Goal: Answer question/provide support: Share knowledge or assist other users

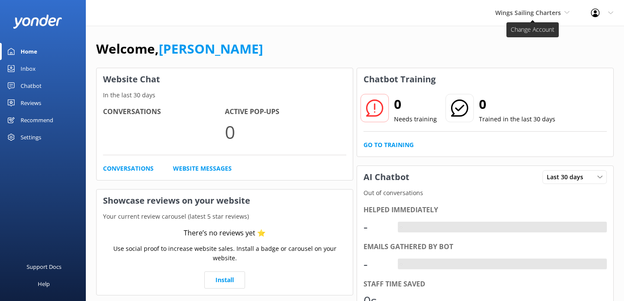
click at [512, 17] on span "Wings Sailing Charters" at bounding box center [532, 12] width 74 height 9
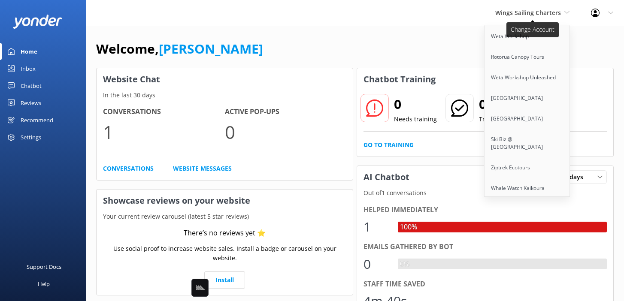
scroll to position [5372, 0]
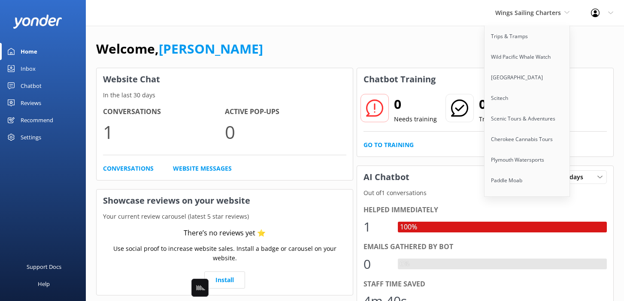
click at [520, 232] on link "Adventure Sports" at bounding box center [527, 242] width 86 height 21
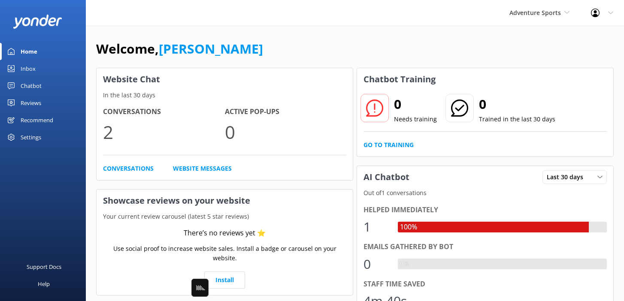
click at [319, 51] on div "Welcome, [PERSON_NAME]" at bounding box center [354, 53] width 517 height 29
click at [28, 87] on div "Chatbot" at bounding box center [31, 85] width 21 height 17
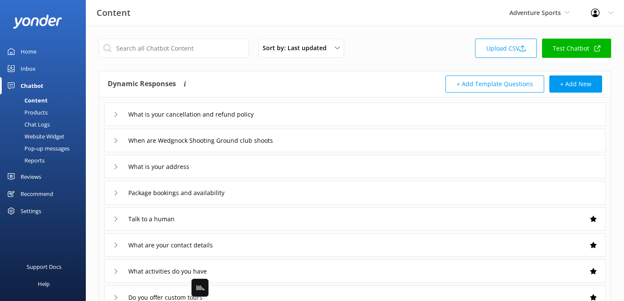
click at [53, 136] on div "Website Widget" at bounding box center [34, 136] width 59 height 12
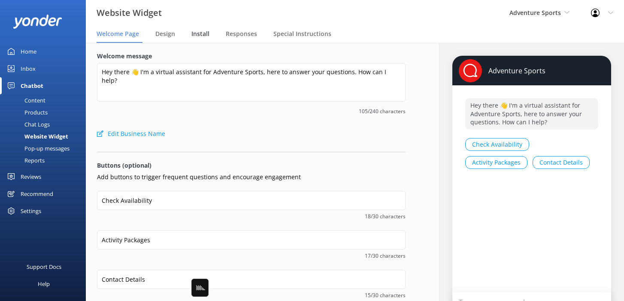
click at [199, 29] on div "Install" at bounding box center [201, 34] width 21 height 17
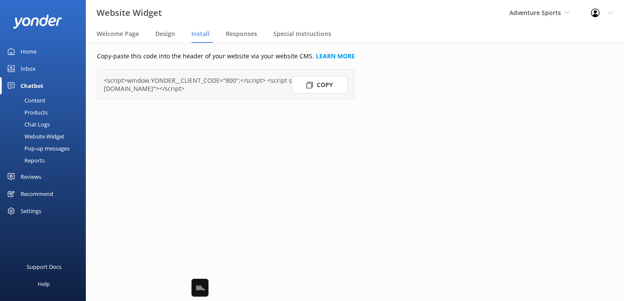
click at [321, 84] on button "Copy" at bounding box center [320, 84] width 56 height 17
click at [521, 12] on span "Adventure Sports" at bounding box center [534, 13] width 51 height 8
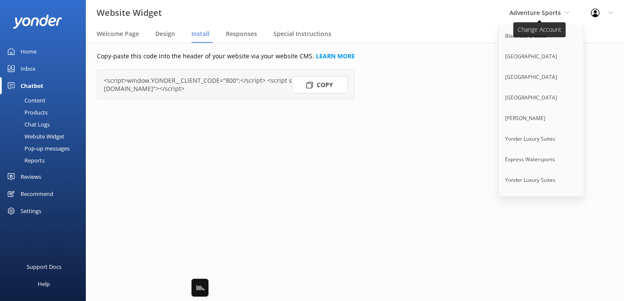
scroll to position [1320, 0]
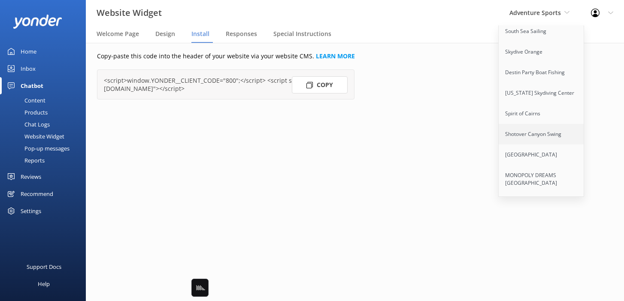
click at [526, 124] on link "Shotover Canyon Swing" at bounding box center [541, 134] width 86 height 21
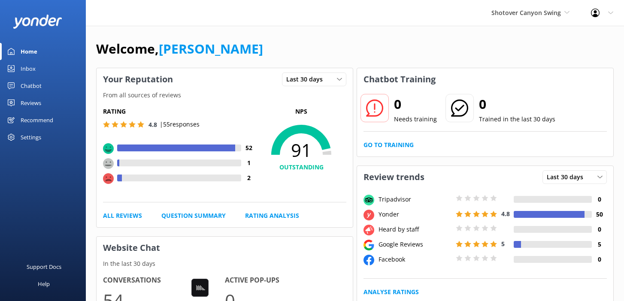
click at [349, 50] on div "Welcome, [PERSON_NAME]" at bounding box center [354, 53] width 517 height 29
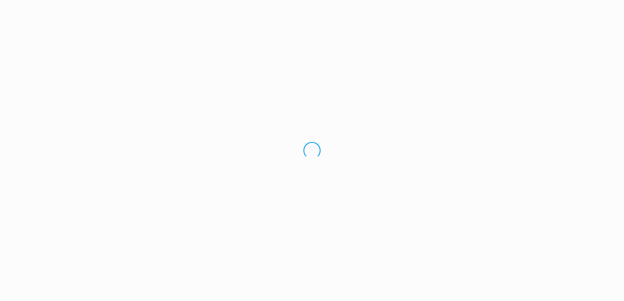
click at [332, 50] on div "Loading.." at bounding box center [312, 150] width 624 height 301
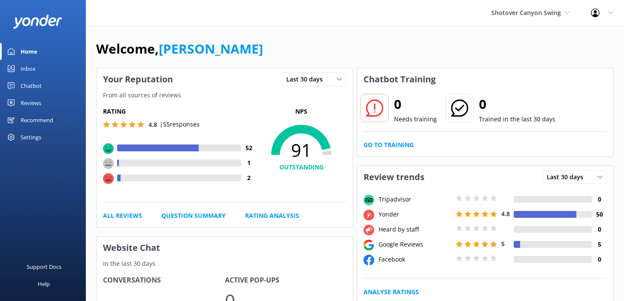
click at [46, 86] on link "Chatbot" at bounding box center [43, 85] width 86 height 17
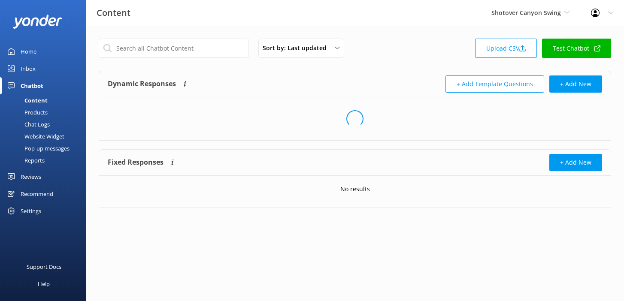
click at [422, 58] on div "Sort by: Last updated Title Last updated Upload CSV Test Chatbot" at bounding box center [355, 51] width 512 height 24
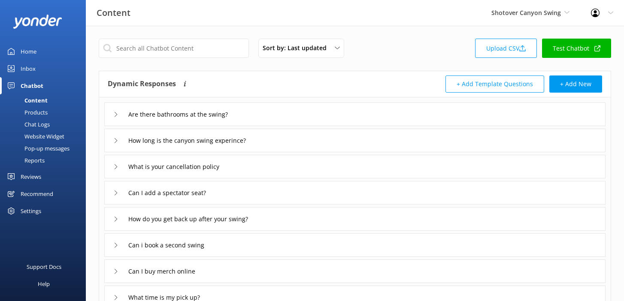
click at [597, 45] on icon at bounding box center [597, 48] width 6 height 6
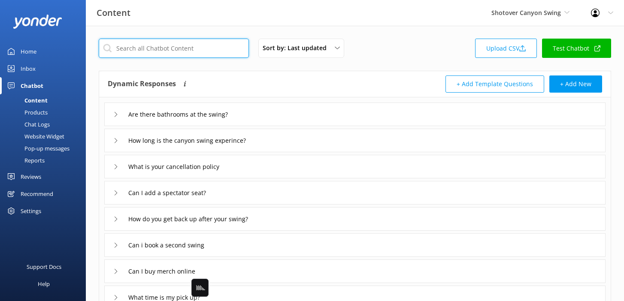
click at [152, 52] on input "text" at bounding box center [174, 48] width 150 height 19
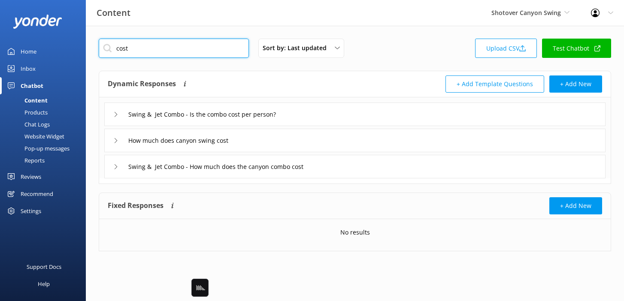
type input "cost"
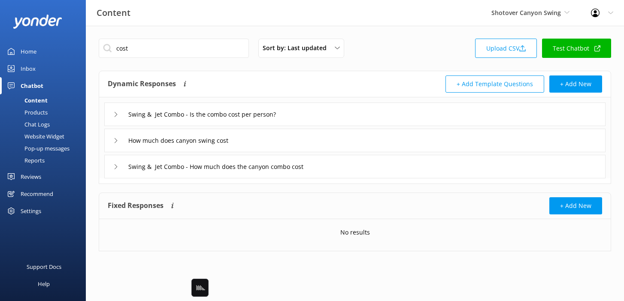
click at [282, 75] on div "Dynamic Responses Dynamic responses rely on the Large Language Model to create …" at bounding box center [231, 83] width 247 height 17
click at [396, 57] on div "cost Sort by: Last updated Title Last updated Upload CSV Test Chatbot" at bounding box center [355, 51] width 512 height 24
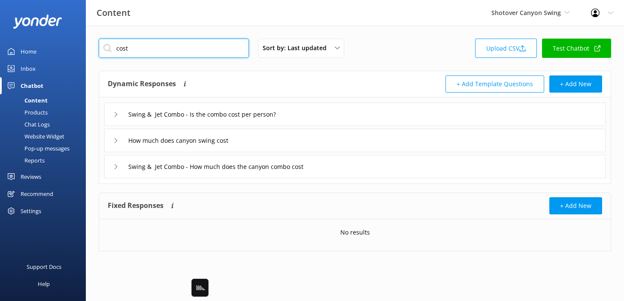
click at [166, 57] on input "cost" at bounding box center [174, 48] width 150 height 19
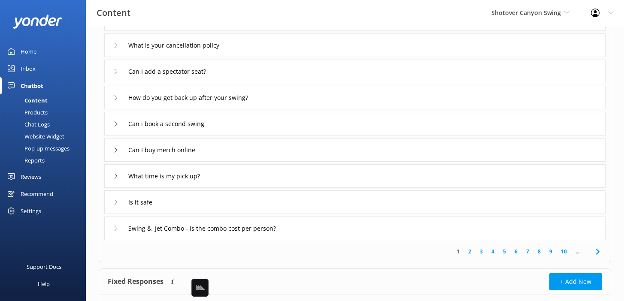
scroll to position [164, 0]
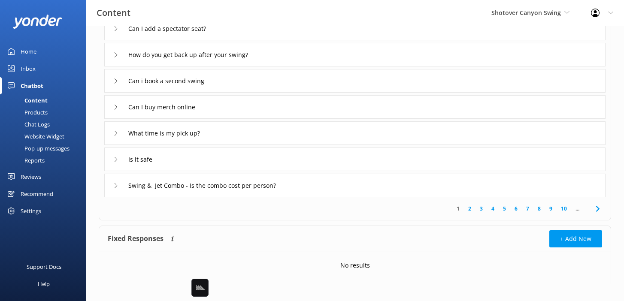
click at [596, 208] on icon at bounding box center [597, 209] width 10 height 10
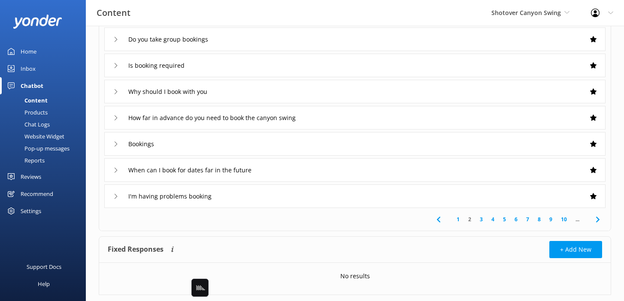
scroll to position [173, 0]
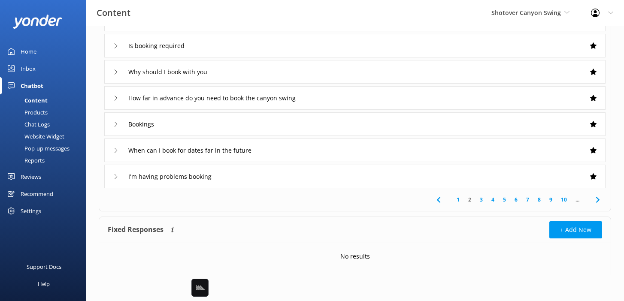
click at [597, 200] on use at bounding box center [596, 200] width 3 height 6
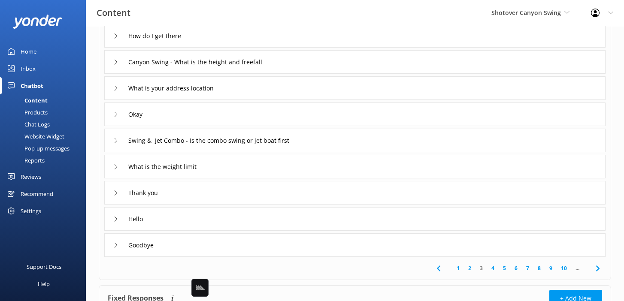
scroll to position [105, 0]
click at [500, 265] on link "5" at bounding box center [504, 267] width 12 height 8
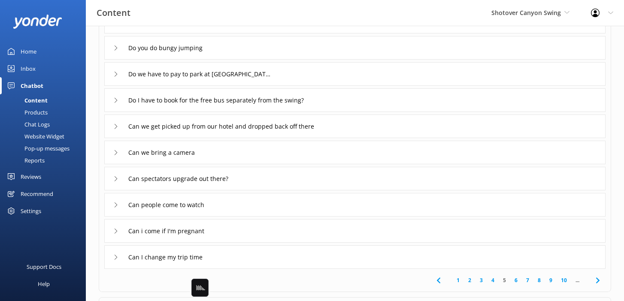
scroll to position [93, 0]
click at [601, 283] on icon at bounding box center [597, 280] width 10 height 10
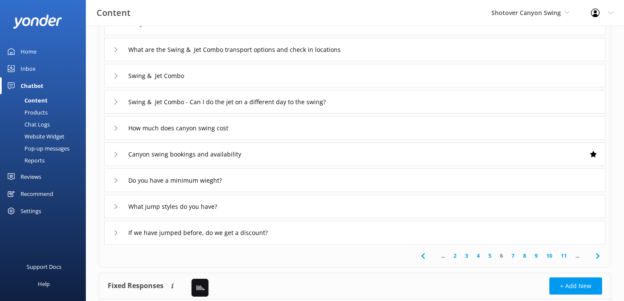
scroll to position [118, 0]
click at [473, 204] on div "What jump styles do you have?" at bounding box center [354, 205] width 501 height 24
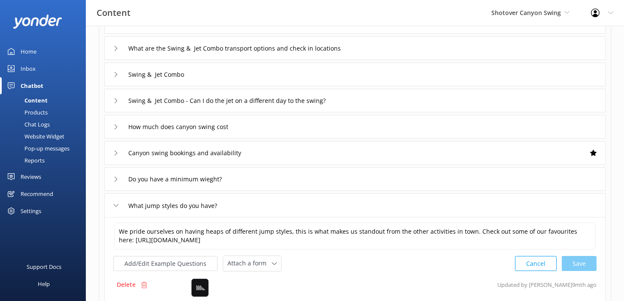
click at [473, 204] on div "What jump styles do you have?" at bounding box center [354, 205] width 501 height 24
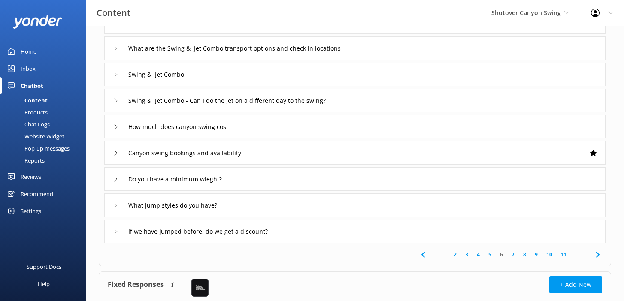
scroll to position [173, 0]
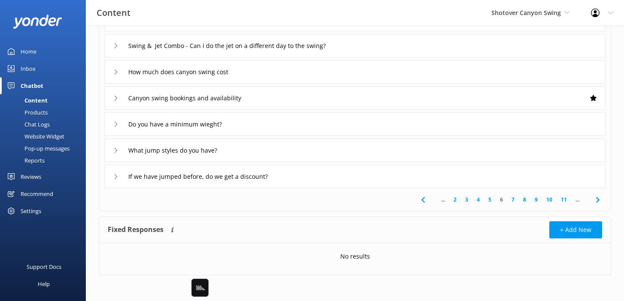
click at [522, 198] on link "8" at bounding box center [524, 200] width 12 height 8
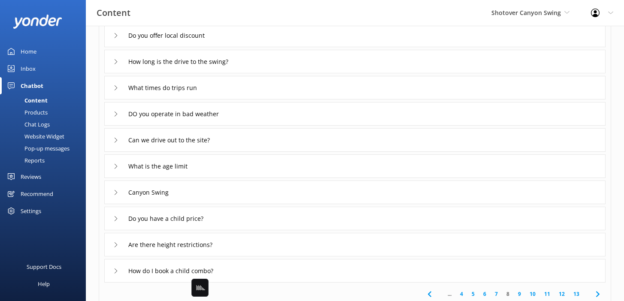
scroll to position [91, 0]
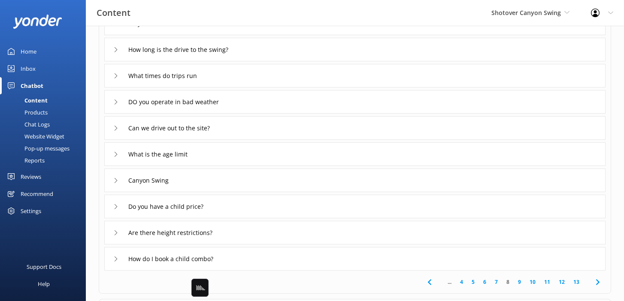
click at [596, 280] on use at bounding box center [596, 282] width 3 height 6
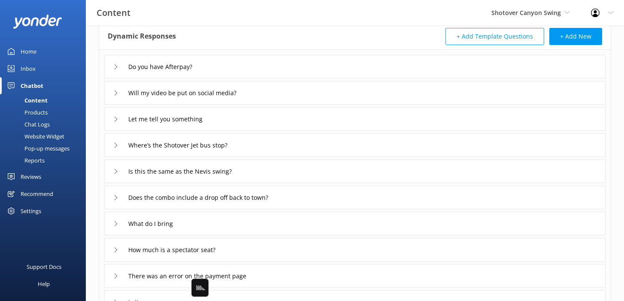
scroll to position [132, 0]
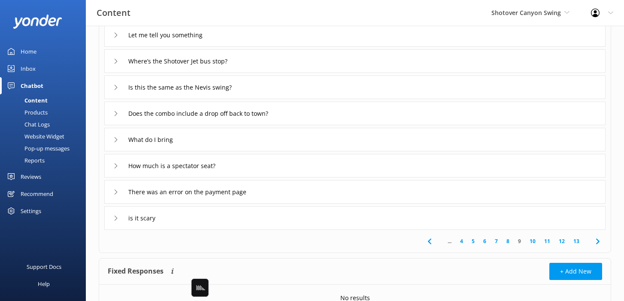
click at [596, 241] on icon at bounding box center [597, 241] width 10 height 10
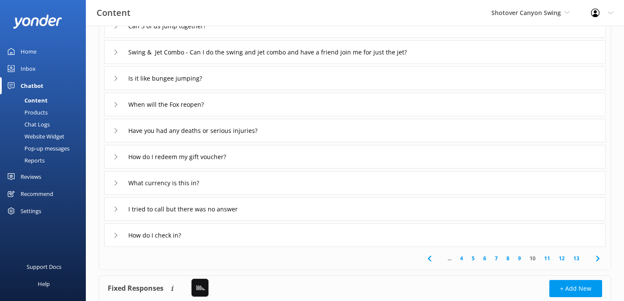
scroll to position [131, 0]
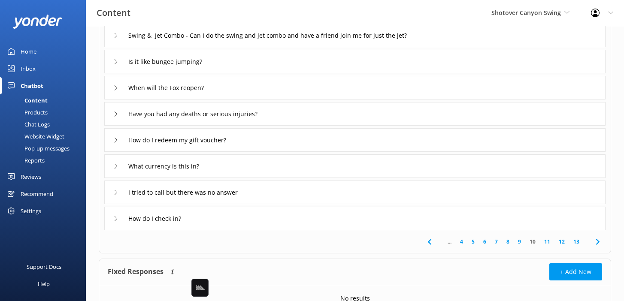
click at [594, 238] on icon at bounding box center [597, 242] width 10 height 10
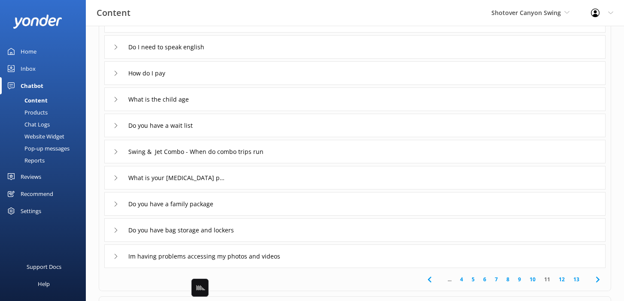
scroll to position [95, 0]
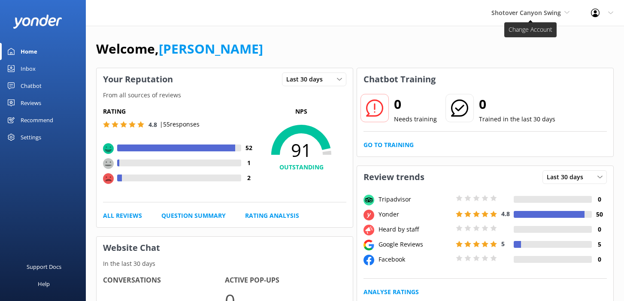
click at [497, 10] on span "Shotover Canyon Swing" at bounding box center [525, 13] width 69 height 8
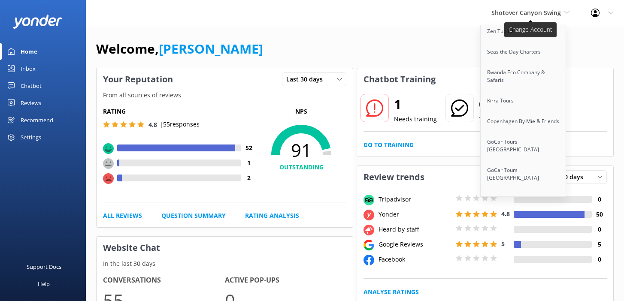
scroll to position [4085, 0]
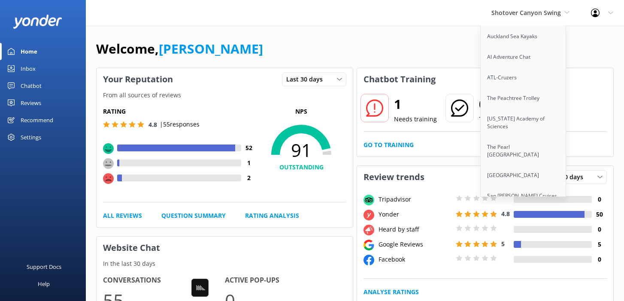
click at [297, 58] on div "Welcome, [PERSON_NAME]" at bounding box center [354, 53] width 517 height 29
click at [501, 186] on link "San [PERSON_NAME] Cruises" at bounding box center [523, 196] width 86 height 21
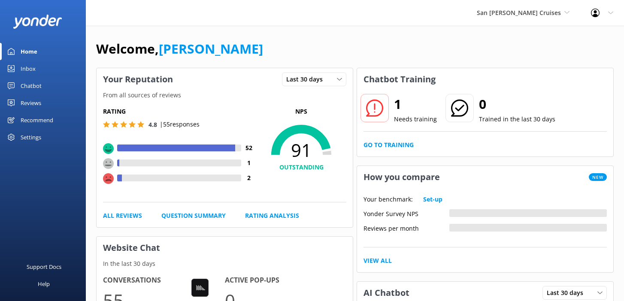
click at [35, 84] on div "Chatbot" at bounding box center [31, 85] width 21 height 17
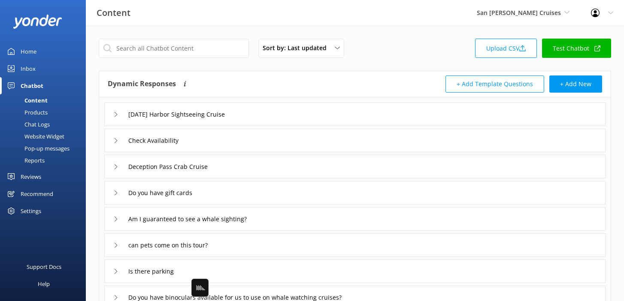
click at [40, 110] on div "Products" at bounding box center [26, 112] width 42 height 12
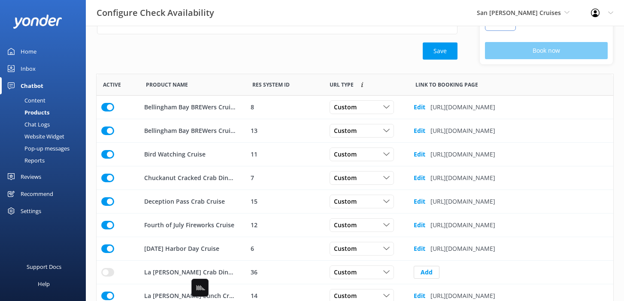
scroll to position [126, 0]
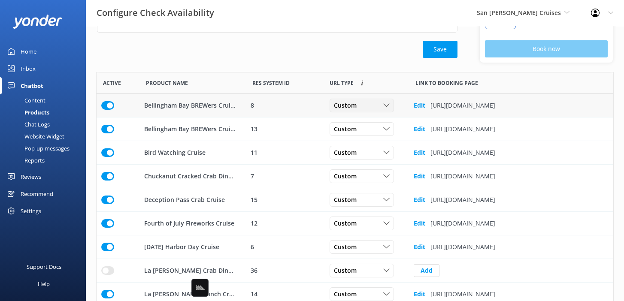
click at [344, 106] on span "Custom" at bounding box center [348, 105] width 28 height 9
click at [280, 54] on div "Save" at bounding box center [277, 49] width 360 height 17
click at [34, 123] on div "Chat Logs" at bounding box center [27, 124] width 45 height 12
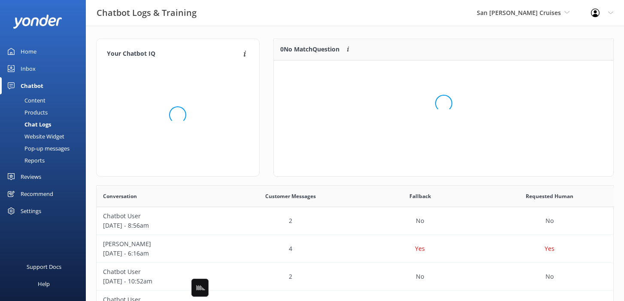
scroll to position [108, 339]
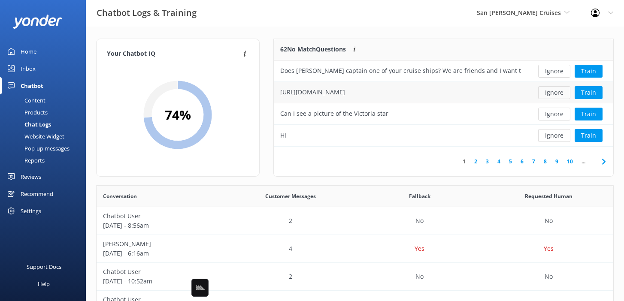
click at [556, 98] on button "Ignore" at bounding box center [554, 92] width 32 height 13
click at [593, 118] on button "Train" at bounding box center [588, 114] width 28 height 13
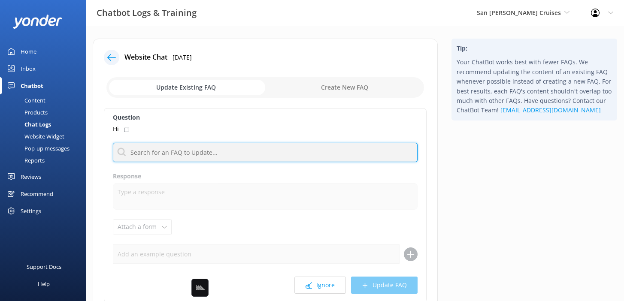
click at [188, 151] on input "text" at bounding box center [265, 152] width 304 height 19
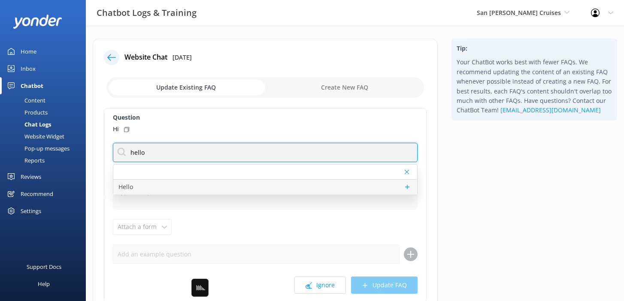
type input "hello"
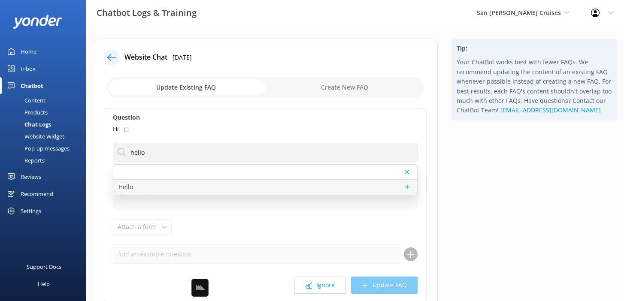
click at [179, 187] on div "Hello" at bounding box center [265, 187] width 304 height 15
type textarea "Hi there! How can I help?"
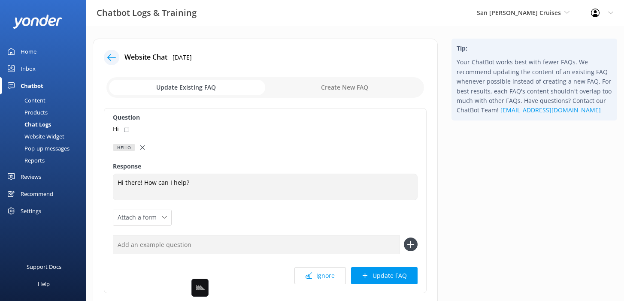
click at [124, 129] on icon at bounding box center [126, 129] width 5 height 5
click at [183, 246] on input "text" at bounding box center [256, 244] width 286 height 19
paste input "Hi"
type input "Hi"
click at [404, 238] on button at bounding box center [411, 245] width 14 height 14
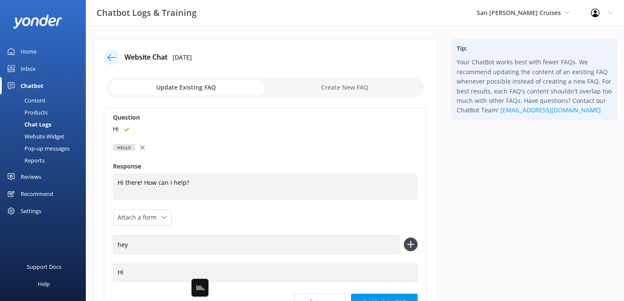
type input "hey"
click at [404, 238] on button at bounding box center [411, 245] width 14 height 14
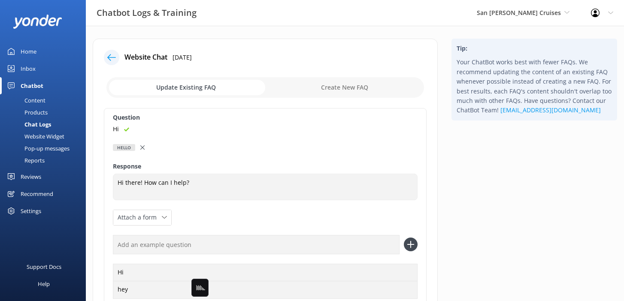
scroll to position [105, 0]
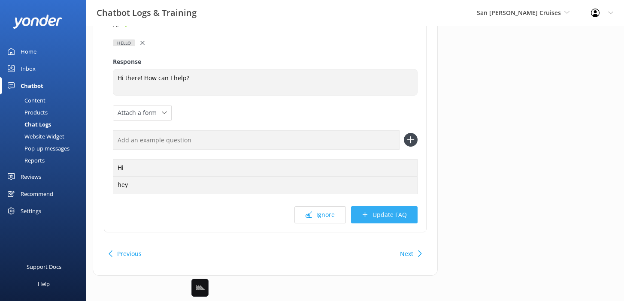
click at [387, 208] on button "Update FAQ" at bounding box center [384, 214] width 66 height 17
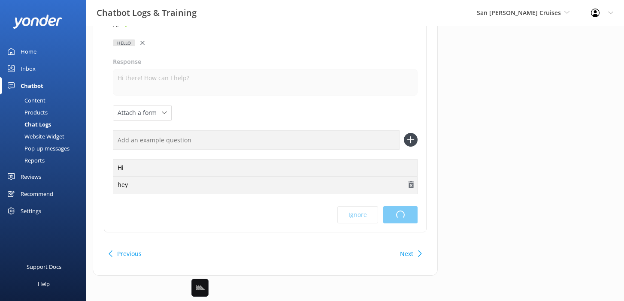
scroll to position [0, 0]
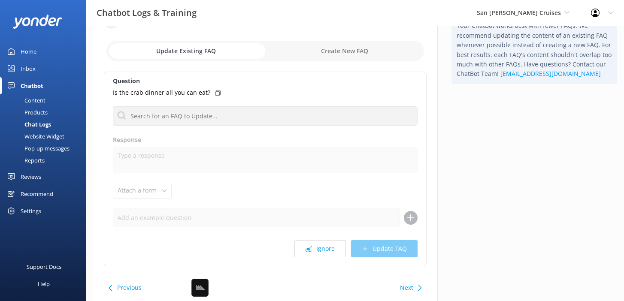
scroll to position [51, 0]
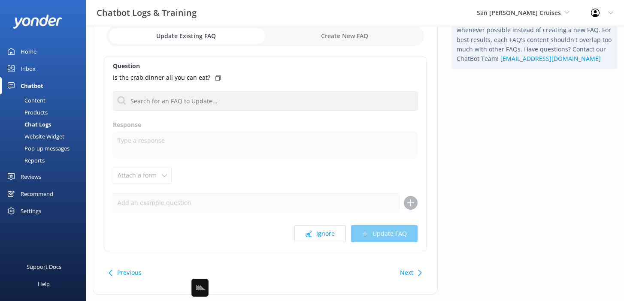
click at [408, 274] on button "Next" at bounding box center [406, 272] width 13 height 17
click at [130, 272] on button "Previous" at bounding box center [129, 272] width 24 height 17
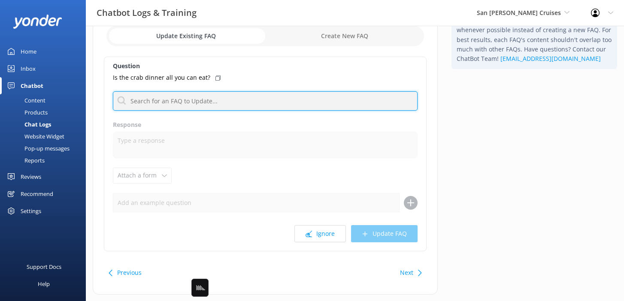
click at [175, 105] on input "text" at bounding box center [265, 100] width 304 height 19
type input "menu"
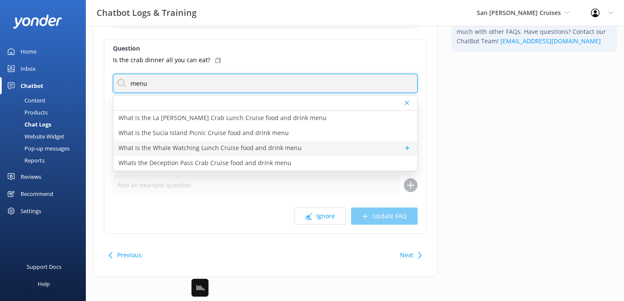
scroll to position [71, 0]
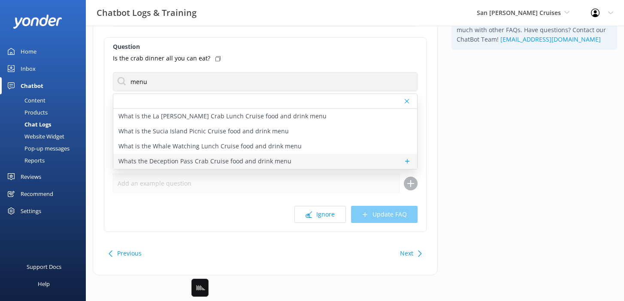
click at [241, 159] on p "Whats the Deception Pass Crab Cruise food and drink menu" at bounding box center [204, 161] width 173 height 9
type textarea "Lunch or Dinner is included with your Deception Pass Crab Cruise ticket and ser…"
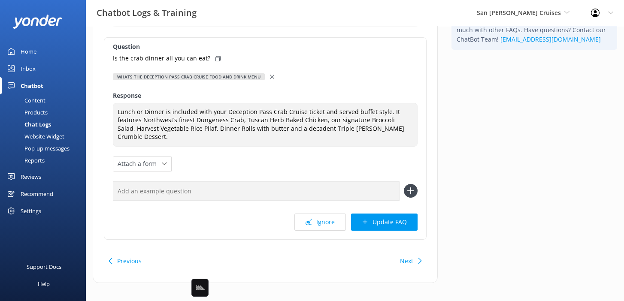
scroll to position [70, 0]
click at [218, 58] on div "Is the crab dinner all you can eat?" at bounding box center [265, 58] width 304 height 9
click at [241, 182] on input "text" at bounding box center [256, 191] width 286 height 19
paste input "Is the crab dinner all you can eat?"
type input "Is the crab dinner all you can eat?"
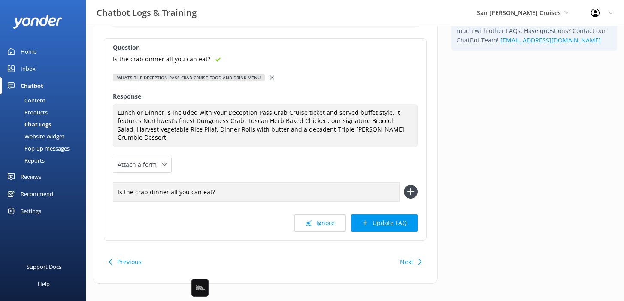
click at [404, 185] on button at bounding box center [411, 192] width 14 height 14
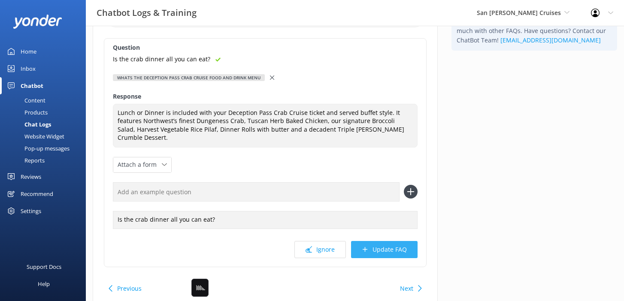
click at [390, 241] on button "Update FAQ" at bounding box center [384, 249] width 66 height 17
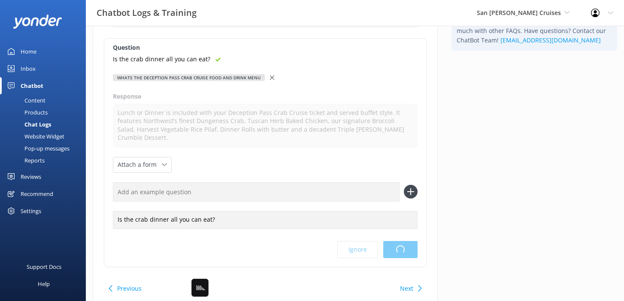
scroll to position [0, 0]
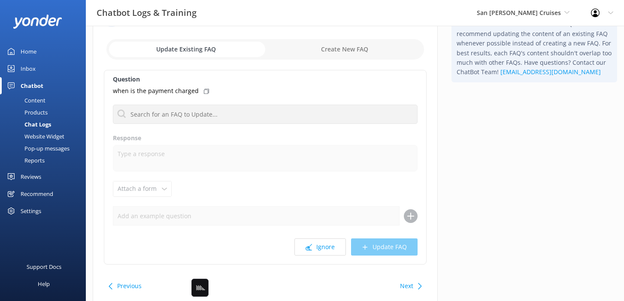
scroll to position [39, 0]
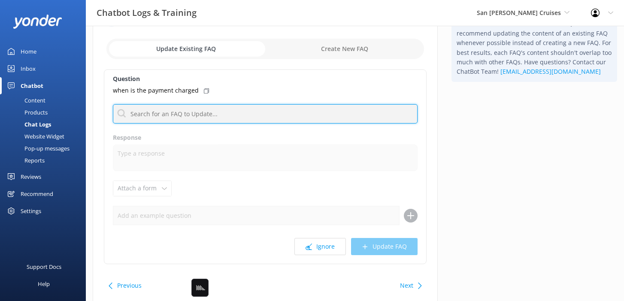
click at [286, 116] on input "text" at bounding box center [265, 113] width 304 height 19
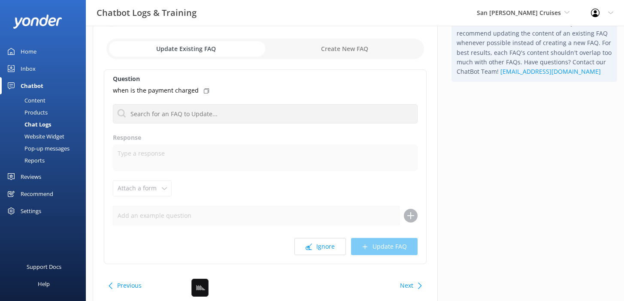
click at [411, 288] on button "Next" at bounding box center [406, 285] width 13 height 17
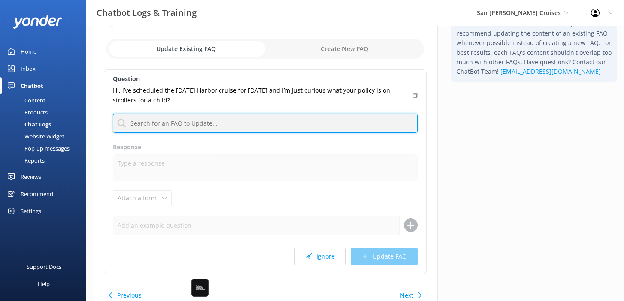
click at [331, 124] on input "text" at bounding box center [265, 123] width 304 height 19
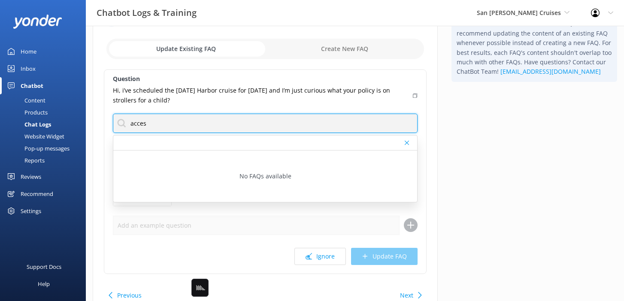
type input "access"
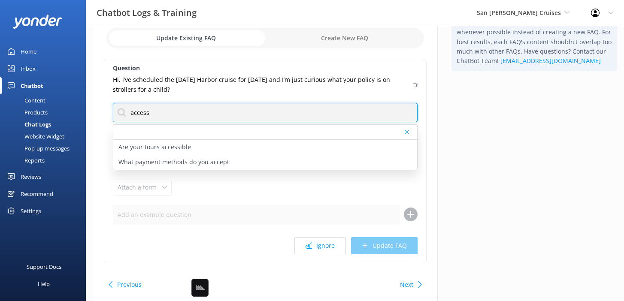
scroll to position [51, 0]
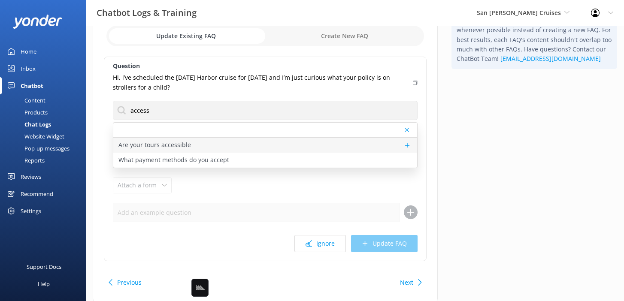
click at [257, 147] on div "Are your tours accessible" at bounding box center [265, 145] width 304 height 15
type textarea "Passengers with mobility challenges may encounter difficulties when disembarkin…"
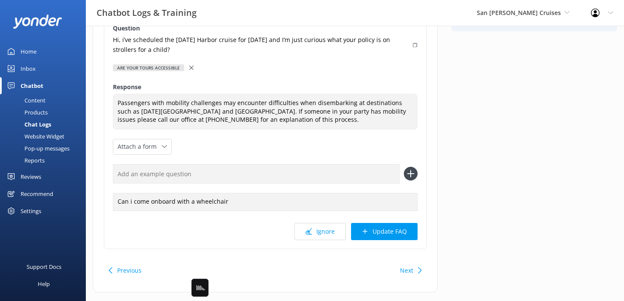
scroll to position [91, 0]
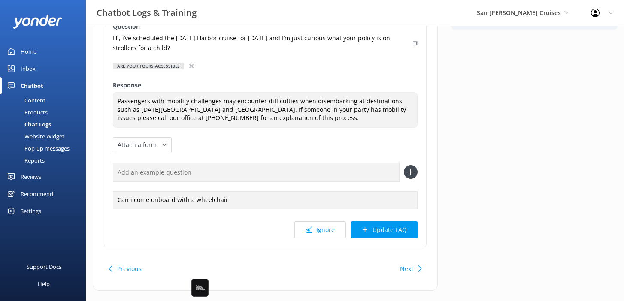
click at [408, 270] on button "Next" at bounding box center [406, 268] width 13 height 17
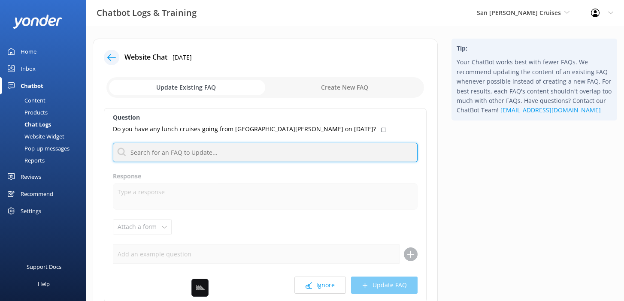
click at [290, 146] on input "text" at bounding box center [265, 152] width 304 height 19
type input "lunch"
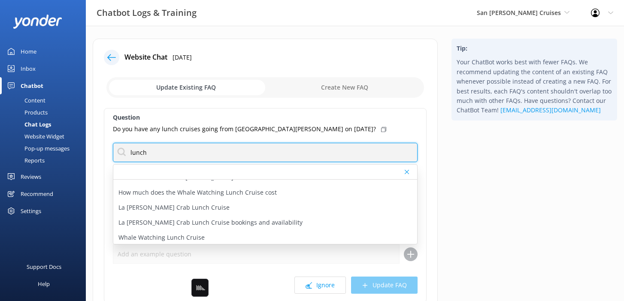
scroll to position [53, 0]
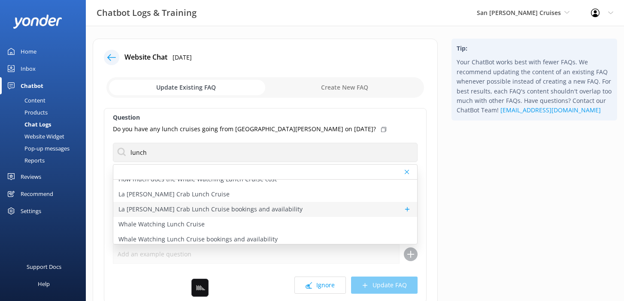
click at [299, 211] on div "La Conner Crab Lunch Cruise bookings and availability" at bounding box center [265, 209] width 304 height 15
type textarea "You can view availability and book the La Conner Crab Lunch Cruise online at ht…"
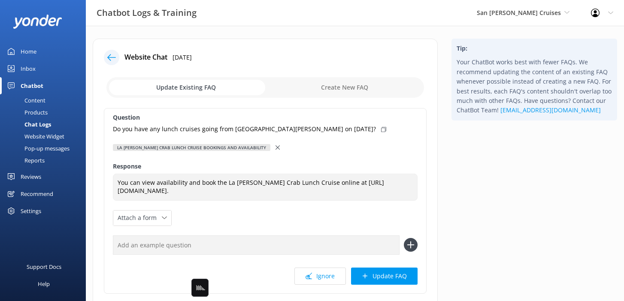
click at [381, 130] on use at bounding box center [383, 129] width 5 height 5
click at [310, 254] on input "text" at bounding box center [256, 244] width 286 height 19
paste input "Do you have any lunch cruises going from La Conner on August 31st?"
type input "Do you have any lunch cruises going from La Conner on August 31st?"
click at [404, 238] on button at bounding box center [411, 245] width 14 height 14
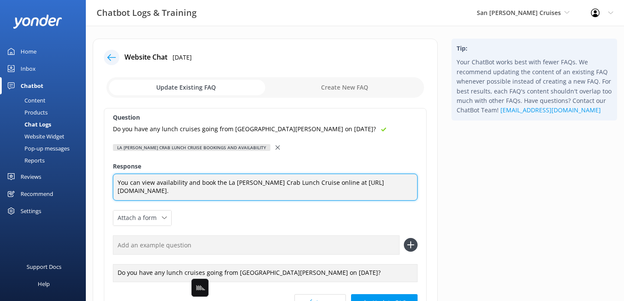
click at [330, 180] on textarea "You can view availability and book the La Conner Crab Lunch Cruise online at ht…" at bounding box center [265, 187] width 304 height 27
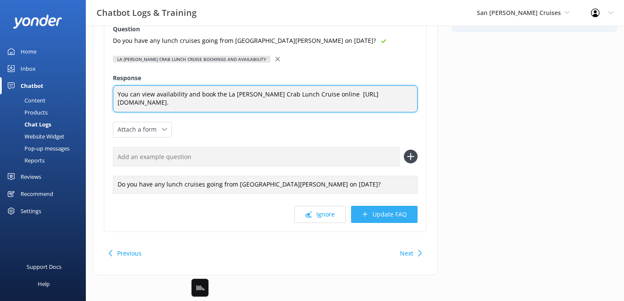
scroll to position [92, 0]
type textarea "You can view availability and book the La Conner Crab Lunch Cruise online https…"
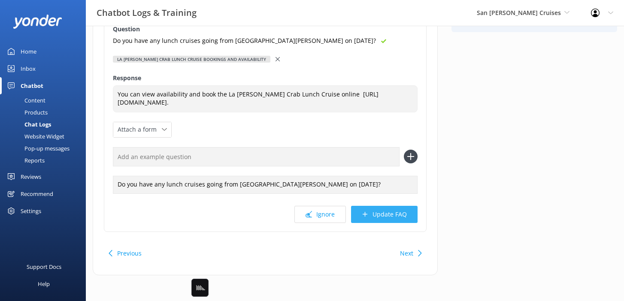
click at [385, 222] on button "Update FAQ" at bounding box center [384, 214] width 66 height 17
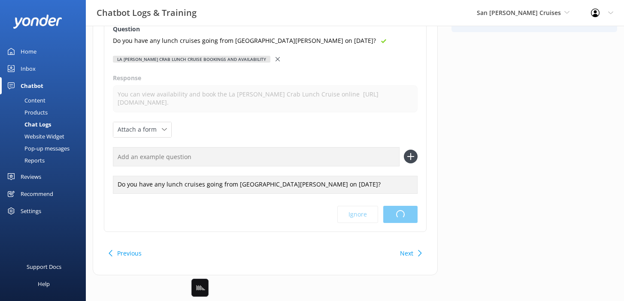
scroll to position [0, 0]
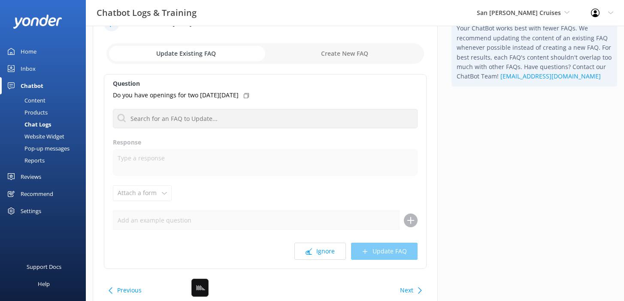
scroll to position [35, 0]
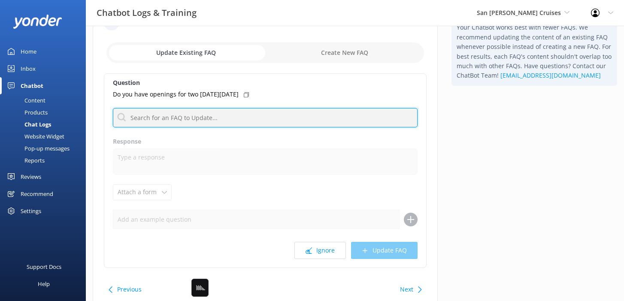
click at [283, 122] on input "text" at bounding box center [265, 117] width 304 height 19
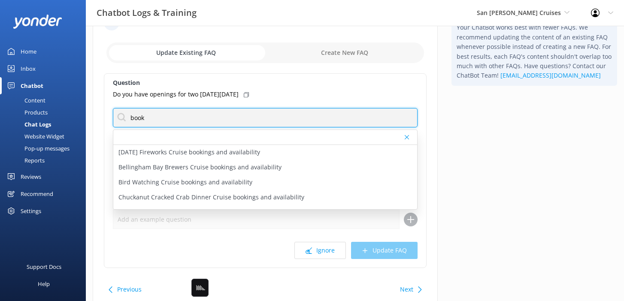
type input "book"
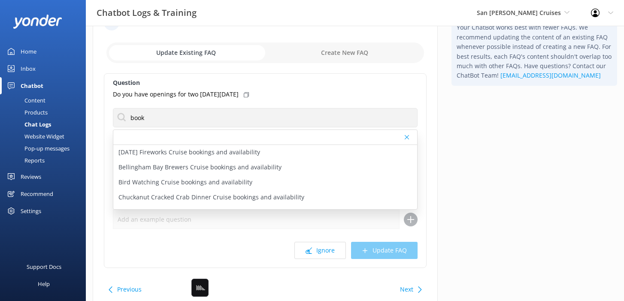
click at [263, 94] on div "Do you have openings for two [DATE][DATE]" at bounding box center [265, 94] width 304 height 9
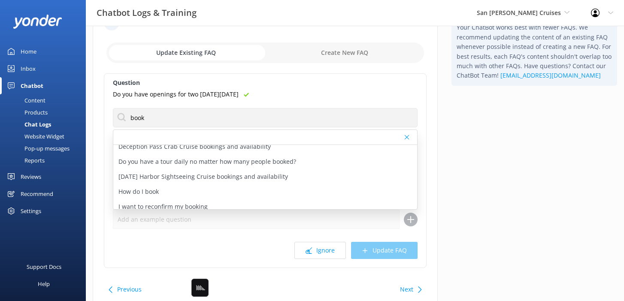
scroll to position [86, 0]
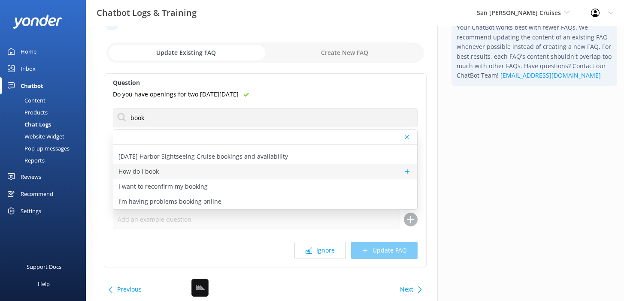
click at [180, 171] on div "How do I book" at bounding box center [265, 171] width 304 height 15
type textarea "Ready to book your cruise? You can view live availability and book online at [U…"
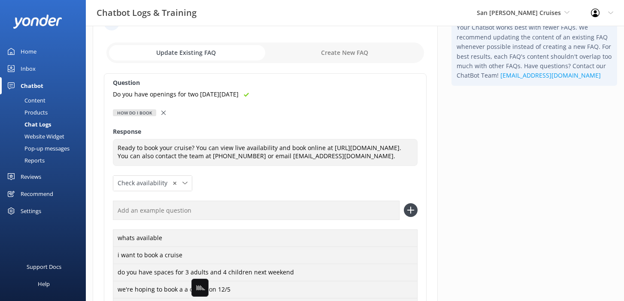
click at [197, 220] on input "text" at bounding box center [256, 210] width 286 height 19
paste input "Do you have openings for two [DATE][DATE]"
type input "Do you have openings for two [DATE][DATE]"
click at [404, 203] on button at bounding box center [411, 210] width 14 height 14
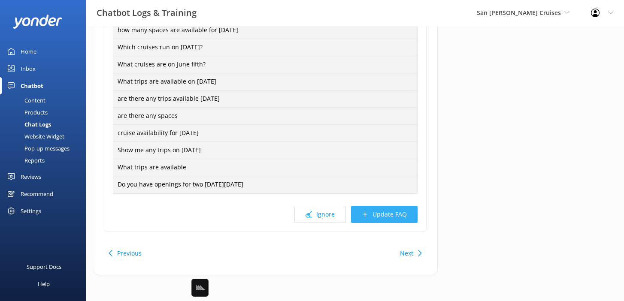
click at [383, 213] on button "Update FAQ" at bounding box center [384, 214] width 66 height 17
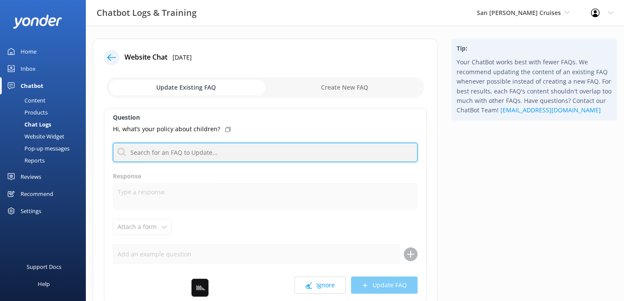
click at [316, 148] on input "text" at bounding box center [265, 152] width 304 height 19
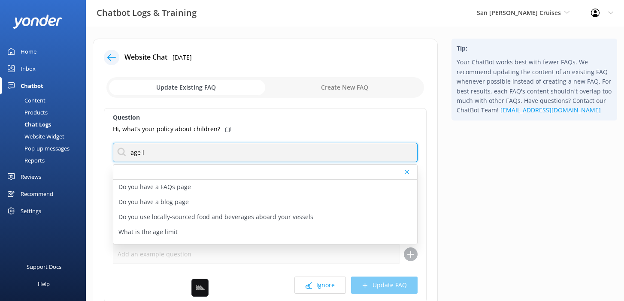
type input "age l"
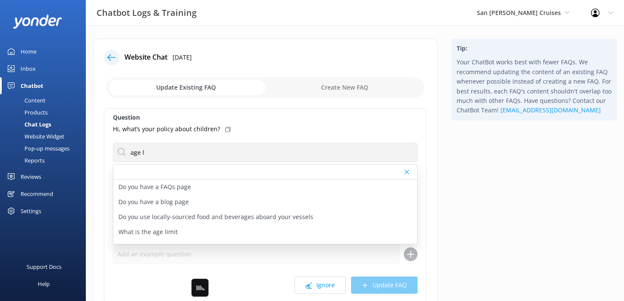
click at [478, 190] on div "Tip: Your ChatBot works best with fewer FAQs. We recommend updating the content…" at bounding box center [533, 197] width 179 height 316
click at [200, 231] on div "What is the age limit" at bounding box center [265, 232] width 304 height 15
type textarea "Children aged 6-17 are eligible for child pricing, and children under 6 ride fr…"
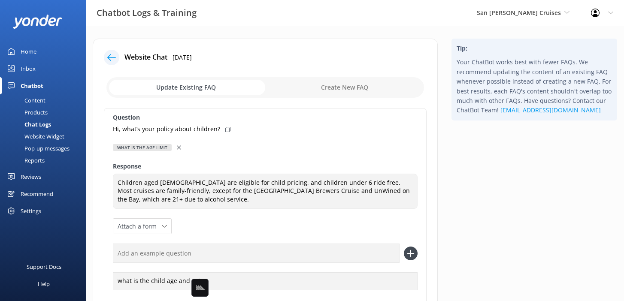
click at [225, 130] on icon at bounding box center [227, 129] width 5 height 5
click at [262, 250] on input "text" at bounding box center [256, 253] width 286 height 19
paste input "Hi, what’s your policy about children?"
type input "Hi, what’s your policy about children?"
click at [404, 247] on button at bounding box center [411, 254] width 14 height 14
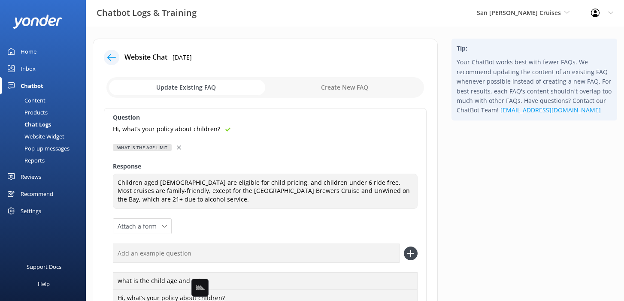
scroll to position [114, 0]
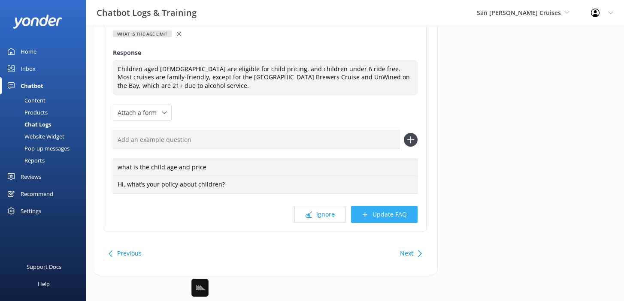
click at [383, 221] on button "Update FAQ" at bounding box center [384, 214] width 66 height 17
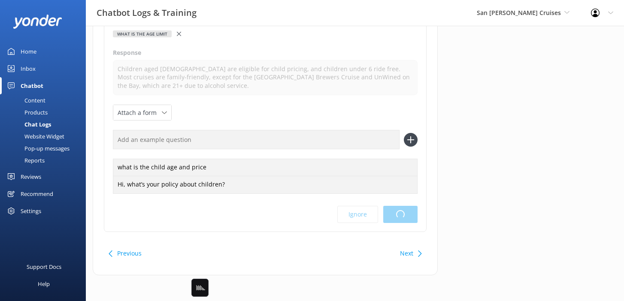
scroll to position [0, 0]
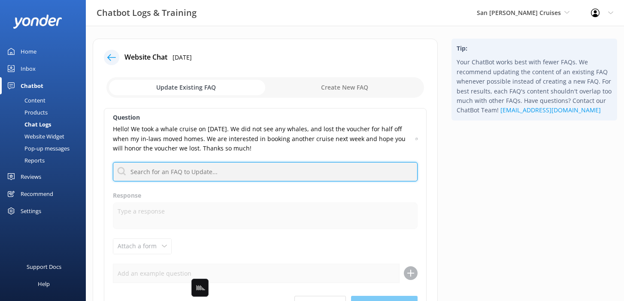
click at [340, 170] on input "text" at bounding box center [265, 171] width 304 height 19
type input "guaran"
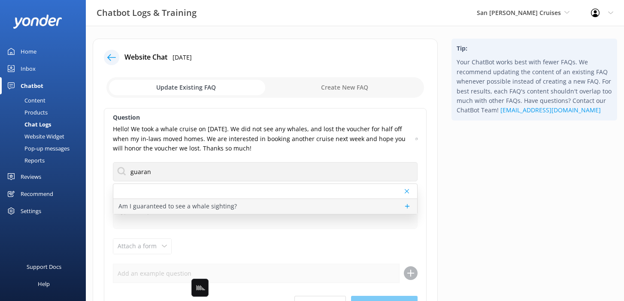
click at [206, 205] on p "Am I guaranteed to see a whale sighting?" at bounding box center [177, 206] width 118 height 9
type textarea "Whales are wild animals, so there’s always a chance you won’t see one - but we’…"
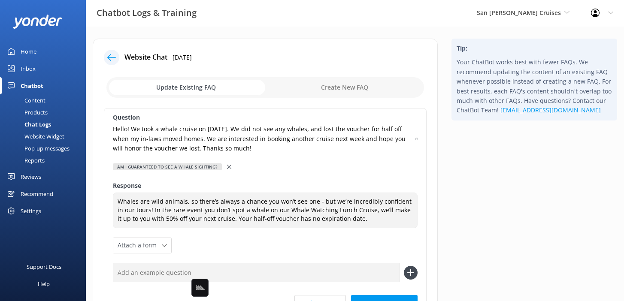
click at [416, 139] on icon at bounding box center [416, 138] width 2 height 5
click at [231, 281] on input "text" at bounding box center [256, 272] width 286 height 19
paste input "Hello! We took a whale cruise on [DATE]. We did not see any whales, and lost th…"
type input "Hello! We took a whale cruise on [DATE]. We did not see any whales, and lost th…"
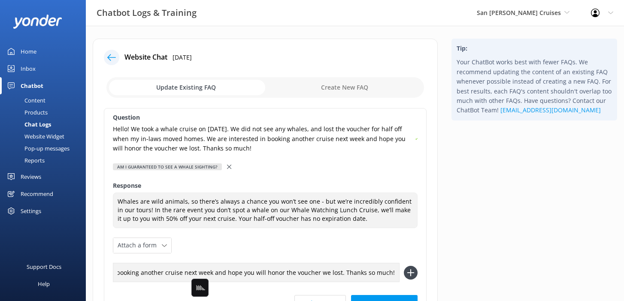
click at [404, 266] on button at bounding box center [411, 273] width 14 height 14
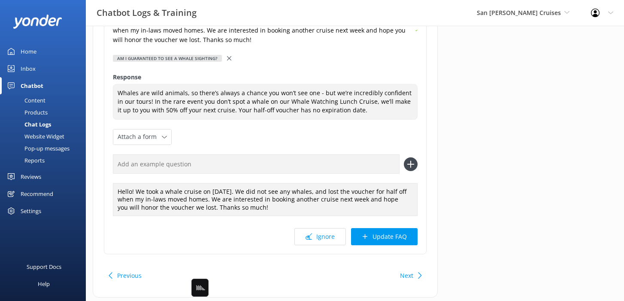
scroll to position [131, 0]
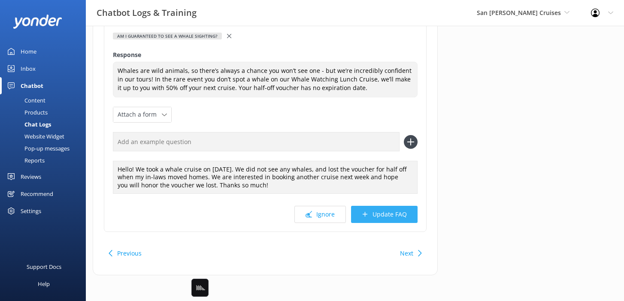
click at [407, 208] on button "Update FAQ" at bounding box center [384, 214] width 66 height 17
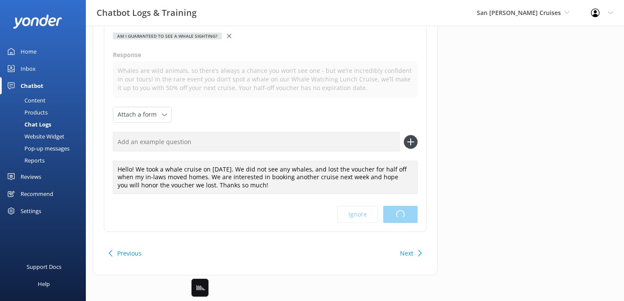
scroll to position [0, 0]
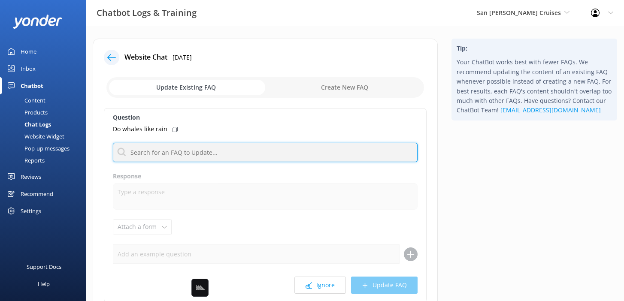
click at [336, 154] on input "text" at bounding box center [265, 152] width 304 height 19
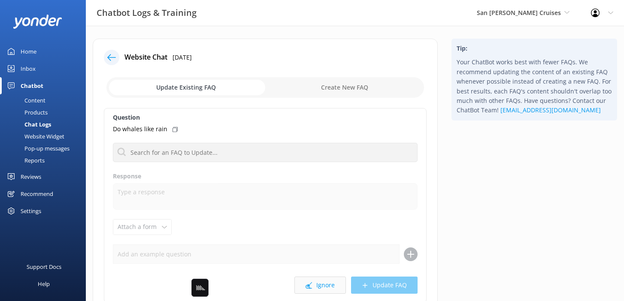
click at [328, 283] on button "Ignore" at bounding box center [319, 285] width 51 height 17
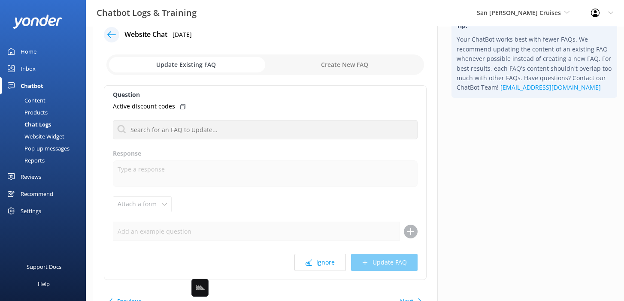
scroll to position [37, 0]
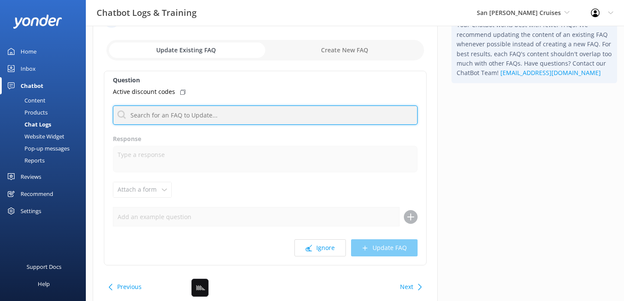
click at [245, 117] on input "text" at bounding box center [265, 114] width 304 height 19
type input "re"
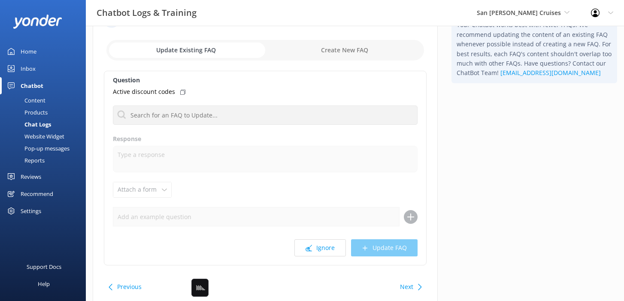
click at [530, 212] on div "Tip: Your ChatBot works best with fewer FAQs. We recommend updating the content…" at bounding box center [533, 159] width 179 height 316
click at [404, 283] on button "Next" at bounding box center [406, 286] width 13 height 17
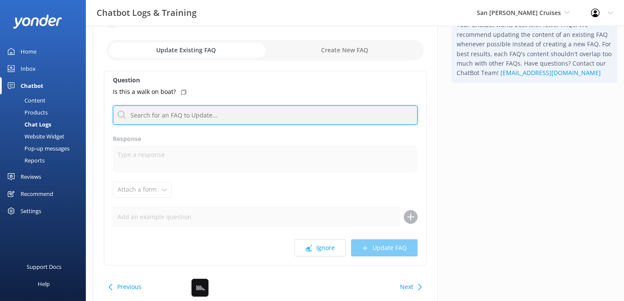
click at [277, 118] on input "text" at bounding box center [265, 114] width 304 height 19
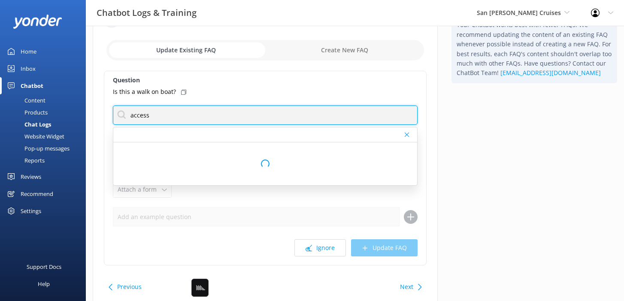
type input "access"
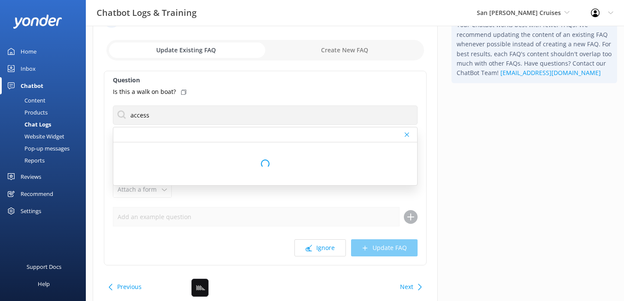
click at [181, 91] on icon at bounding box center [183, 92] width 5 height 5
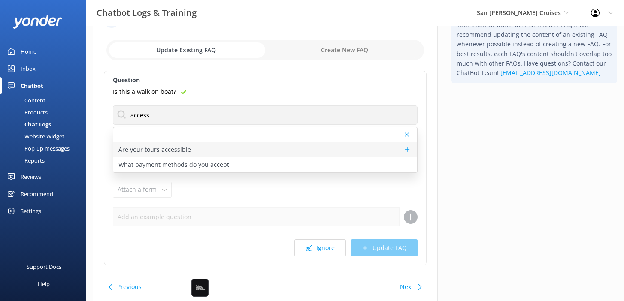
click at [170, 147] on p "Are your tours accessible" at bounding box center [154, 149] width 72 height 9
type textarea "Passengers with mobility challenges may encounter difficulties when disembarkin…"
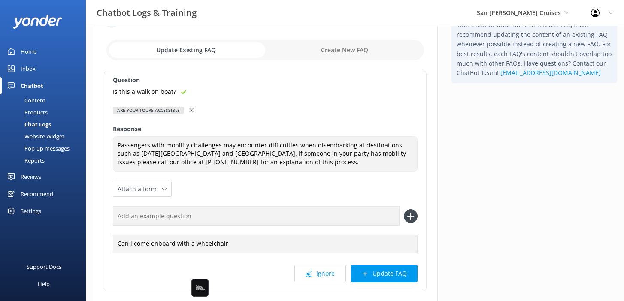
click at [189, 218] on input "text" at bounding box center [256, 215] width 286 height 19
paste input "Is this a walk on boat?"
type input "Is this a walk on boat?"
click at [404, 209] on button at bounding box center [411, 216] width 14 height 14
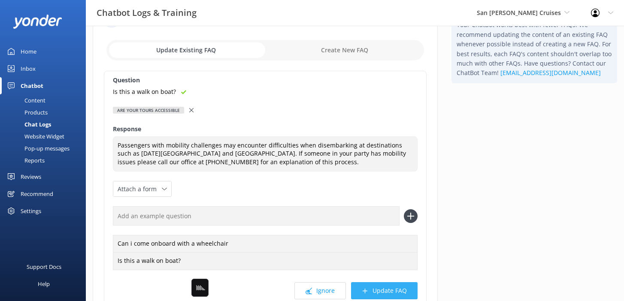
click at [374, 295] on button "Update FAQ" at bounding box center [384, 290] width 66 height 17
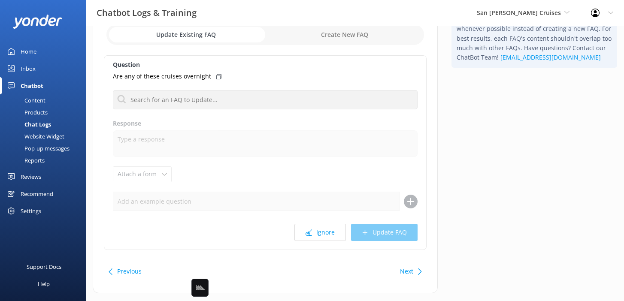
scroll to position [57, 0]
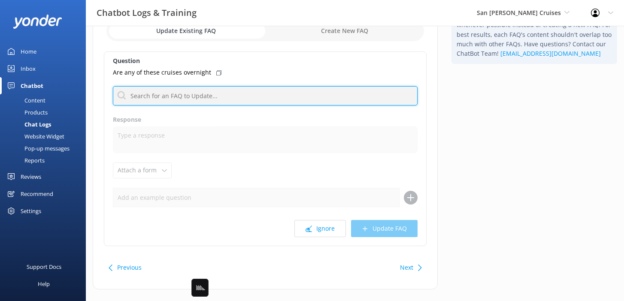
click at [318, 93] on input "text" at bounding box center [265, 95] width 304 height 19
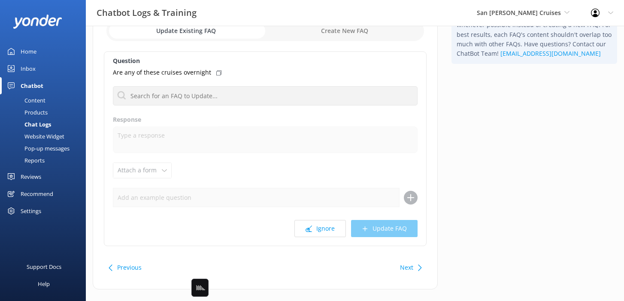
click at [411, 274] on button "Next" at bounding box center [406, 267] width 13 height 17
click at [409, 268] on button "Next" at bounding box center [406, 267] width 13 height 17
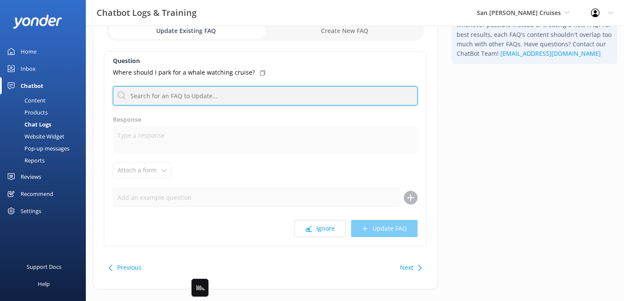
click at [209, 97] on input "text" at bounding box center [265, 95] width 304 height 19
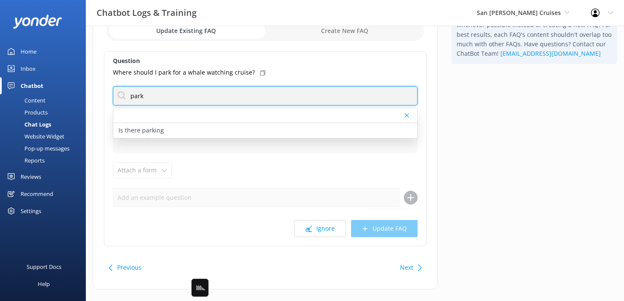
type input "park"
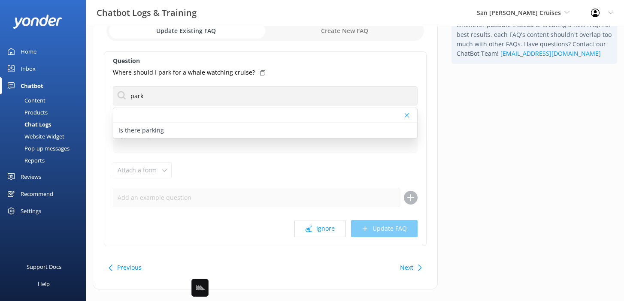
click at [260, 72] on icon at bounding box center [262, 72] width 5 height 5
click at [189, 126] on div "Is there parking" at bounding box center [265, 130] width 304 height 15
type textarea "For Bellingham departures, parking is available at the Port of Bellingham. The …"
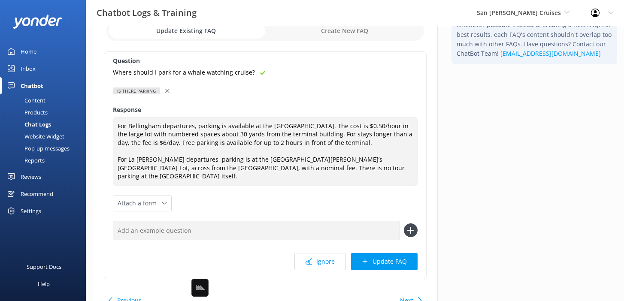
click at [188, 225] on input "text" at bounding box center [256, 230] width 286 height 19
paste input "Where should I park for a whale watching cruise?"
type input "Where should I park for a whale watching cruise?"
click at [404, 223] on button at bounding box center [411, 230] width 14 height 14
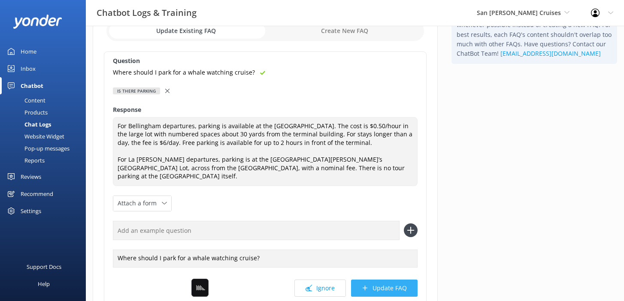
click at [387, 281] on button "Update FAQ" at bounding box center [384, 288] width 66 height 17
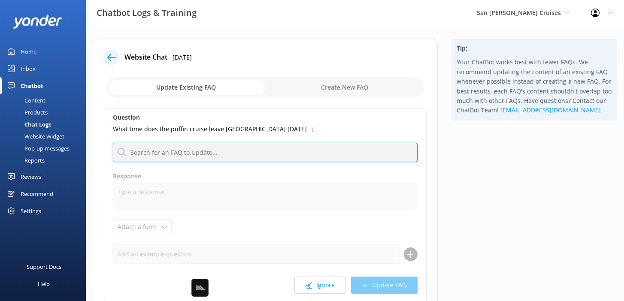
click at [290, 153] on input "text" at bounding box center [265, 152] width 304 height 19
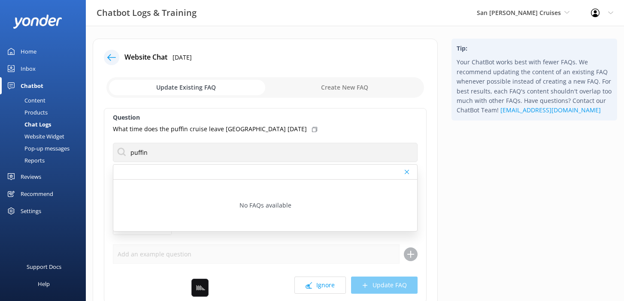
click at [471, 220] on div "Tip: Your ChatBot works best with fewer FAQs. We recommend updating the content…" at bounding box center [533, 197] width 179 height 316
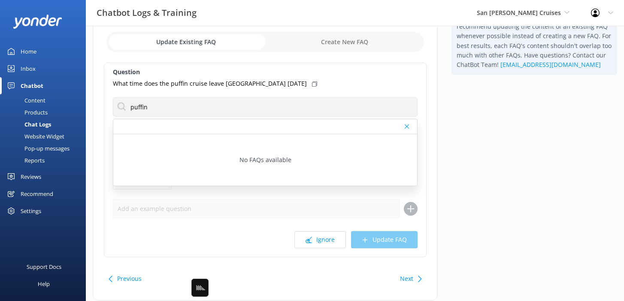
scroll to position [71, 0]
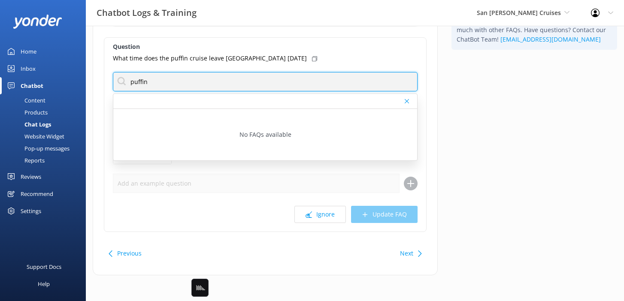
click at [273, 81] on input "puffin" at bounding box center [265, 81] width 304 height 19
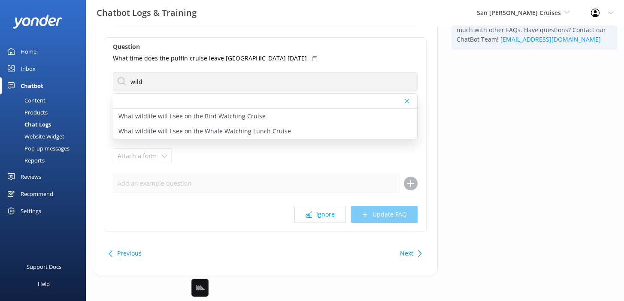
click at [463, 166] on div "Tip: Your ChatBot works best with fewer FAQs. We recommend updating the content…" at bounding box center [533, 126] width 179 height 316
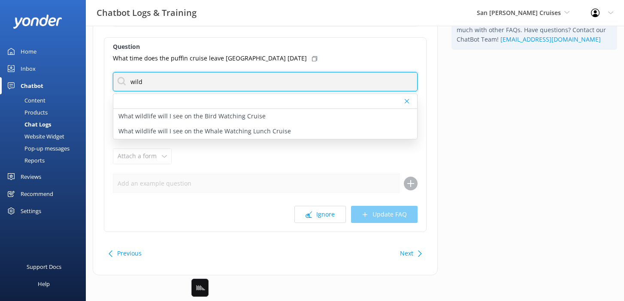
click at [251, 80] on input "wild" at bounding box center [265, 81] width 304 height 19
type input "bird watching"
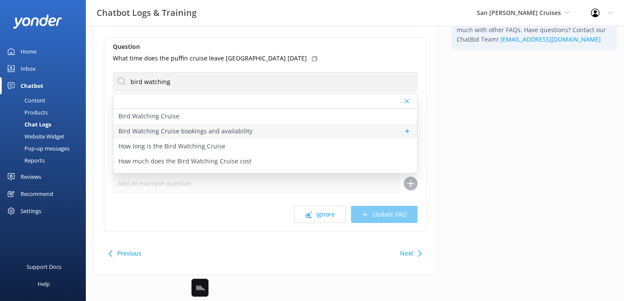
click at [320, 130] on div "Bird Watching Cruise bookings and availability" at bounding box center [265, 131] width 304 height 15
type textarea "You can view availability and book the Bird Watching Cruise online at https://w…"
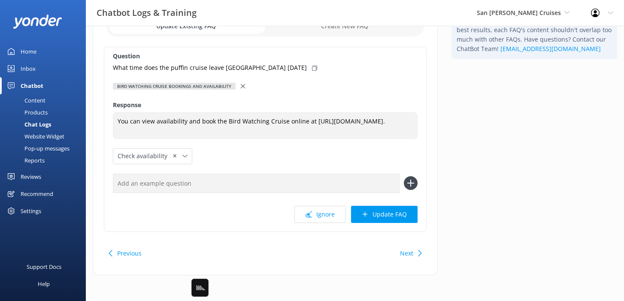
scroll to position [70, 0]
click at [312, 66] on icon at bounding box center [314, 68] width 5 height 5
click at [323, 176] on input "text" at bounding box center [256, 183] width 286 height 19
paste input "What time does the puffin cruise leave Anacortes tomorrow"
type input "What time does the puffin cruise leave Anacortes tomorrow"
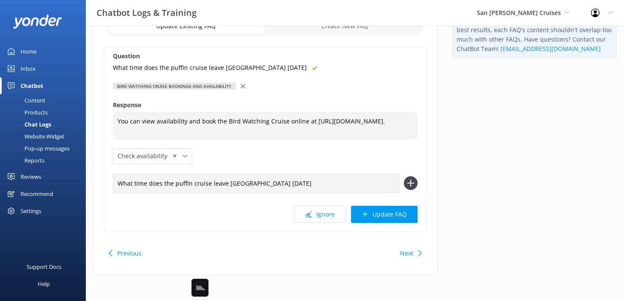
click at [404, 176] on button at bounding box center [411, 183] width 14 height 14
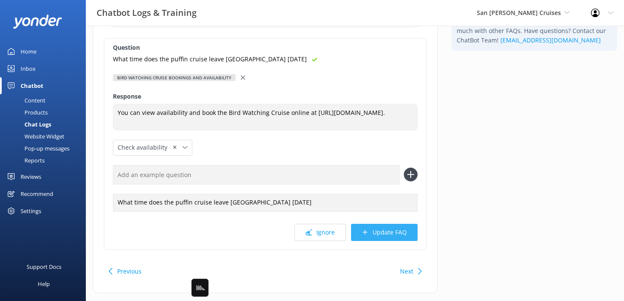
click at [391, 241] on button "Update FAQ" at bounding box center [384, 232] width 66 height 17
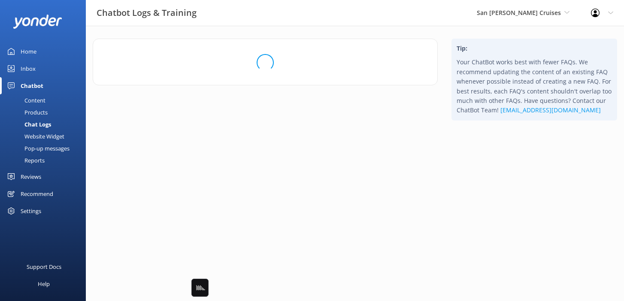
scroll to position [0, 0]
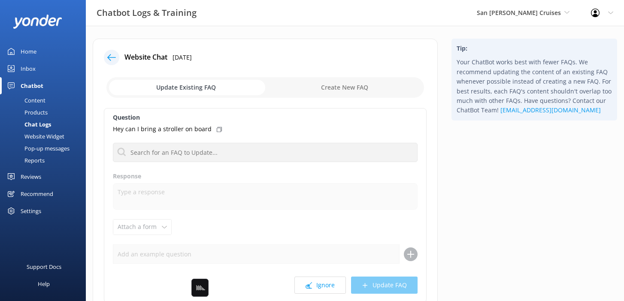
scroll to position [65, 0]
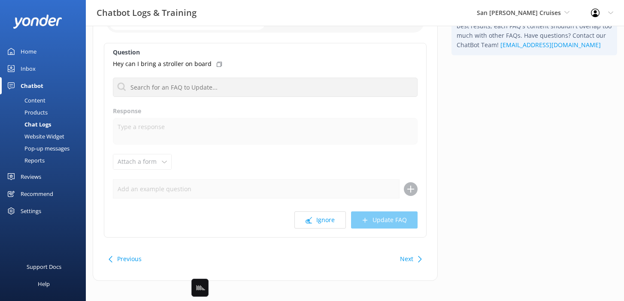
click at [401, 253] on button "Next" at bounding box center [406, 258] width 13 height 17
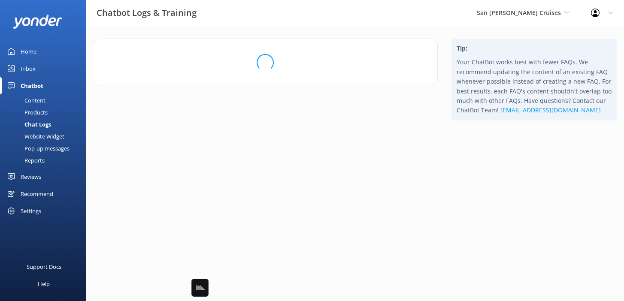
scroll to position [0, 0]
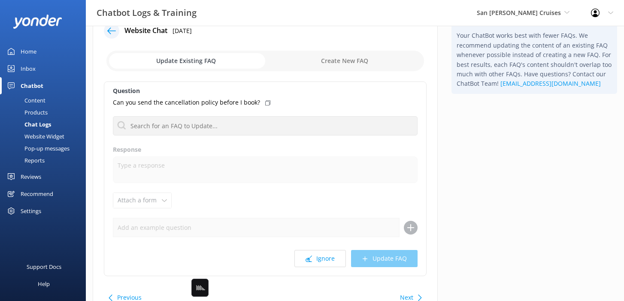
scroll to position [36, 0]
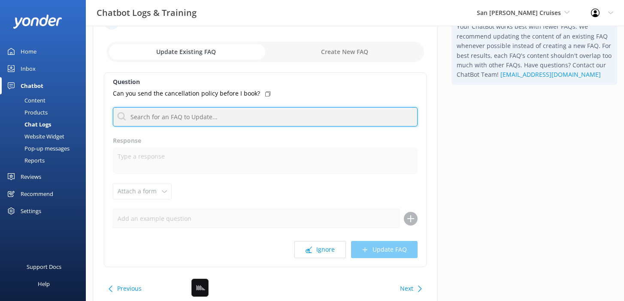
click at [298, 114] on input "text" at bounding box center [265, 116] width 304 height 19
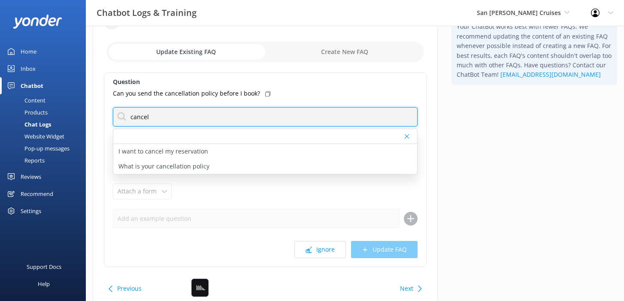
type input "cancel"
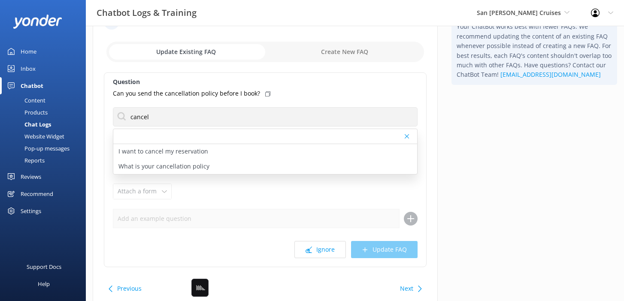
click at [265, 94] on icon at bounding box center [267, 93] width 5 height 5
click at [208, 163] on div "What is your cancellation policy" at bounding box center [265, 166] width 304 height 15
type textarea "If your plans change and you need to cancel your reservation, please give us a …"
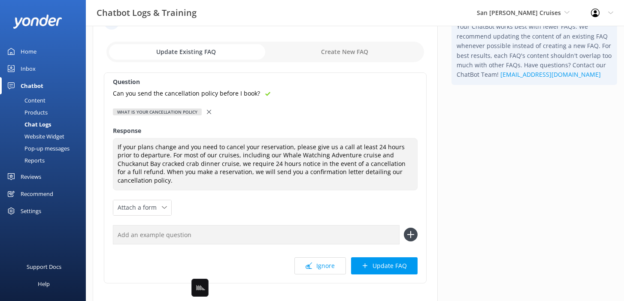
click at [213, 233] on input "text" at bounding box center [256, 234] width 286 height 19
paste input "Can you send the cancellation policy before I book?"
type input "Can you send the cancellation policy before I book?"
click at [404, 228] on button at bounding box center [411, 235] width 14 height 14
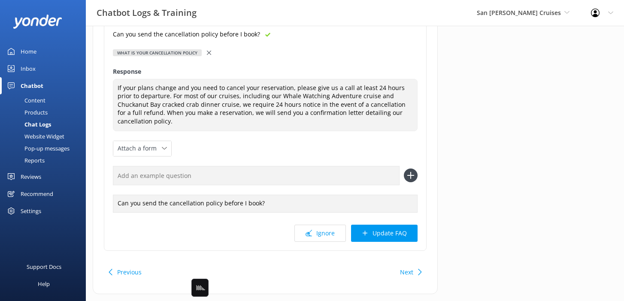
scroll to position [105, 0]
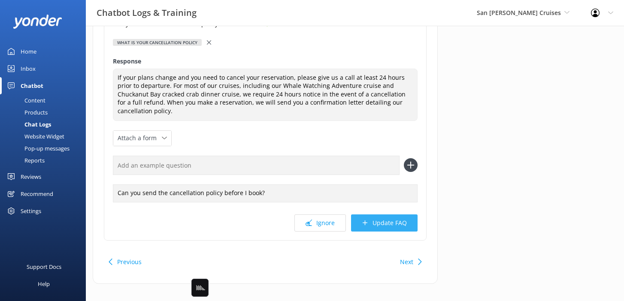
click at [404, 214] on button "Update FAQ" at bounding box center [384, 222] width 66 height 17
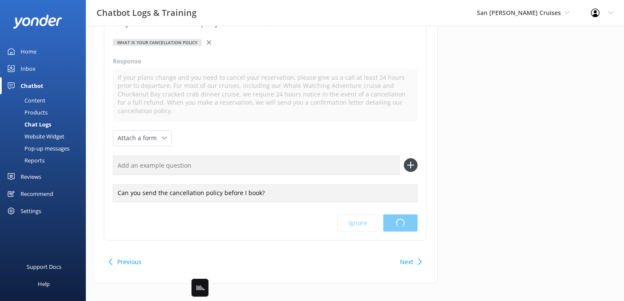
scroll to position [0, 0]
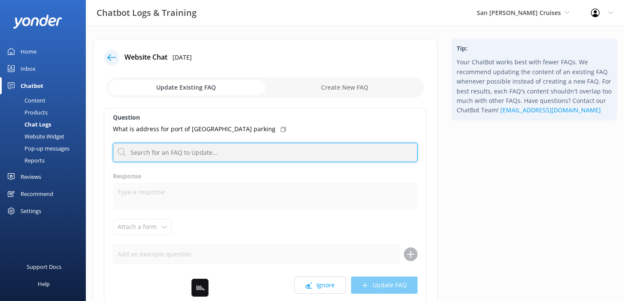
click at [302, 148] on input "text" at bounding box center [265, 152] width 304 height 19
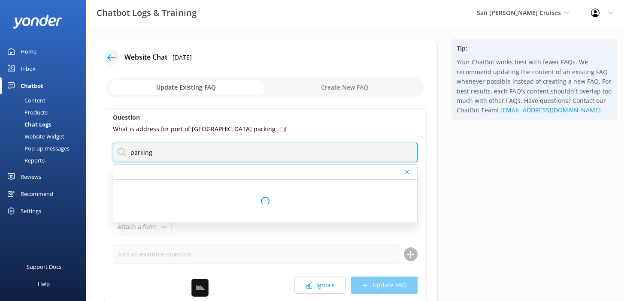
type input "parking"
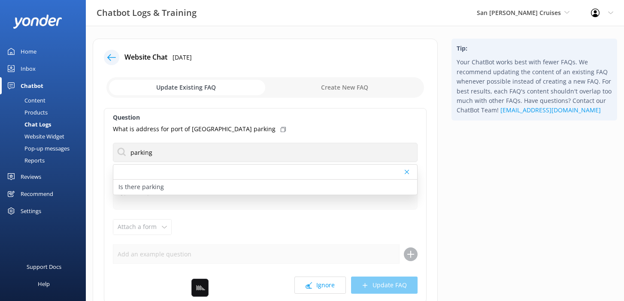
click at [280, 130] on icon at bounding box center [282, 129] width 5 height 5
click at [203, 182] on div "Is there parking" at bounding box center [265, 187] width 304 height 15
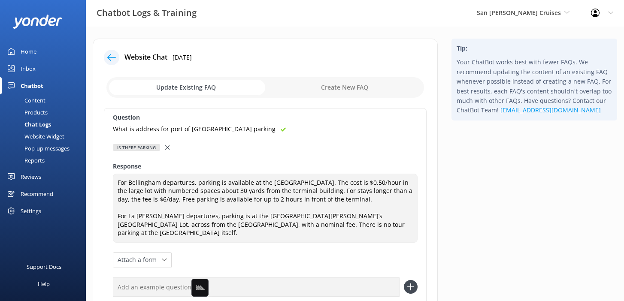
type textarea "For Bellingham departures, parking is available at the Port of Bellingham. The …"
click at [240, 280] on input "text" at bounding box center [256, 286] width 286 height 19
paste input "What is address for port of Bellingham parking"
type input "What is address for port of Bellingham parking"
click at [404, 280] on button at bounding box center [411, 287] width 14 height 14
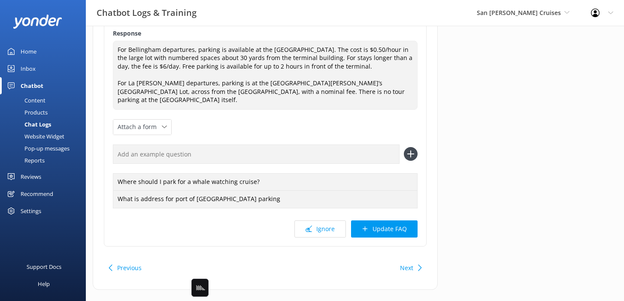
scroll to position [139, 0]
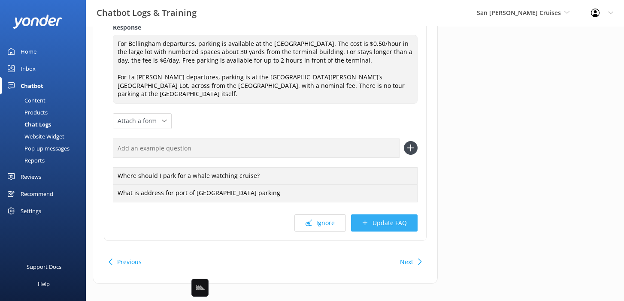
click at [407, 218] on button "Update FAQ" at bounding box center [384, 222] width 66 height 17
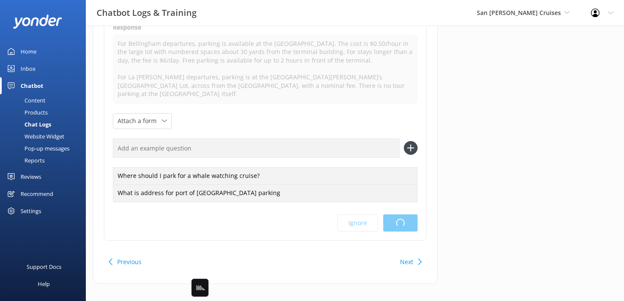
scroll to position [0, 0]
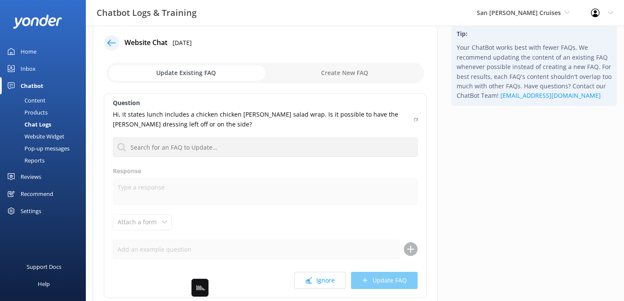
scroll to position [19, 0]
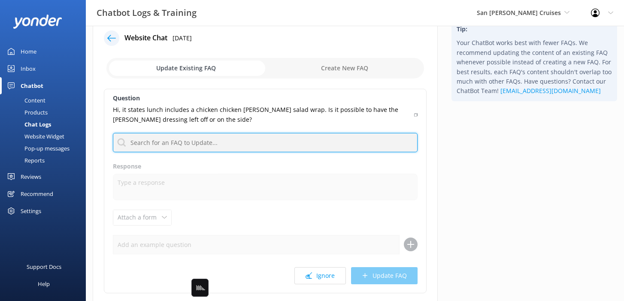
click at [312, 142] on input "text" at bounding box center [265, 142] width 304 height 19
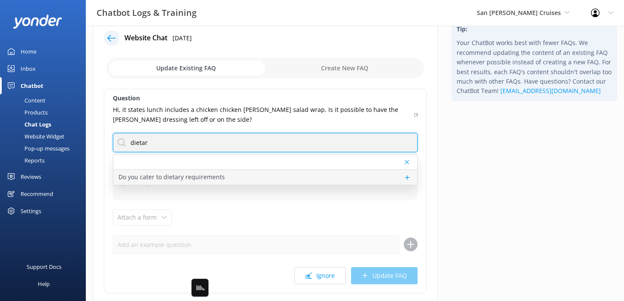
type input "dietar"
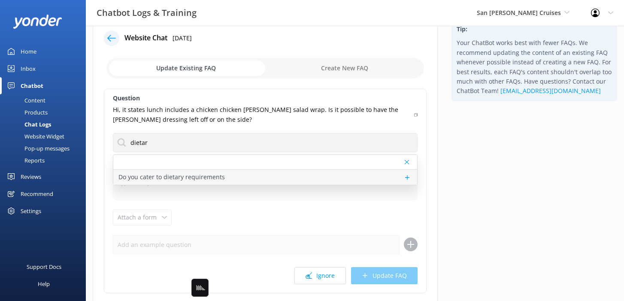
click at [321, 179] on div "Do you cater to dietary requirements" at bounding box center [265, 177] width 304 height 15
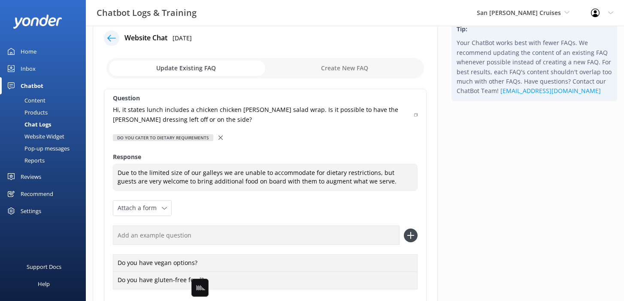
type textarea "Due to the limited size of our galleys we are unable to accommodate for dietary…"
click at [415, 116] on icon at bounding box center [415, 114] width 3 height 5
click at [317, 239] on input "text" at bounding box center [256, 235] width 286 height 19
paste input "Hi, it states lunch includes a chicken chicken ceasar salad wrap. Is it possibl…"
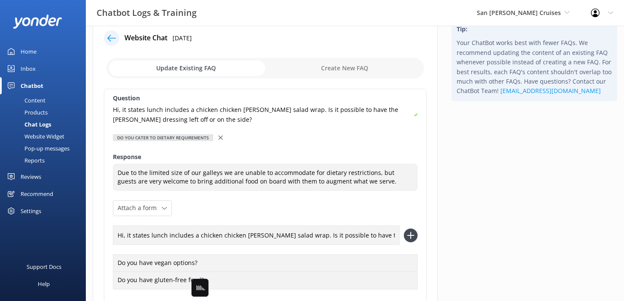
type input "Hi, it states lunch includes a chicken chicken ceasar salad wrap. Is it possibl…"
click at [404, 229] on button at bounding box center [411, 236] width 14 height 14
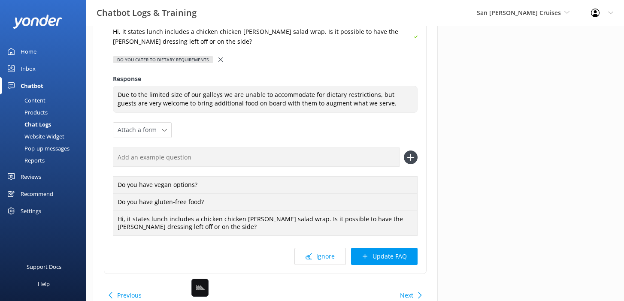
scroll to position [139, 0]
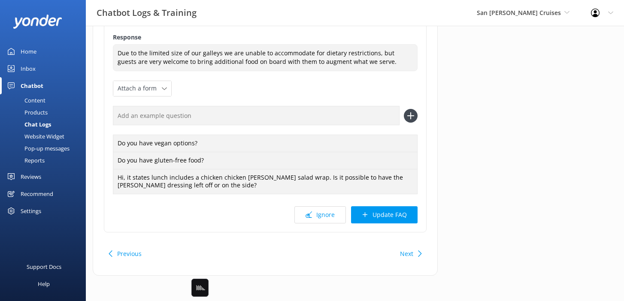
click at [392, 214] on button "Update FAQ" at bounding box center [384, 214] width 66 height 17
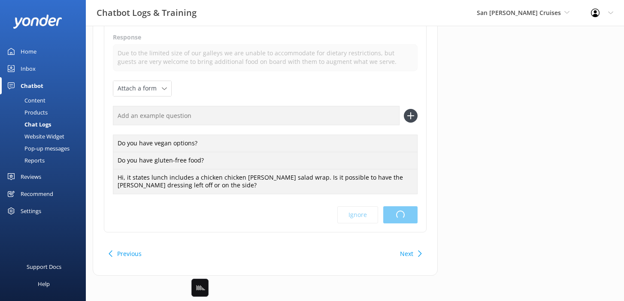
scroll to position [0, 0]
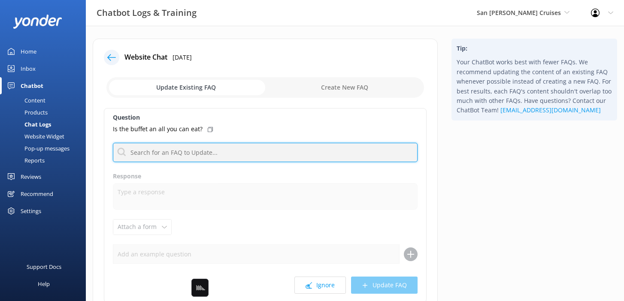
click at [298, 153] on input "text" at bounding box center [265, 152] width 304 height 19
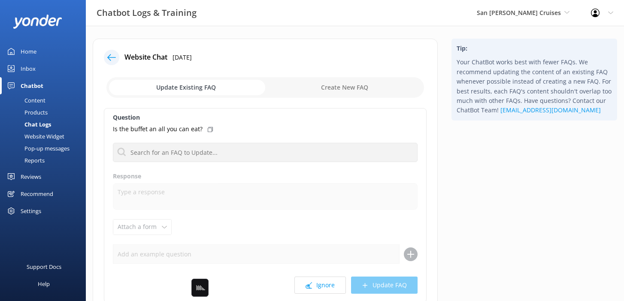
click at [464, 230] on div "Tip: Your ChatBot works best with fewer FAQs. We recommend updating the content…" at bounding box center [533, 197] width 179 height 316
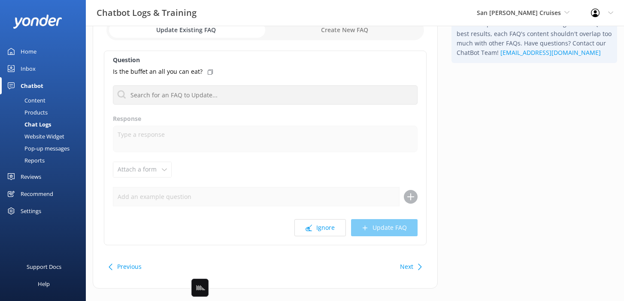
scroll to position [66, 0]
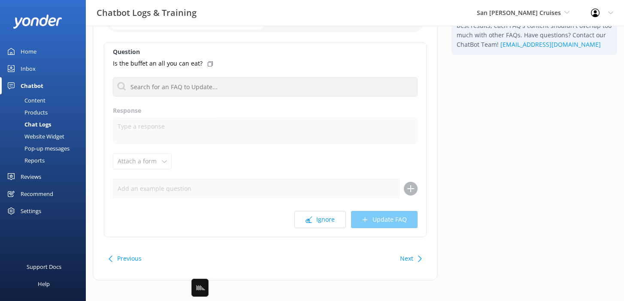
click at [408, 255] on button "Next" at bounding box center [406, 258] width 13 height 17
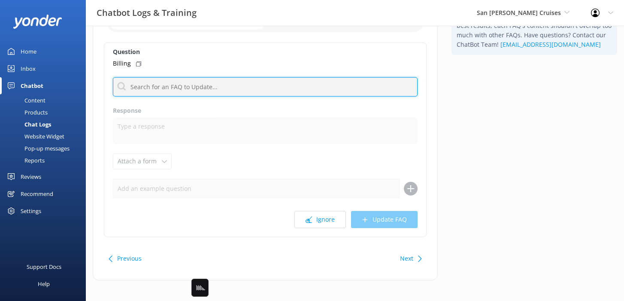
click at [282, 86] on input "text" at bounding box center [265, 86] width 304 height 19
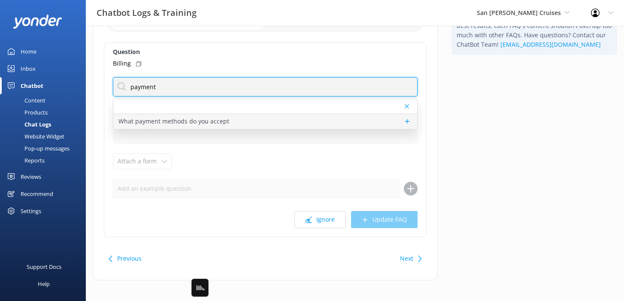
type input "payment"
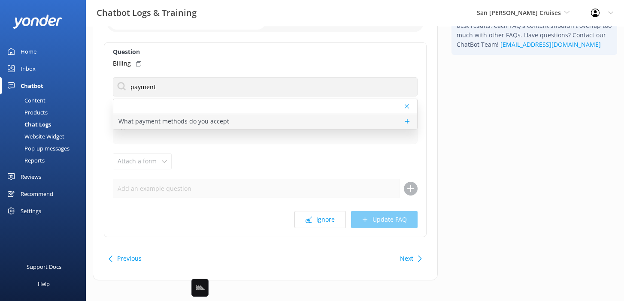
click at [224, 124] on p "What payment methods do you accept" at bounding box center [173, 121] width 111 height 9
type textarea "We accept visa, mastercard, amex, and discover credit cards as well as cash."
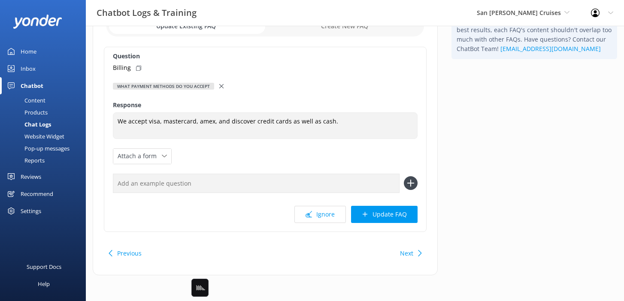
scroll to position [61, 0]
click at [403, 250] on button "Next" at bounding box center [406, 253] width 13 height 17
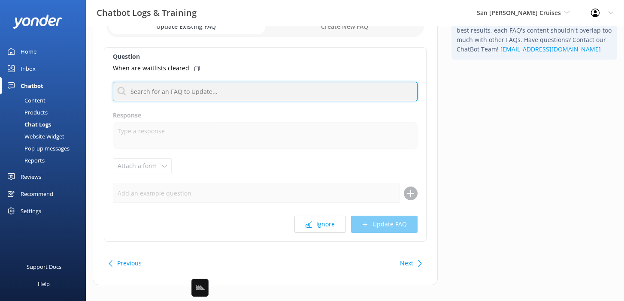
click at [248, 95] on input "text" at bounding box center [265, 91] width 304 height 19
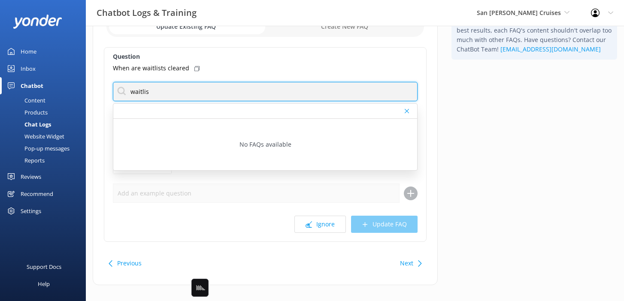
type input "waitlis"
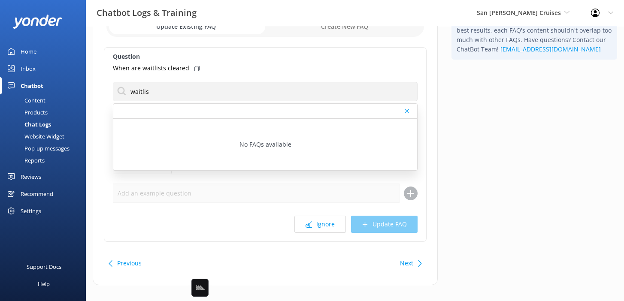
click at [407, 262] on button "Next" at bounding box center [406, 263] width 13 height 17
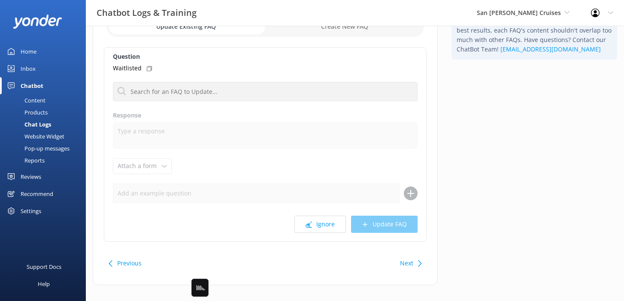
click at [407, 262] on button "Next" at bounding box center [406, 263] width 13 height 17
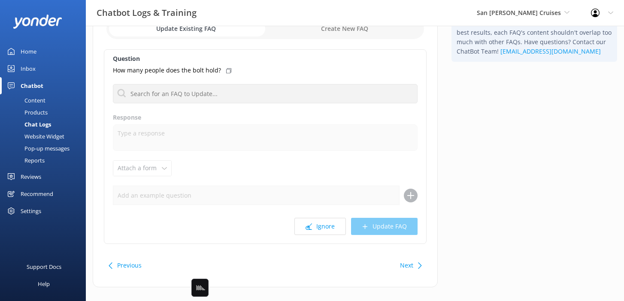
scroll to position [71, 0]
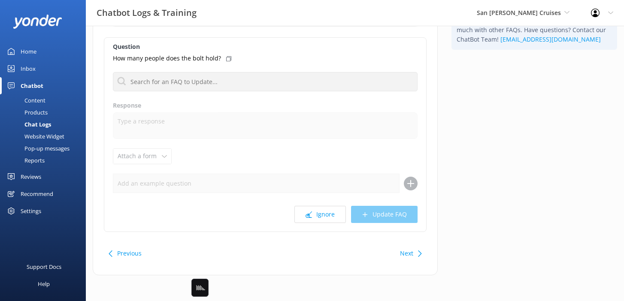
click at [127, 246] on button "Previous" at bounding box center [129, 253] width 24 height 17
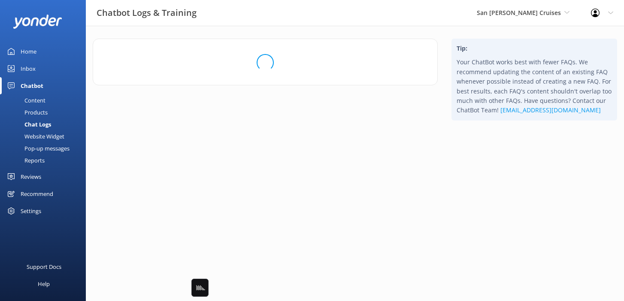
scroll to position [0, 0]
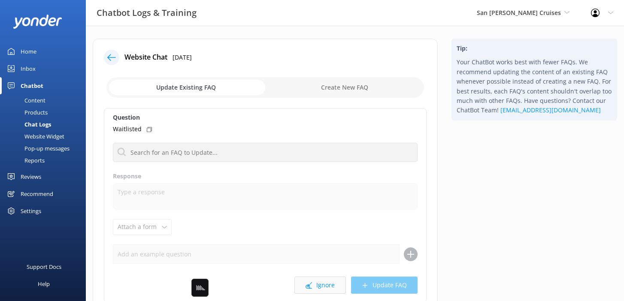
click at [335, 281] on button "Ignore" at bounding box center [319, 285] width 51 height 17
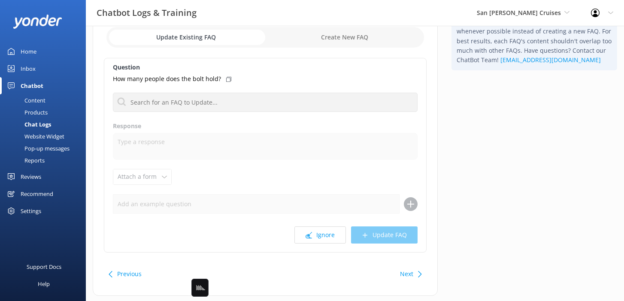
scroll to position [63, 0]
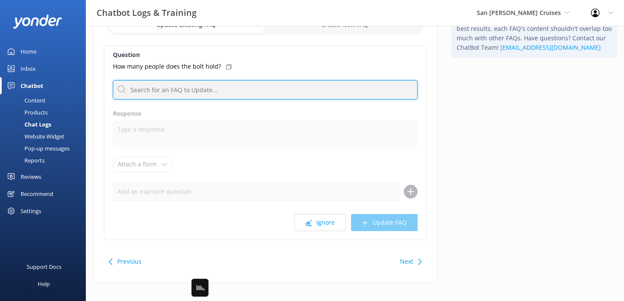
click at [292, 93] on input "text" at bounding box center [265, 89] width 304 height 19
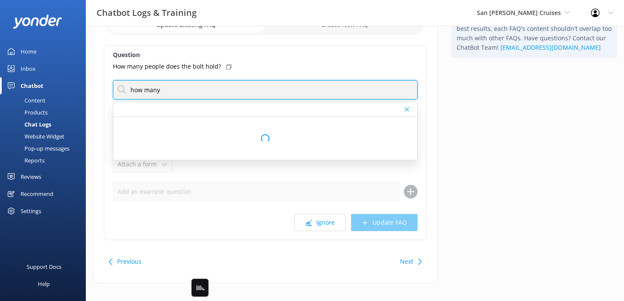
type input "how many"
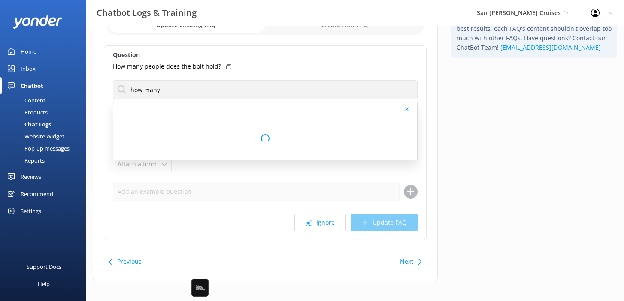
click at [467, 127] on div "Tip: Your ChatBot works best with fewer FAQs. We recommend updating the content…" at bounding box center [533, 134] width 179 height 316
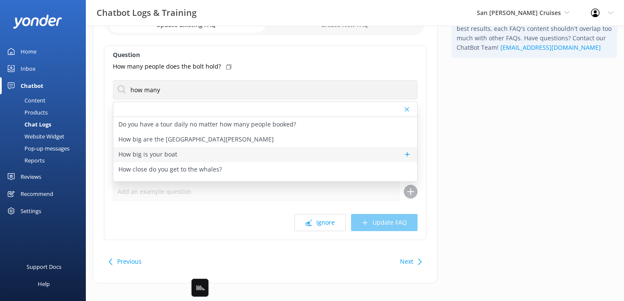
click at [255, 160] on div "How big is your boat" at bounding box center [265, 154] width 304 height 15
type textarea "Our whale watching boat, the Victoria Star 2, is 100 feet long and licensed for…"
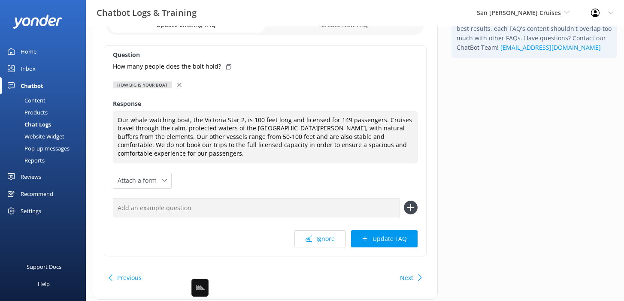
click at [229, 68] on icon at bounding box center [228, 66] width 5 height 5
click at [305, 206] on input "text" at bounding box center [256, 207] width 286 height 19
paste input "How many people does the bolt hold?"
type input "How many people does the bolt hold?"
click at [404, 201] on button at bounding box center [411, 208] width 14 height 14
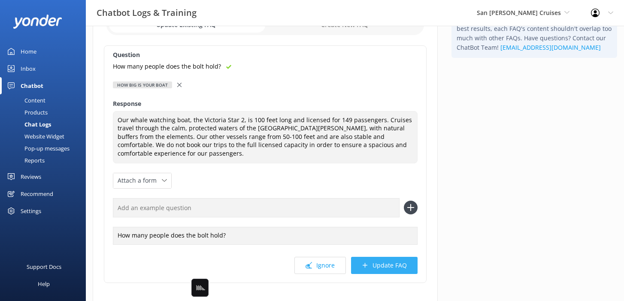
click at [390, 271] on button "Update FAQ" at bounding box center [384, 265] width 66 height 17
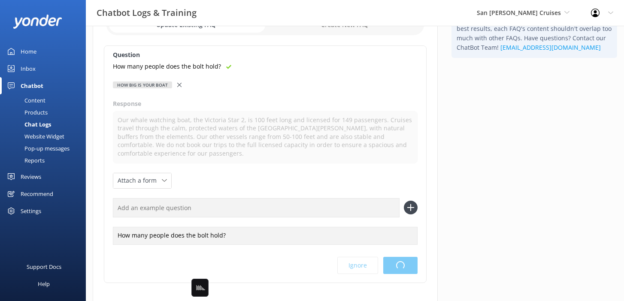
scroll to position [0, 0]
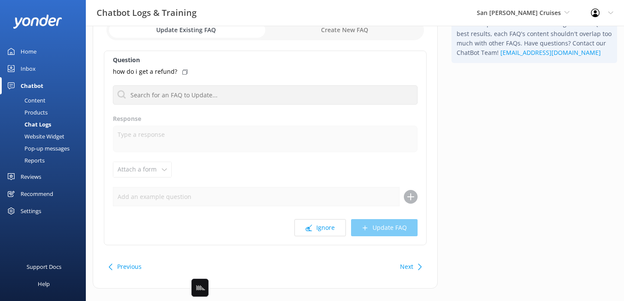
scroll to position [67, 0]
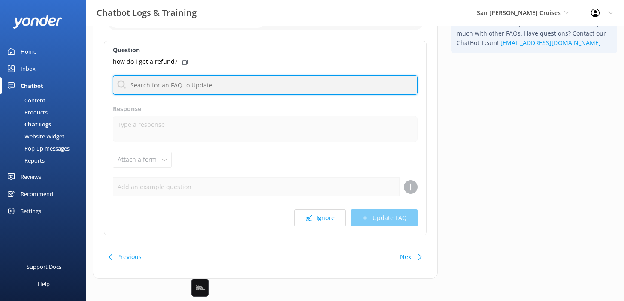
click at [274, 85] on input "text" at bounding box center [265, 84] width 304 height 19
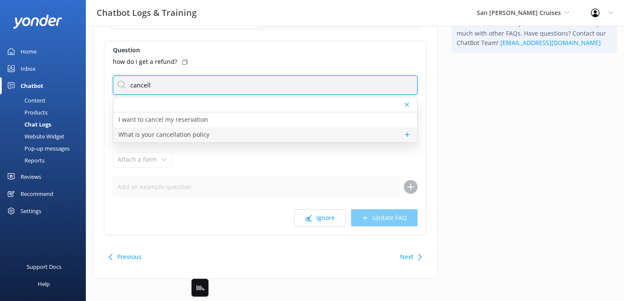
type input "cancell"
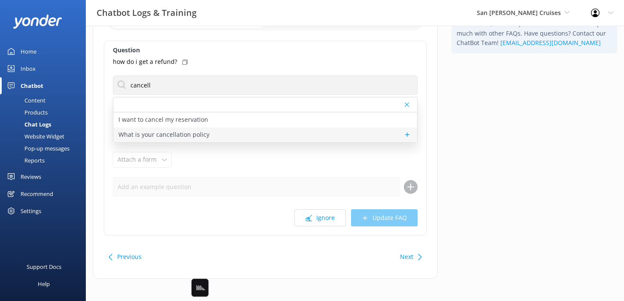
click at [157, 132] on p "What is your cancellation policy" at bounding box center [163, 134] width 91 height 9
type textarea "If your plans change and you need to cancel your reservation, please give us a …"
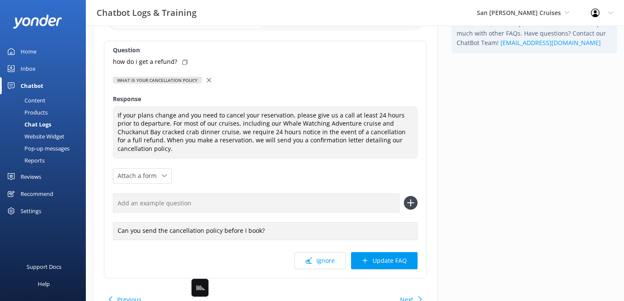
click at [183, 60] on icon at bounding box center [184, 62] width 5 height 5
click at [331, 196] on input "text" at bounding box center [256, 202] width 286 height 19
paste input "how do i get a refund?"
type input "how do i get a refund?"
click at [404, 196] on button at bounding box center [411, 203] width 14 height 14
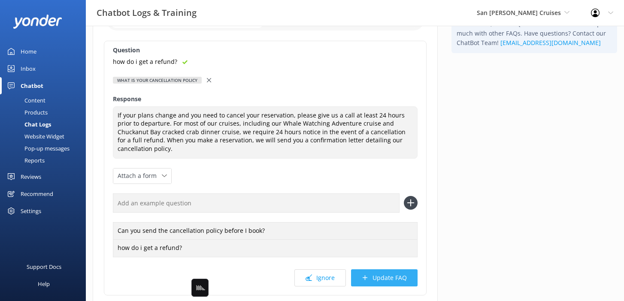
click at [365, 275] on use at bounding box center [364, 277] width 5 height 5
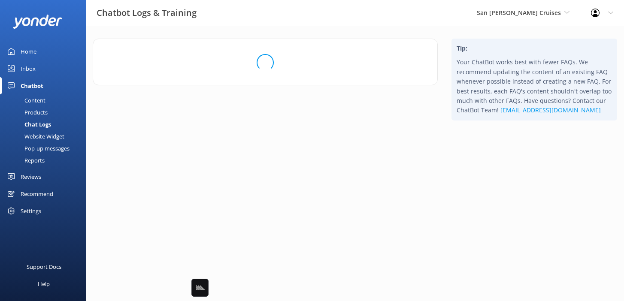
scroll to position [0, 0]
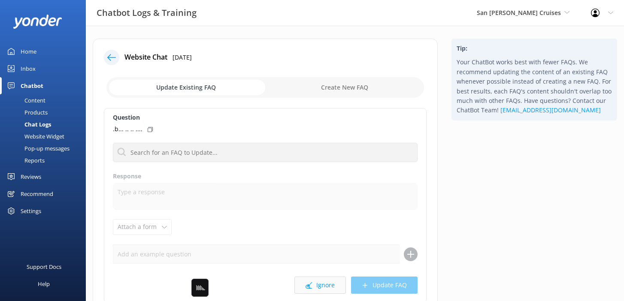
click at [320, 288] on button "Ignore" at bounding box center [319, 285] width 51 height 17
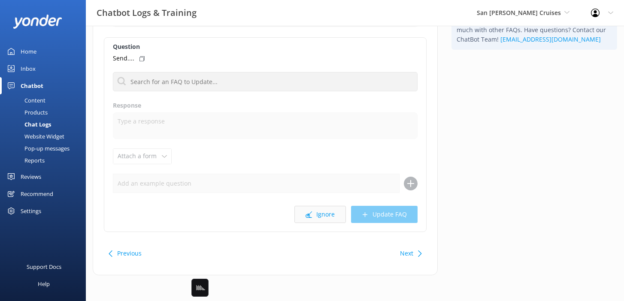
click at [327, 214] on button "Ignore" at bounding box center [319, 214] width 51 height 17
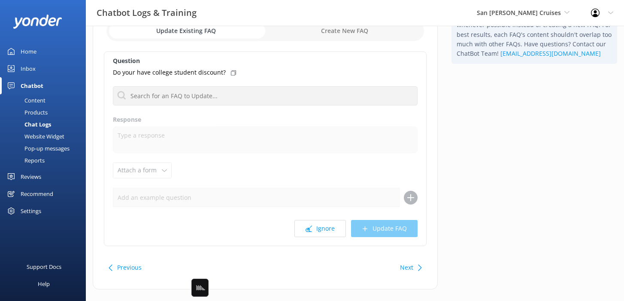
scroll to position [69, 0]
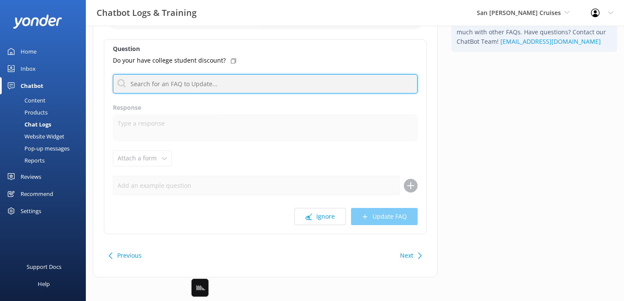
click at [259, 83] on input "text" at bounding box center [265, 83] width 304 height 19
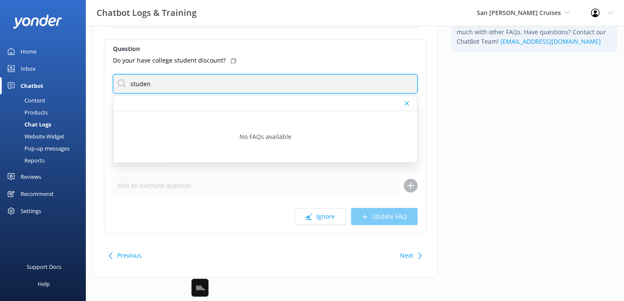
type input "studen"
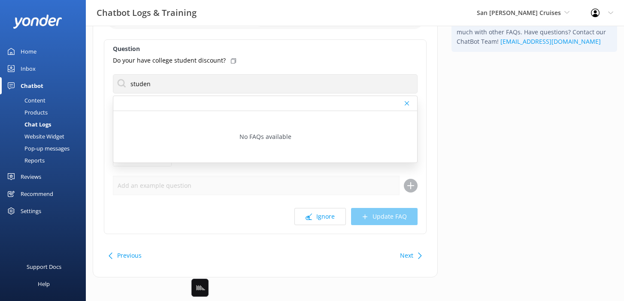
click at [459, 215] on div "Tip: Your ChatBot works best with fewer FAQs. We recommend updating the content…" at bounding box center [533, 128] width 179 height 316
click at [412, 254] on button "Next" at bounding box center [406, 255] width 13 height 17
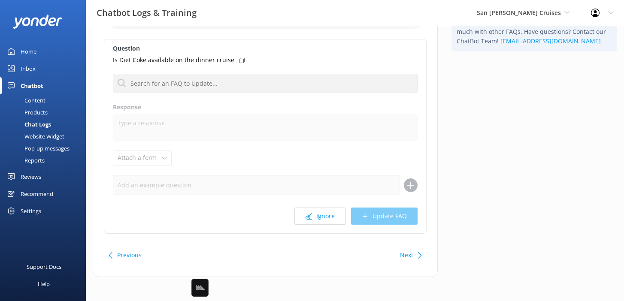
scroll to position [69, 0]
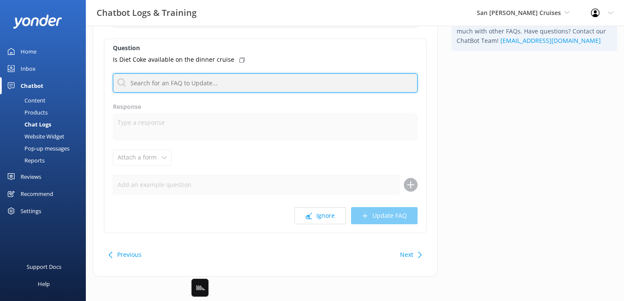
click at [319, 85] on input "text" at bounding box center [265, 82] width 304 height 19
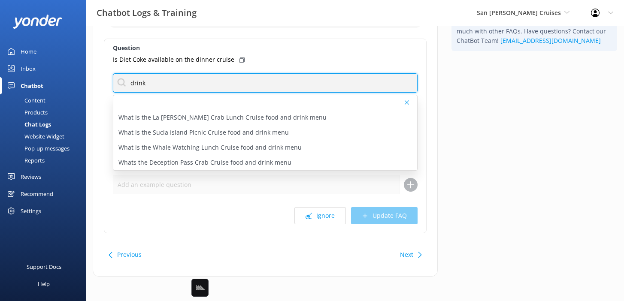
type input "drink"
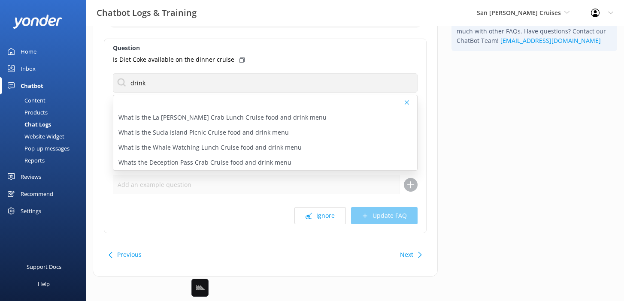
click at [469, 136] on div "Tip: Your ChatBot works best with fewer FAQs. We recommend updating the content…" at bounding box center [533, 127] width 179 height 316
click at [404, 255] on button "Next" at bounding box center [406, 253] width 13 height 17
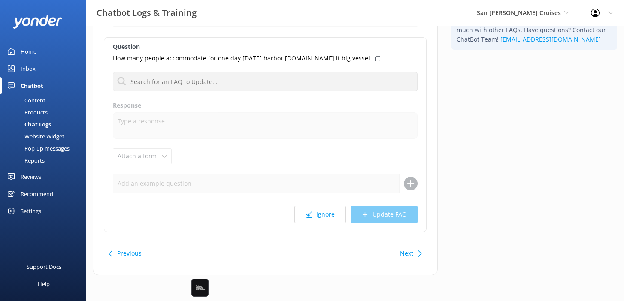
click at [132, 251] on button "Previous" at bounding box center [129, 253] width 24 height 17
click at [322, 217] on button "Ignore" at bounding box center [319, 214] width 51 height 17
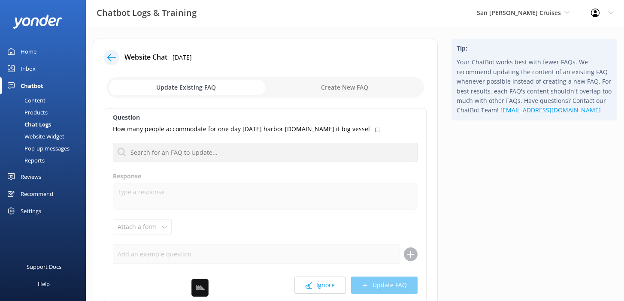
scroll to position [71, 0]
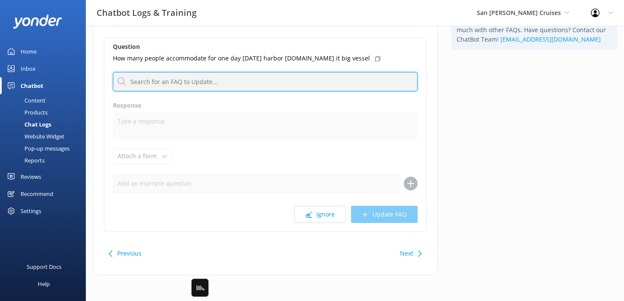
click at [261, 79] on input "text" at bounding box center [265, 81] width 304 height 19
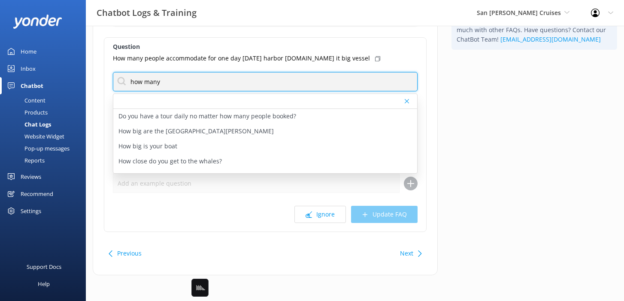
type input "how many"
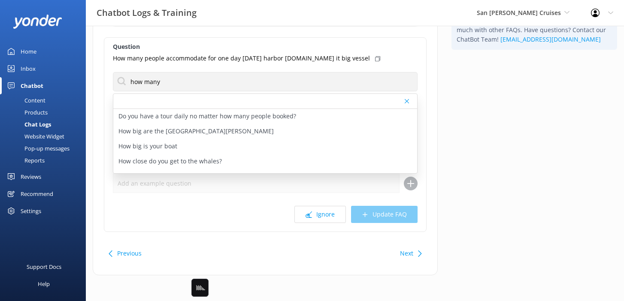
click at [375, 59] on icon at bounding box center [377, 58] width 5 height 5
click at [201, 144] on div "How big is your boat" at bounding box center [265, 146] width 304 height 15
type textarea "Our whale watching boat, the Victoria Star 2, is 100 feet long and licensed for…"
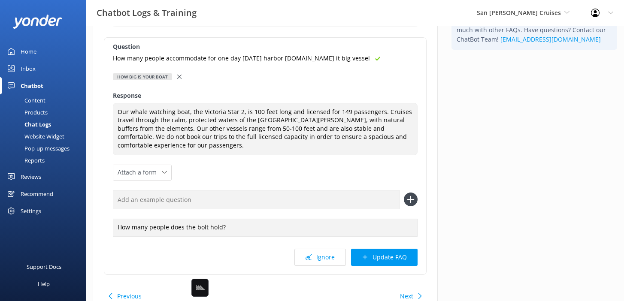
click at [213, 198] on input "text" at bounding box center [256, 199] width 286 height 19
paste input "How many people accommodate for one day [DATE] harbor [DOMAIN_NAME] it big vess…"
type input "How many people accommodate for one day [DATE] harbor [DOMAIN_NAME] it big vess…"
click at [404, 193] on button at bounding box center [411, 200] width 14 height 14
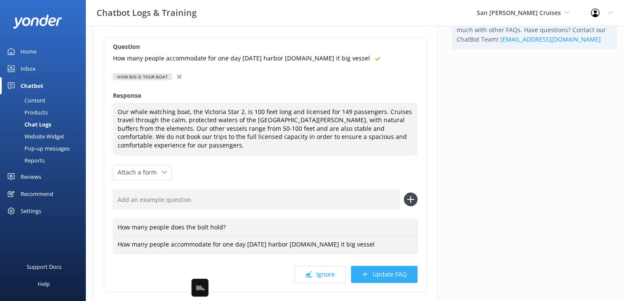
click at [380, 277] on button "Update FAQ" at bounding box center [384, 274] width 66 height 17
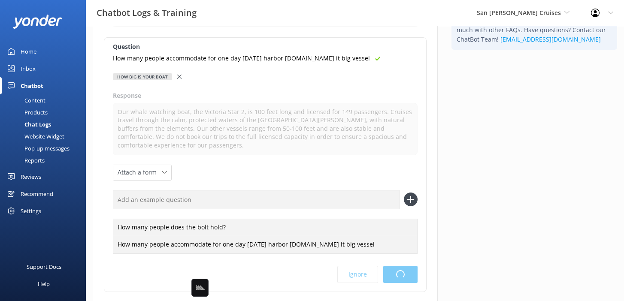
scroll to position [0, 0]
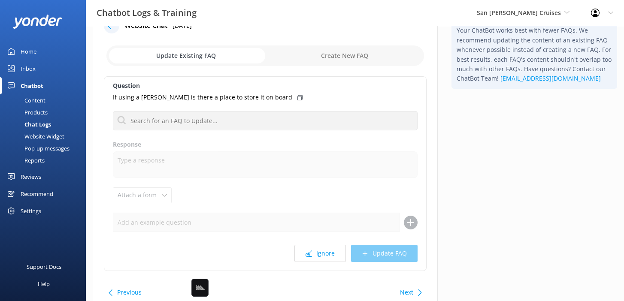
scroll to position [34, 0]
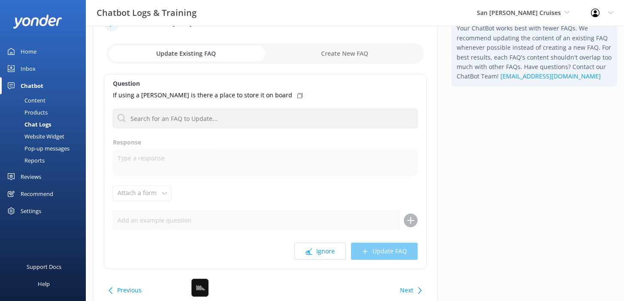
click at [404, 287] on button "Next" at bounding box center [406, 290] width 13 height 17
click at [410, 288] on button "Next" at bounding box center [406, 290] width 13 height 17
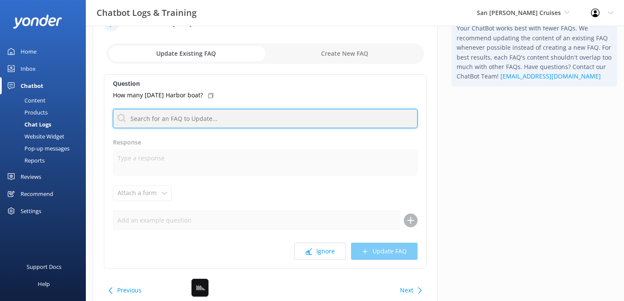
click at [223, 120] on input "text" at bounding box center [265, 118] width 304 height 19
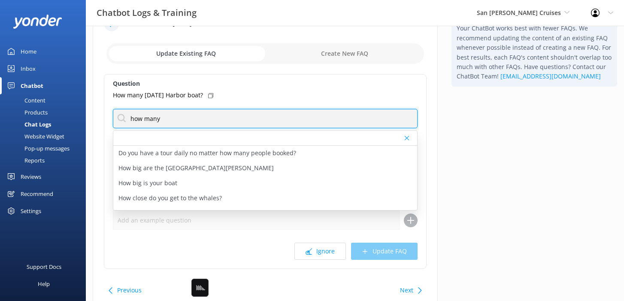
type input "how many"
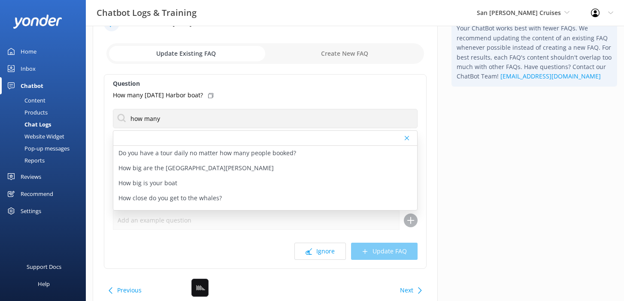
click at [426, 157] on div "Question How many [DATE] Harbor boat? how many Do you have a tour daily no matt…" at bounding box center [265, 171] width 322 height 195
click at [194, 181] on div "How big is your boat" at bounding box center [265, 183] width 304 height 15
type textarea "Our whale watching boat, the Victoria Star 2, is 100 feet long and licensed for…"
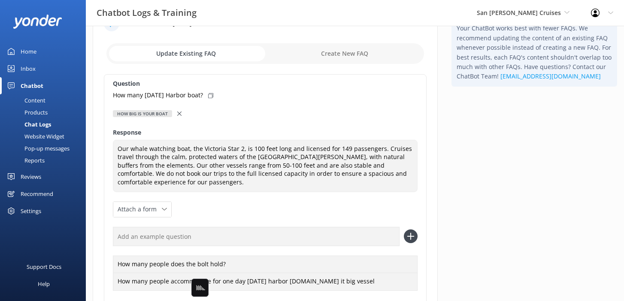
click at [216, 99] on div "How many [DATE] Harbor boat?" at bounding box center [265, 94] width 304 height 9
click at [233, 246] on div "How many people does the bolt hold? How many people accommodate for one day [DA…" at bounding box center [265, 258] width 304 height 63
click at [232, 242] on input "text" at bounding box center [256, 236] width 286 height 19
paste input "How many [DATE] Harbor boat?"
type input "How many [DATE] Harbor boat?"
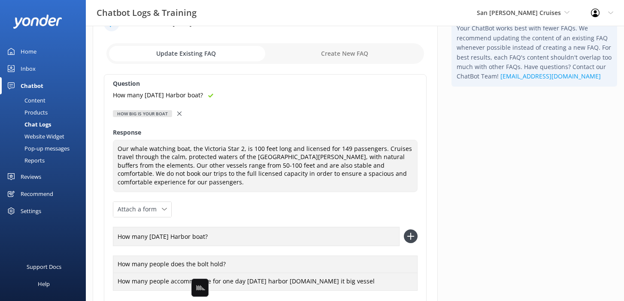
click at [404, 229] on button at bounding box center [411, 236] width 14 height 14
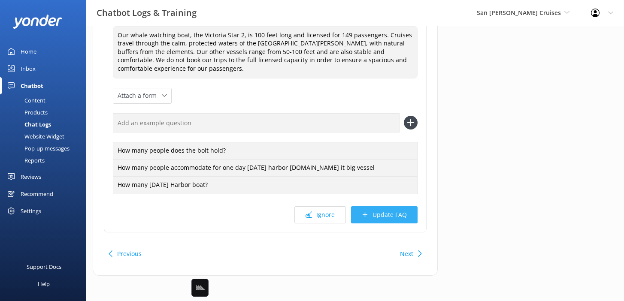
click at [403, 212] on button "Update FAQ" at bounding box center [384, 214] width 66 height 17
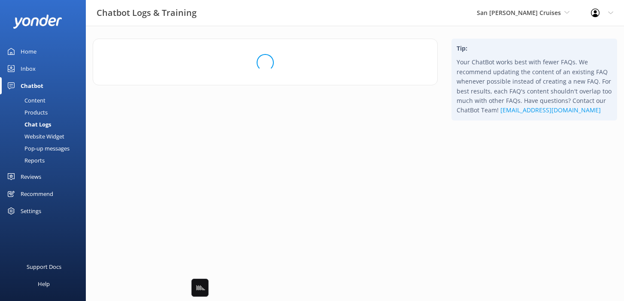
scroll to position [0, 0]
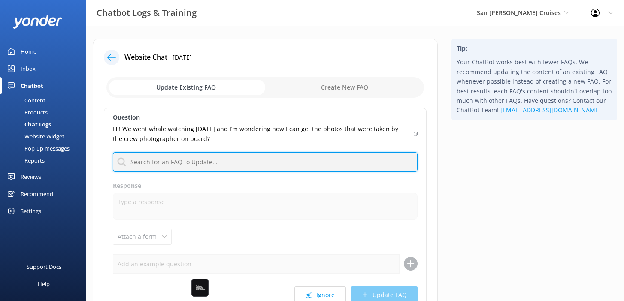
click at [389, 166] on input "text" at bounding box center [265, 161] width 304 height 19
type input "photo"
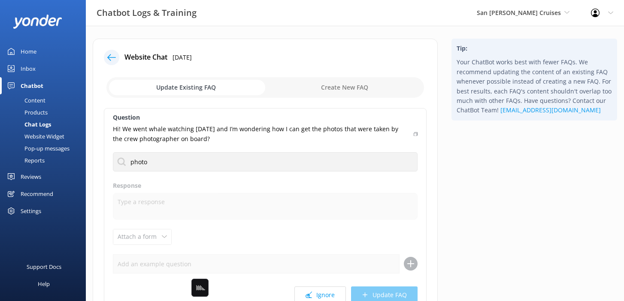
click at [463, 163] on div "Tip: Your ChatBot works best with fewer FAQs. We recommend updating the content…" at bounding box center [533, 202] width 179 height 326
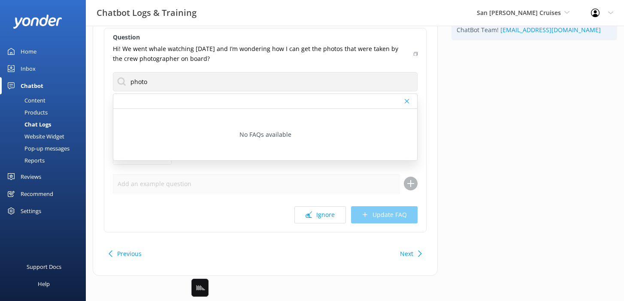
click at [401, 255] on button "Next" at bounding box center [406, 253] width 13 height 17
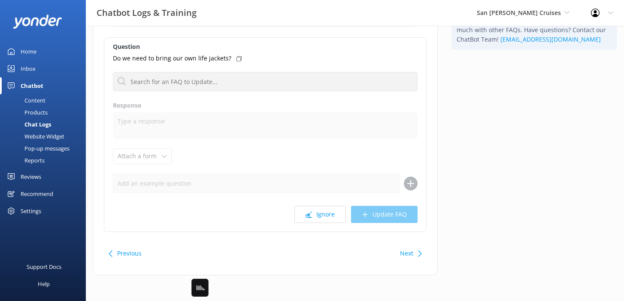
scroll to position [71, 0]
click at [409, 258] on button "Next" at bounding box center [406, 253] width 13 height 17
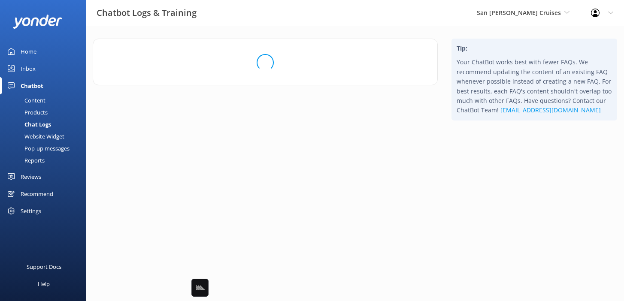
scroll to position [0, 0]
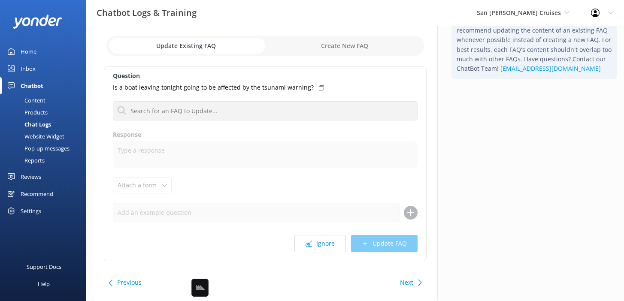
scroll to position [46, 0]
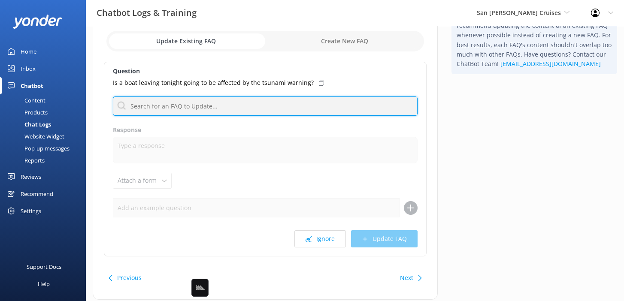
click at [281, 108] on input "text" at bounding box center [265, 105] width 304 height 19
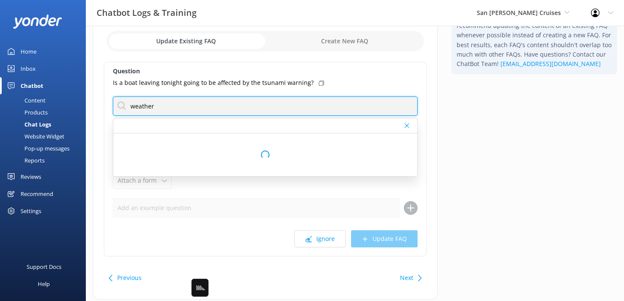
type input "weather"
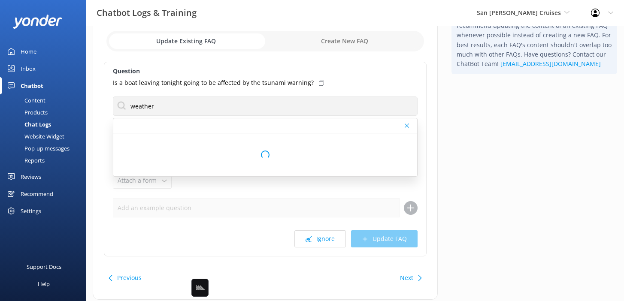
click at [319, 82] on icon at bounding box center [321, 83] width 5 height 5
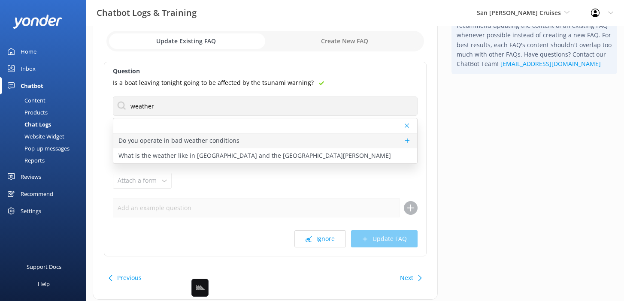
click at [254, 139] on div "Do you operate in bad weather conditions" at bounding box center [265, 140] width 304 height 15
type textarea "It is very rare, but our tours may be rescheduled or canceled due to bad weathe…"
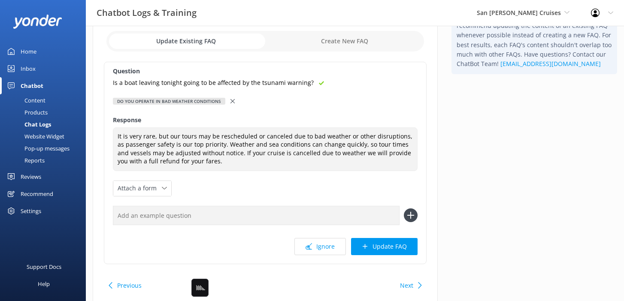
click at [283, 222] on input "text" at bounding box center [256, 215] width 286 height 19
paste input "Is a boat leaving tonight going to be affected by the tsunami warning?"
type input "Is a boat leaving tonight going to be affected by the tsunami warning?"
click at [404, 208] on button at bounding box center [411, 215] width 14 height 14
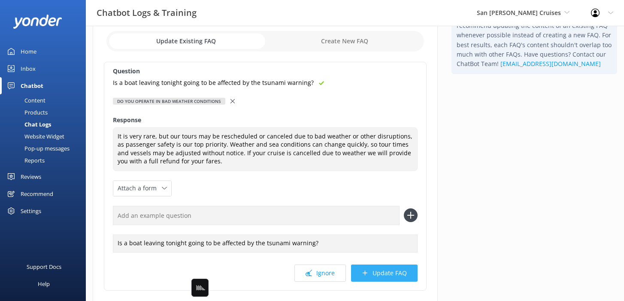
click at [378, 266] on button "Update FAQ" at bounding box center [384, 273] width 66 height 17
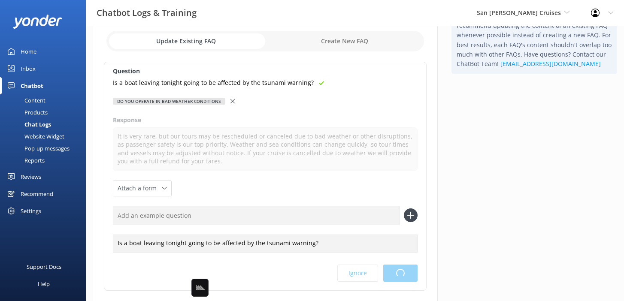
scroll to position [0, 0]
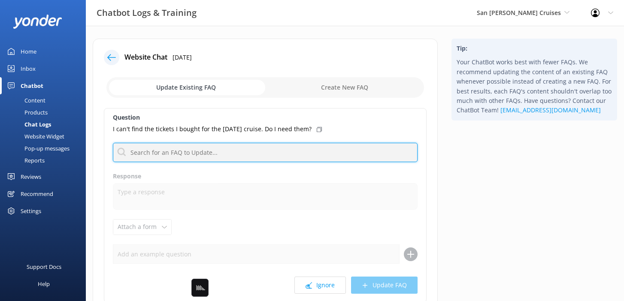
click at [264, 146] on input "text" at bounding box center [265, 152] width 304 height 19
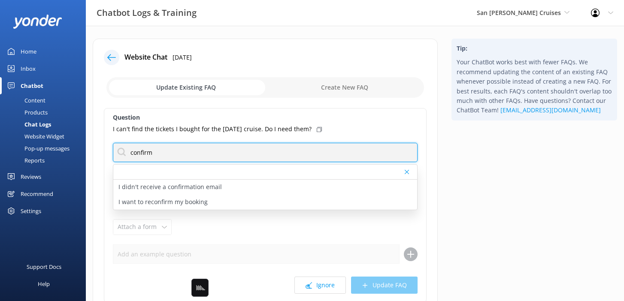
type input "confirm"
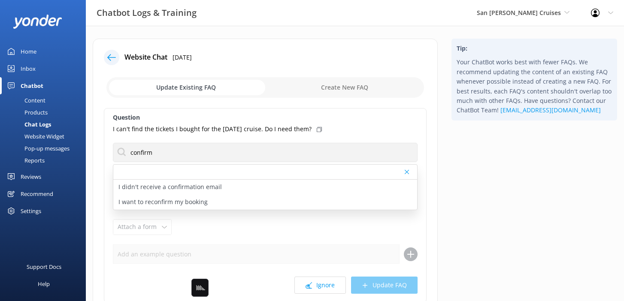
click at [322, 131] on use at bounding box center [318, 129] width 5 height 5
click at [260, 181] on div "I didn't receive a confirmation email" at bounding box center [265, 187] width 304 height 15
type textarea "If you can't locate your confirmation, please email the team at [EMAIL_ADDRESS]…"
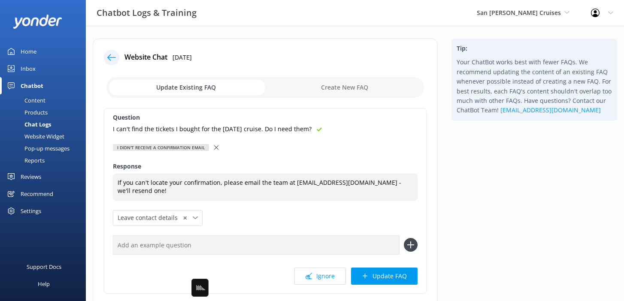
click at [317, 247] on input "text" at bounding box center [256, 244] width 286 height 19
paste input "I can't find the tickets I bought for the [DATE] cruise. Do I need them?"
type input "I can't find the tickets I bought for the [DATE] cruise. Do I need them?"
click at [404, 238] on button at bounding box center [411, 245] width 14 height 14
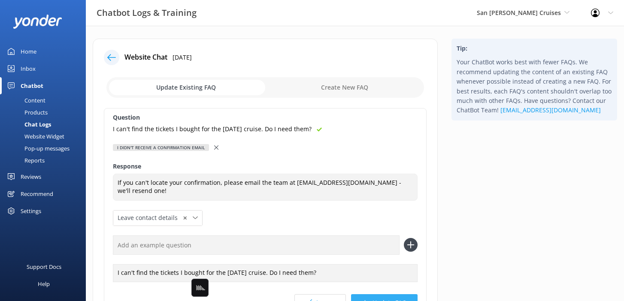
click at [375, 297] on button "Update FAQ" at bounding box center [384, 302] width 66 height 17
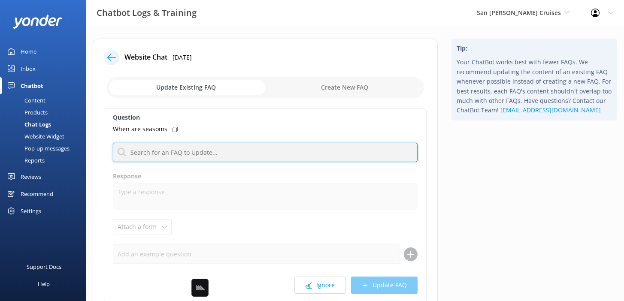
click at [282, 157] on input "text" at bounding box center [265, 152] width 304 height 19
type input "o"
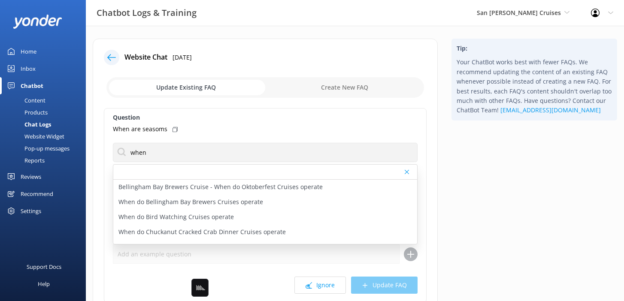
click at [493, 186] on div "Tip: Your ChatBot works best with fewer FAQs. We recommend updating the content…" at bounding box center [533, 197] width 179 height 316
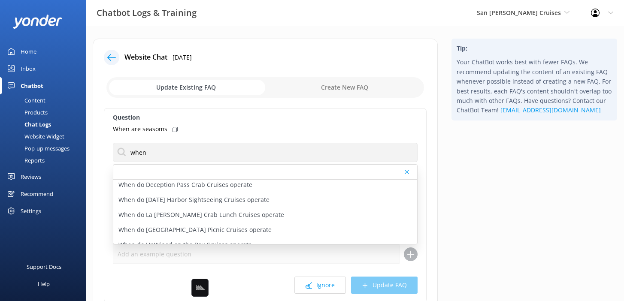
scroll to position [86, 0]
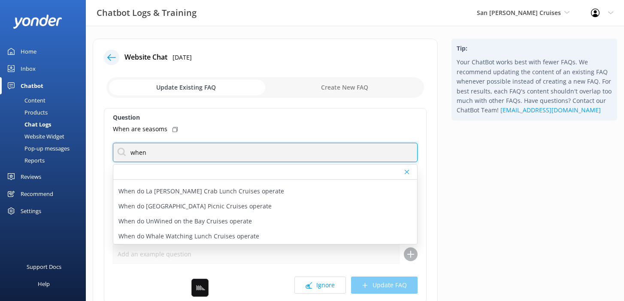
click at [166, 151] on input "when" at bounding box center [265, 152] width 304 height 19
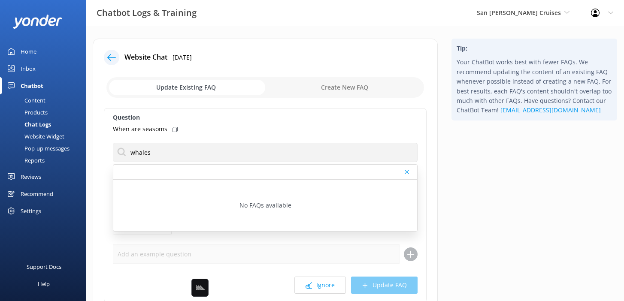
click at [507, 181] on div "Tip: Your ChatBot works best with fewer FAQs. We recommend updating the content…" at bounding box center [533, 197] width 179 height 316
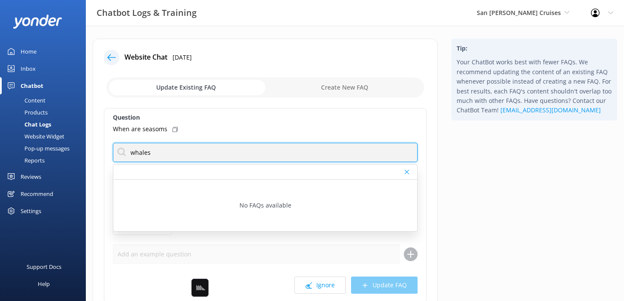
click at [359, 161] on input "whales" at bounding box center [265, 152] width 304 height 19
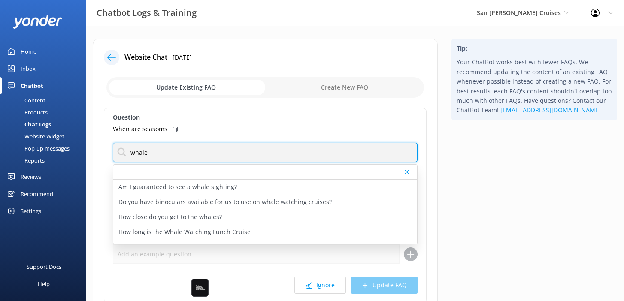
type input "whale"
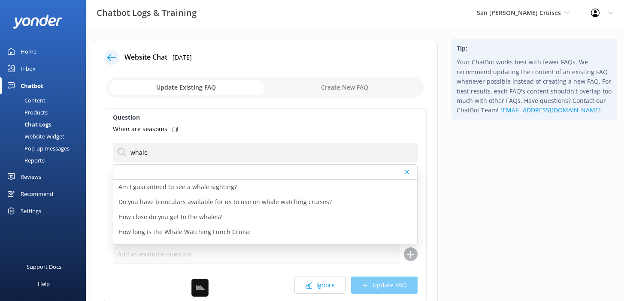
click at [504, 182] on div "Tip: Your ChatBot works best with fewer FAQs. We recommend updating the content…" at bounding box center [533, 197] width 179 height 316
click at [171, 187] on p "Am I guaranteed to see a whale sighting?" at bounding box center [177, 186] width 118 height 9
type textarea "Whales are wild animals, so there’s always a chance you won’t see one - but we’…"
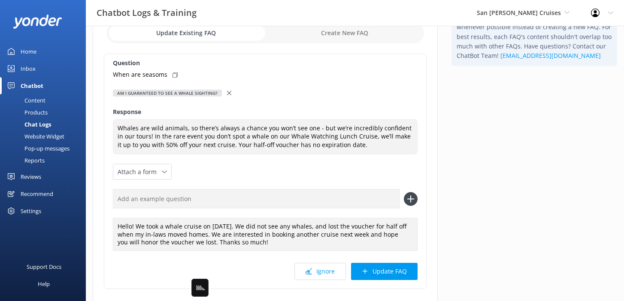
scroll to position [67, 0]
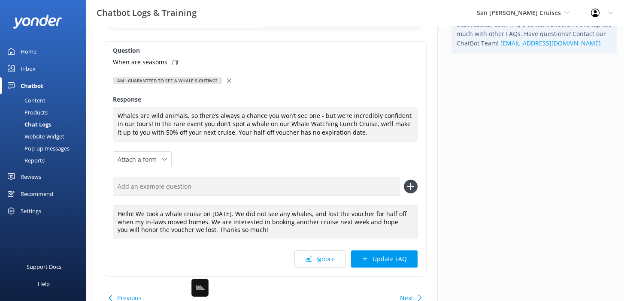
click at [410, 292] on button "Next" at bounding box center [406, 297] width 13 height 17
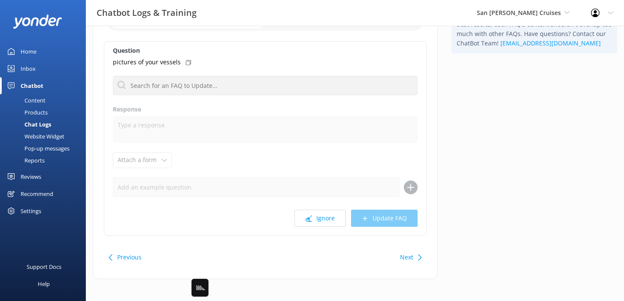
click at [412, 260] on button "Next" at bounding box center [406, 257] width 13 height 17
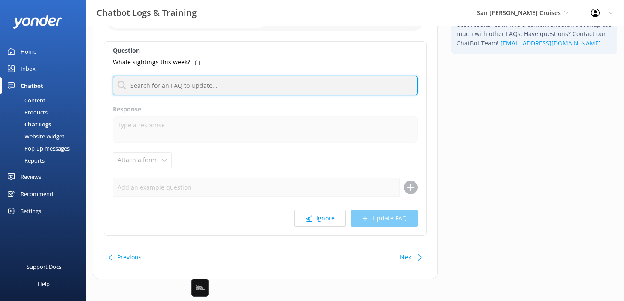
click at [281, 93] on input "text" at bounding box center [265, 85] width 304 height 19
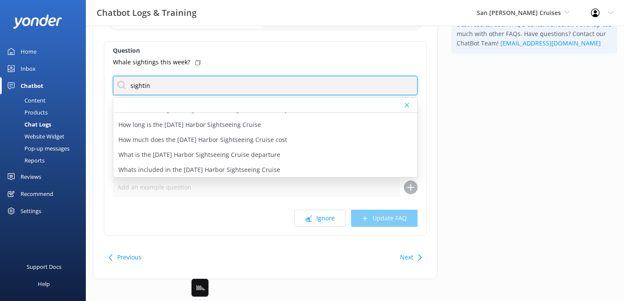
scroll to position [56, 0]
type input "sightin"
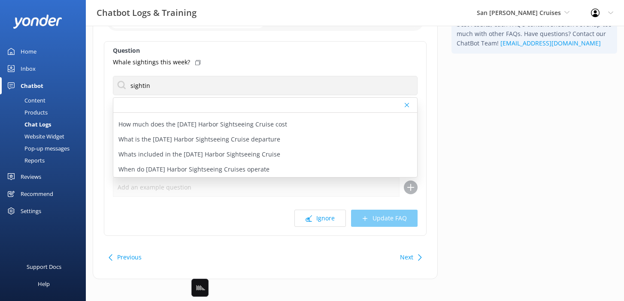
click at [412, 258] on button "Next" at bounding box center [406, 257] width 13 height 17
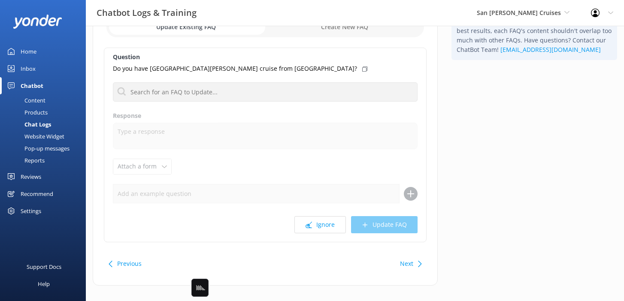
scroll to position [61, 0]
click at [406, 265] on button "Next" at bounding box center [406, 263] width 13 height 17
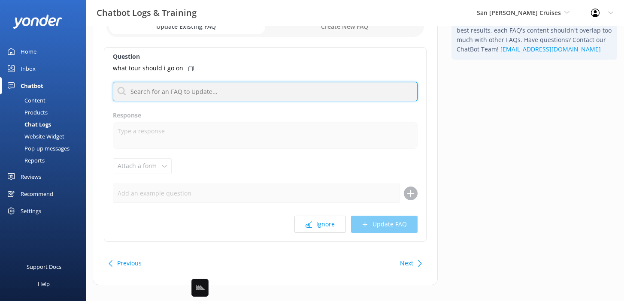
click at [232, 93] on input "text" at bounding box center [265, 91] width 304 height 19
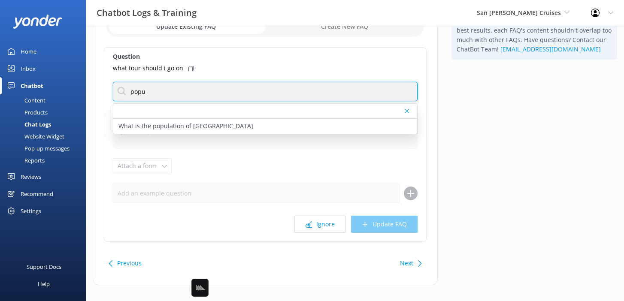
type input "popu"
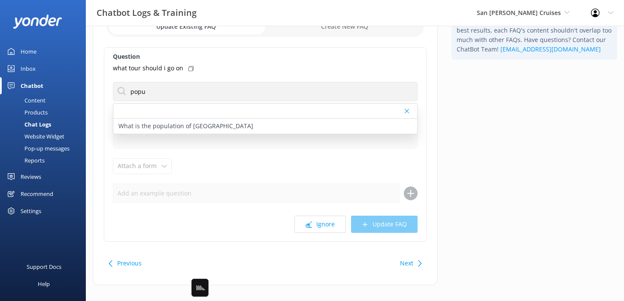
click at [487, 166] on div "Tip: Your ChatBot works best with fewer FAQs. We recommend updating the content…" at bounding box center [533, 136] width 179 height 316
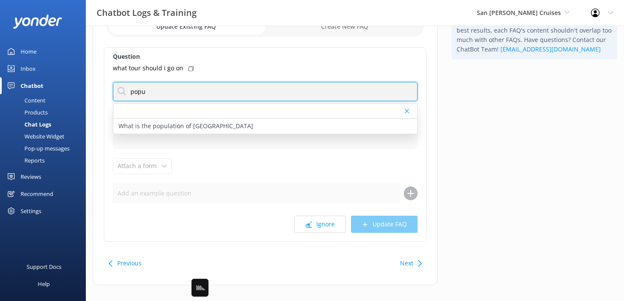
click at [238, 92] on input "popu" at bounding box center [265, 91] width 304 height 19
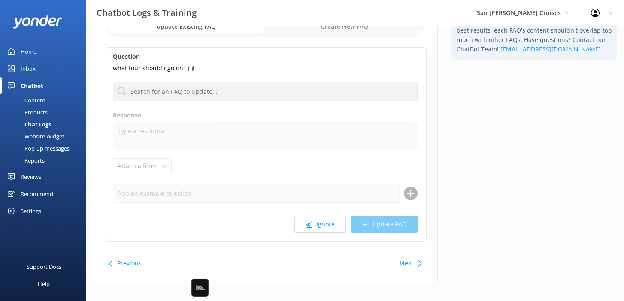
click at [460, 232] on div "Tip: Your ChatBot works best with fewer FAQs. We recommend updating the content…" at bounding box center [533, 136] width 179 height 316
click at [400, 265] on button "Next" at bounding box center [406, 263] width 13 height 17
click at [316, 226] on button "Ignore" at bounding box center [319, 224] width 51 height 17
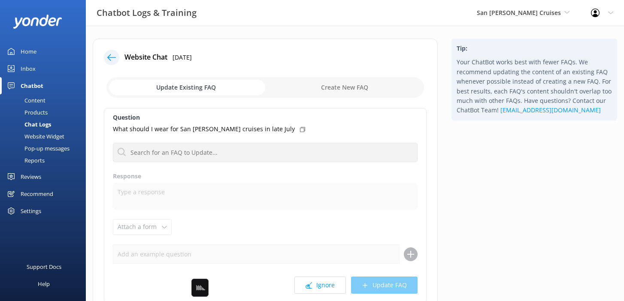
scroll to position [71, 0]
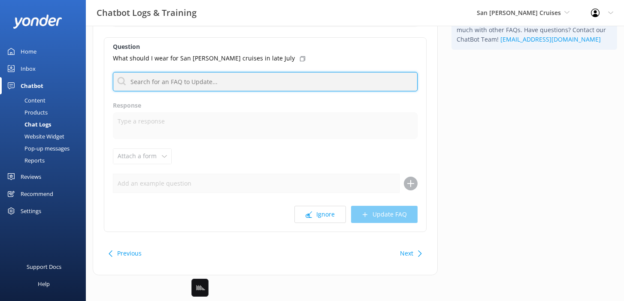
click at [203, 79] on input "text" at bounding box center [265, 81] width 304 height 19
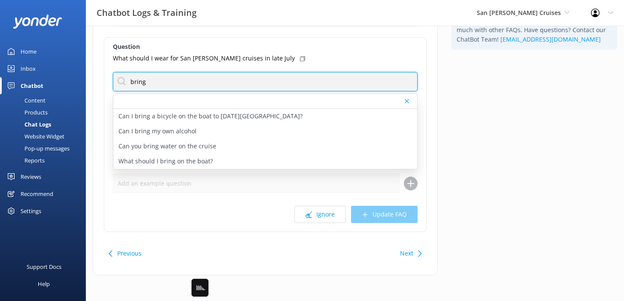
type input "bring"
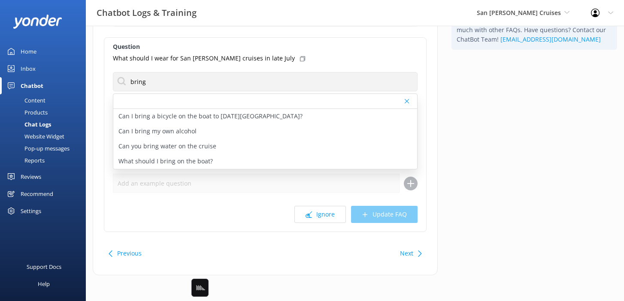
click at [512, 139] on div "Tip: Your ChatBot works best with fewer FAQs. We recommend updating the content…" at bounding box center [533, 126] width 179 height 316
click at [236, 164] on div "What should I bring on the boat?" at bounding box center [265, 161] width 304 height 15
type textarea "We recommend you bring your binoculars, a camera, sun screen, and jacket/windbr…"
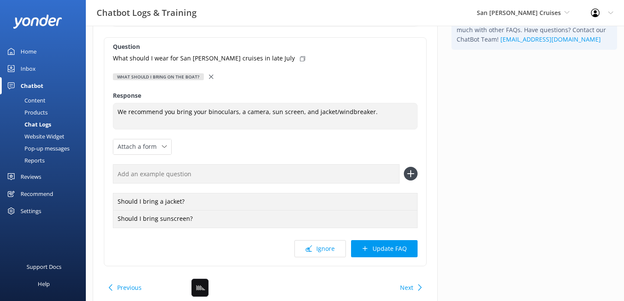
click at [300, 57] on icon at bounding box center [302, 58] width 5 height 5
click at [271, 180] on input "text" at bounding box center [256, 173] width 286 height 19
paste input "What should I wear for San [PERSON_NAME] cruises in late July"
type input "What should I wear for San [PERSON_NAME] cruises in late July"
click at [404, 167] on button at bounding box center [411, 174] width 14 height 14
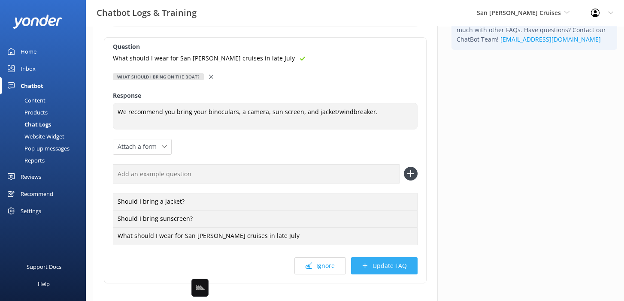
click at [394, 265] on button "Update FAQ" at bounding box center [384, 265] width 66 height 17
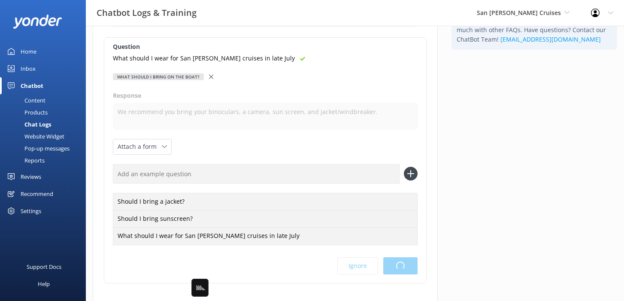
scroll to position [0, 0]
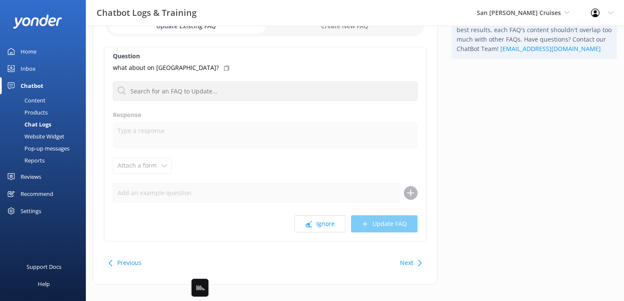
scroll to position [71, 0]
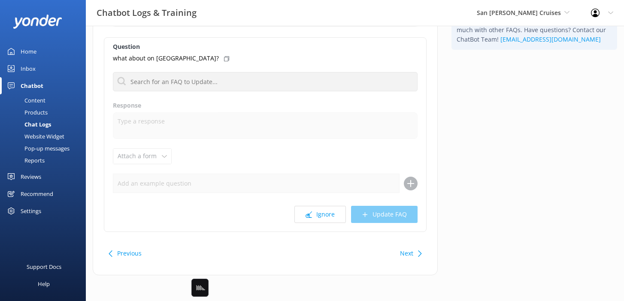
click at [404, 253] on button "Next" at bounding box center [406, 253] width 13 height 17
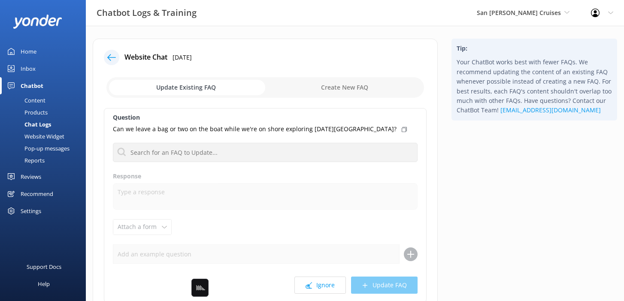
scroll to position [49, 0]
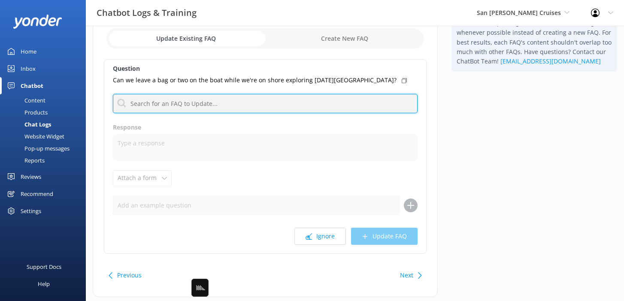
click at [277, 102] on input "text" at bounding box center [265, 103] width 304 height 19
type input "stor"
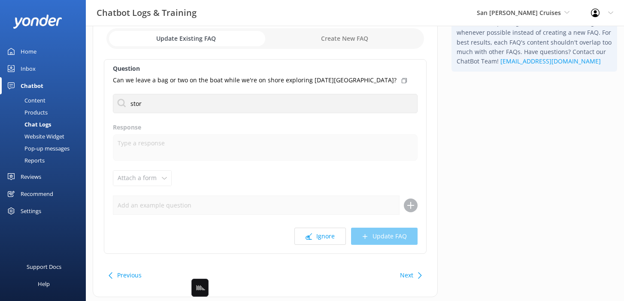
click at [528, 156] on div "Tip: Your ChatBot works best with fewer FAQs. We recommend updating the content…" at bounding box center [533, 148] width 179 height 316
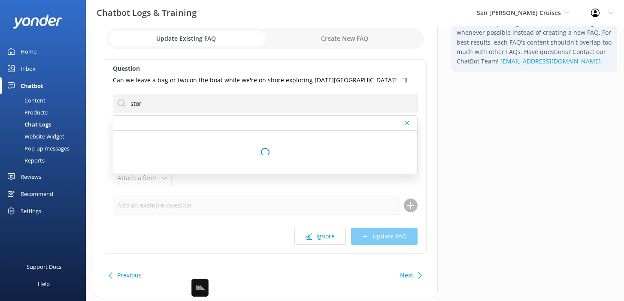
scroll to position [71, 0]
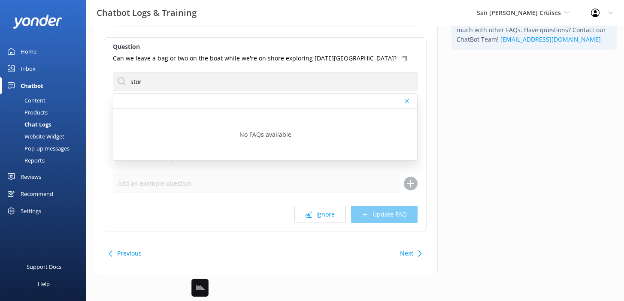
click at [406, 258] on button "Next" at bounding box center [406, 253] width 13 height 17
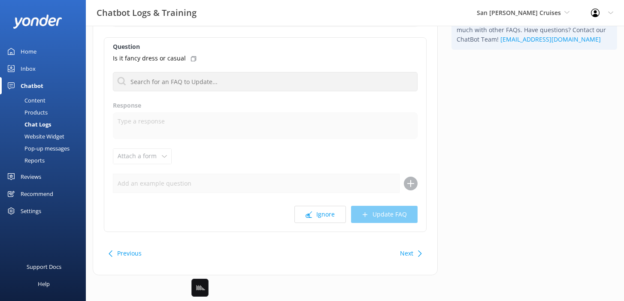
click at [406, 258] on button "Next" at bounding box center [406, 253] width 13 height 17
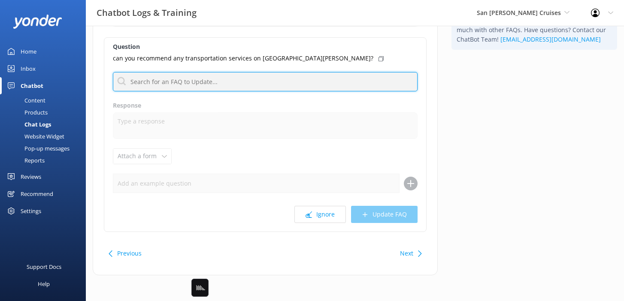
click at [259, 78] on input "text" at bounding box center [265, 81] width 304 height 19
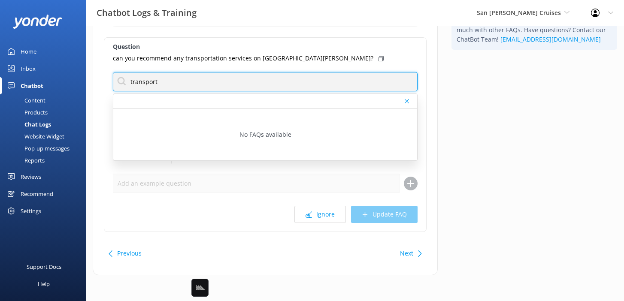
type input "transport"
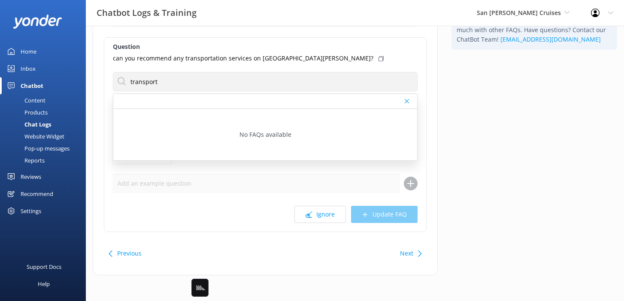
click at [477, 131] on div "Tip: Your ChatBot works best with fewer FAQs. We recommend updating the content…" at bounding box center [533, 126] width 179 height 316
click at [411, 256] on button "Next" at bounding box center [406, 253] width 13 height 17
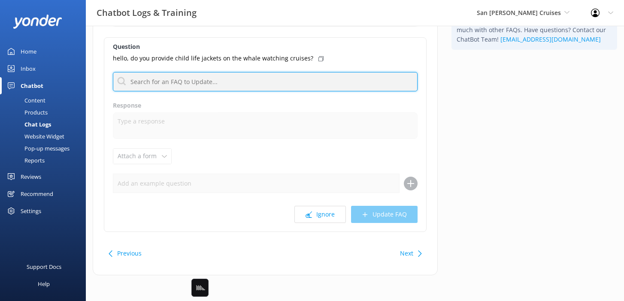
click at [239, 82] on input "text" at bounding box center [265, 81] width 304 height 19
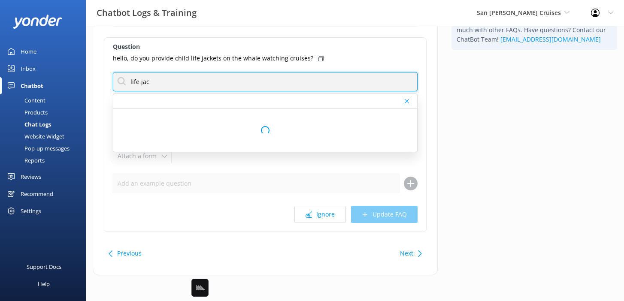
type input "life jac"
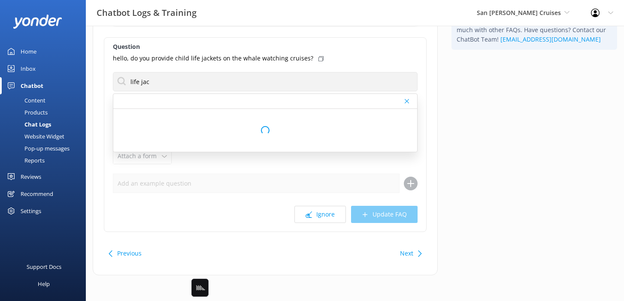
click at [485, 211] on div "Tip: Your ChatBot works best with fewer FAQs. We recommend updating the content…" at bounding box center [533, 126] width 179 height 316
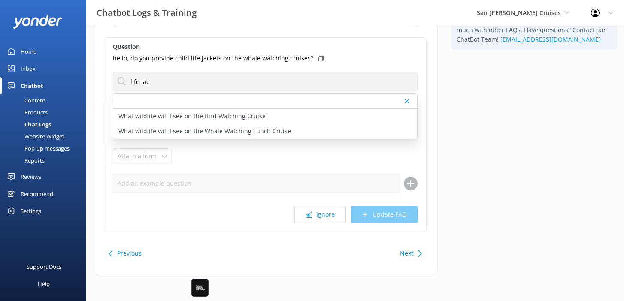
click at [409, 250] on button "Next" at bounding box center [406, 253] width 13 height 17
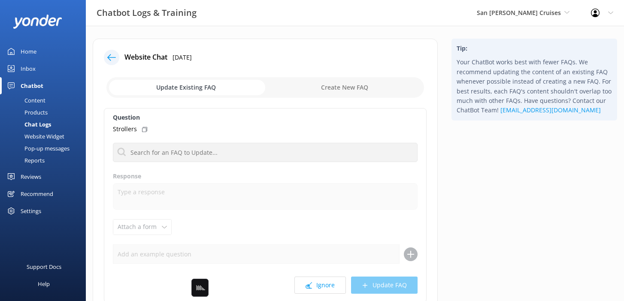
scroll to position [71, 0]
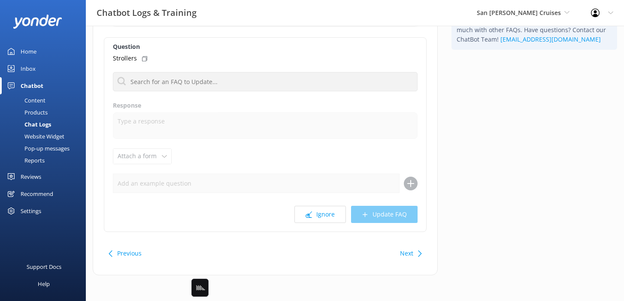
click at [409, 250] on button "Next" at bounding box center [406, 253] width 13 height 17
click at [322, 220] on button "Ignore" at bounding box center [319, 214] width 51 height 17
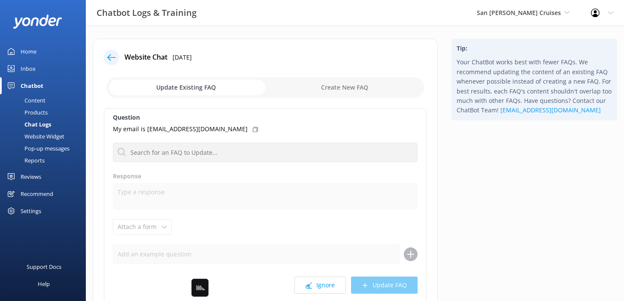
scroll to position [24, 0]
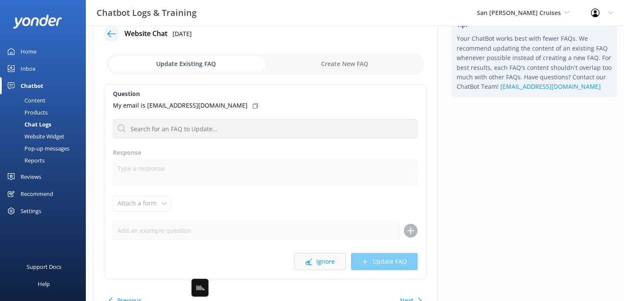
click at [310, 259] on icon at bounding box center [308, 262] width 6 height 6
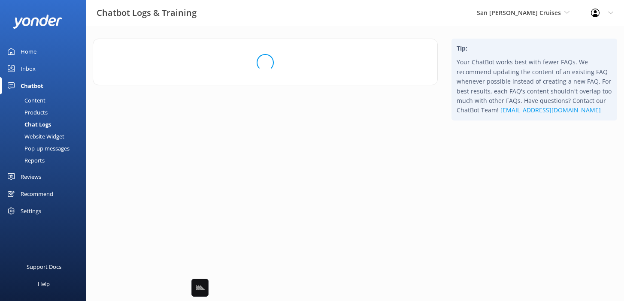
scroll to position [0, 0]
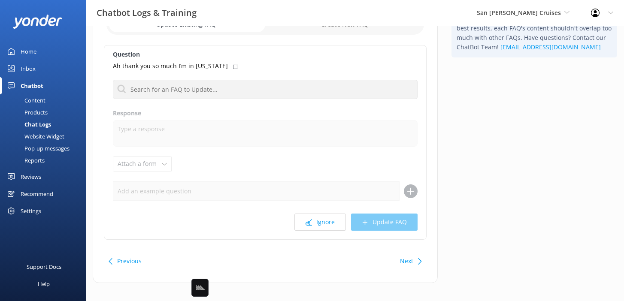
scroll to position [68, 0]
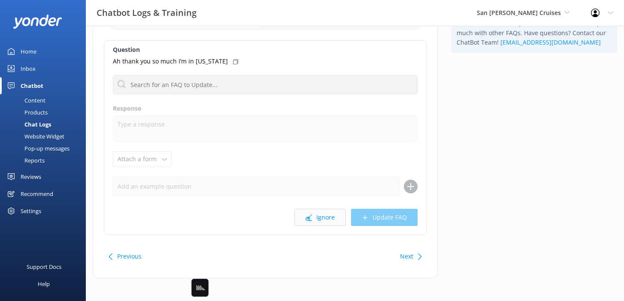
click at [323, 216] on button "Ignore" at bounding box center [319, 217] width 51 height 17
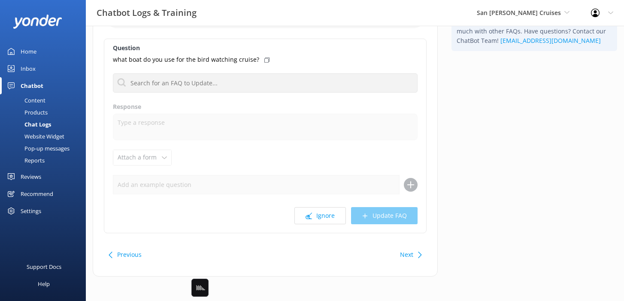
scroll to position [71, 0]
click at [401, 250] on button "Next" at bounding box center [406, 253] width 13 height 17
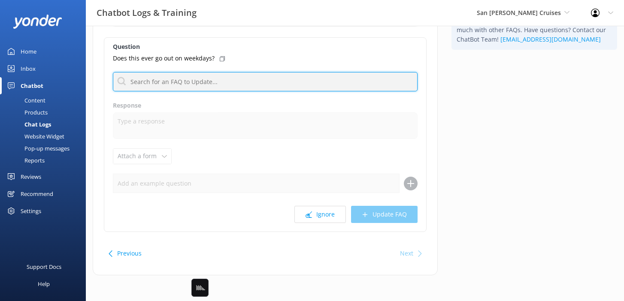
click at [252, 79] on input "text" at bounding box center [265, 81] width 304 height 19
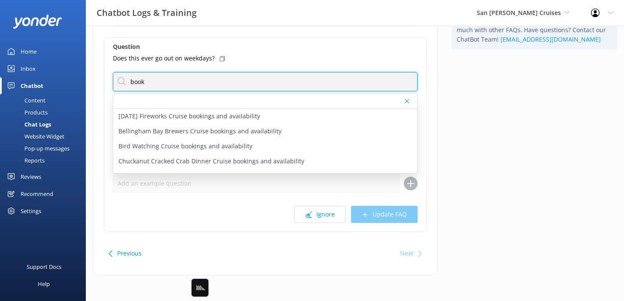
type input "book"
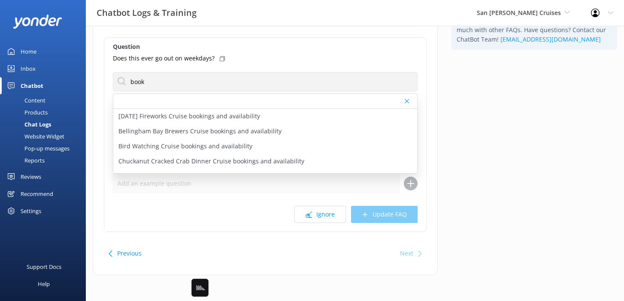
click at [215, 56] on div "Does this ever go out on weekdays?" at bounding box center [265, 58] width 304 height 9
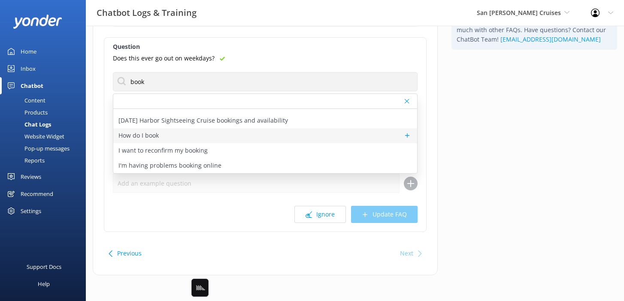
click at [191, 141] on div "How do I book" at bounding box center [265, 135] width 304 height 15
type textarea "Ready to book your cruise? You can view live availability and book online at [U…"
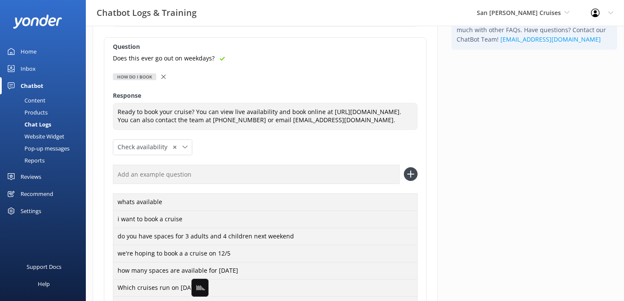
click at [248, 184] on input "text" at bounding box center [256, 174] width 286 height 19
paste input "Does this ever go out on weekdays?"
type input "Does this ever go out on weekdays?"
click at [404, 167] on button at bounding box center [411, 174] width 14 height 14
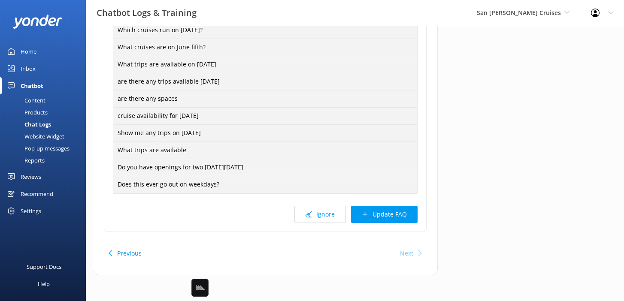
scroll to position [337, 0]
click at [396, 212] on button "Update FAQ" at bounding box center [384, 214] width 66 height 17
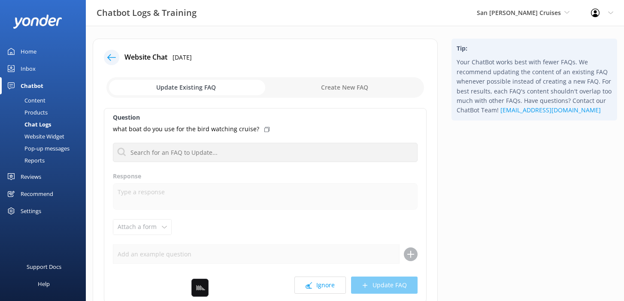
scroll to position [71, 0]
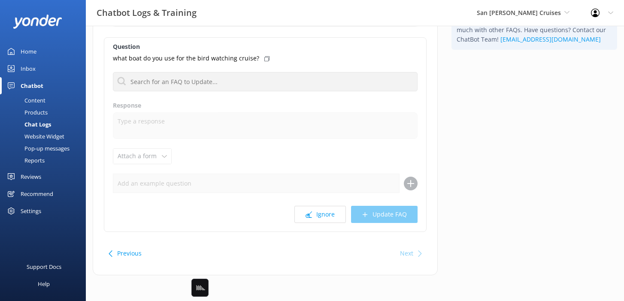
click at [401, 250] on div "Next" at bounding box center [406, 253] width 13 height 17
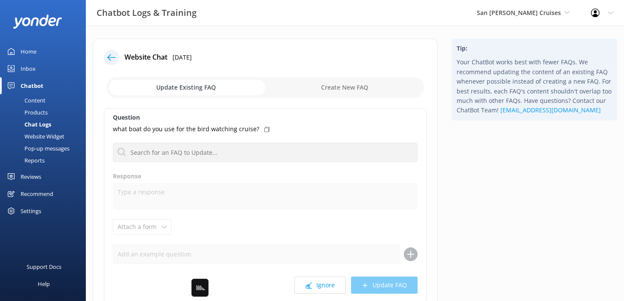
click at [105, 53] on div at bounding box center [111, 57] width 15 height 15
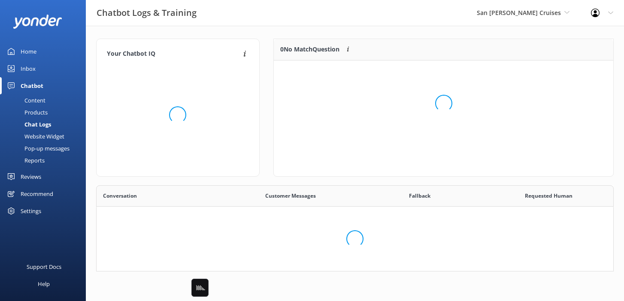
scroll to position [301, 516]
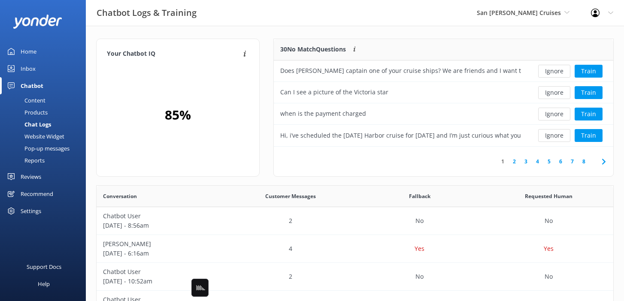
click at [251, 39] on div "Your Chatbot IQ Your Chatbot IQ is the percentage of trained FAQs against untra…" at bounding box center [177, 108] width 163 height 138
click at [404, 37] on div "Your Chatbot IQ Your Chatbot IQ is the percentage of trained FAQs against untra…" at bounding box center [355, 280] width 538 height 508
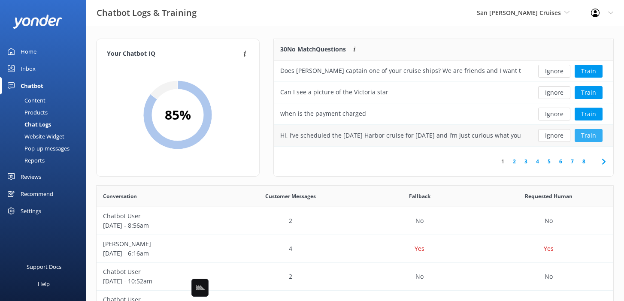
click at [587, 139] on button "Train" at bounding box center [588, 135] width 28 height 13
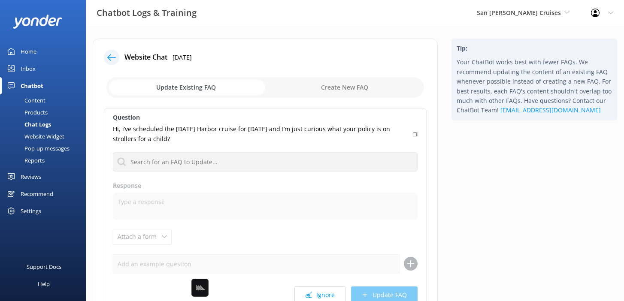
click at [108, 58] on icon at bounding box center [111, 57] width 9 height 9
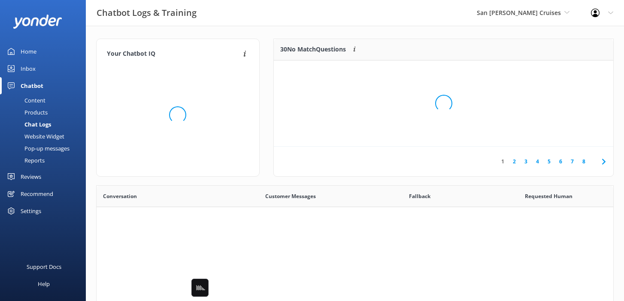
scroll to position [301, 516]
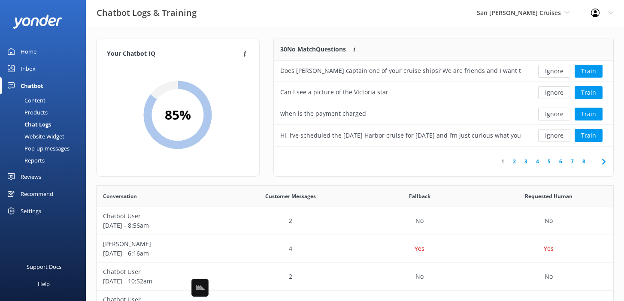
click at [266, 66] on div "30 No Match Questions Customers sometimes ask questions that don't fully match …" at bounding box center [443, 112] width 354 height 147
click at [552, 134] on button "Ignore" at bounding box center [554, 135] width 32 height 13
click at [602, 162] on icon at bounding box center [603, 162] width 10 height 10
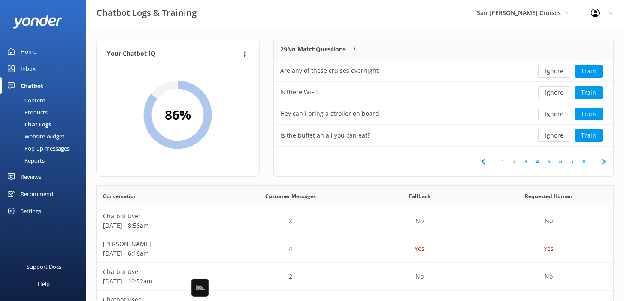
click at [602, 162] on icon at bounding box center [603, 162] width 10 height 10
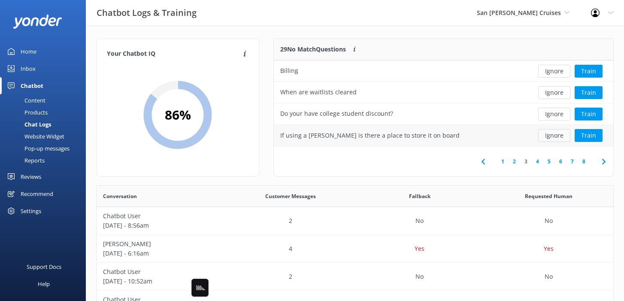
click at [556, 132] on button "Ignore" at bounding box center [554, 135] width 32 height 13
click at [556, 138] on button "Ignore" at bounding box center [554, 135] width 32 height 13
click at [608, 164] on icon at bounding box center [603, 162] width 10 height 10
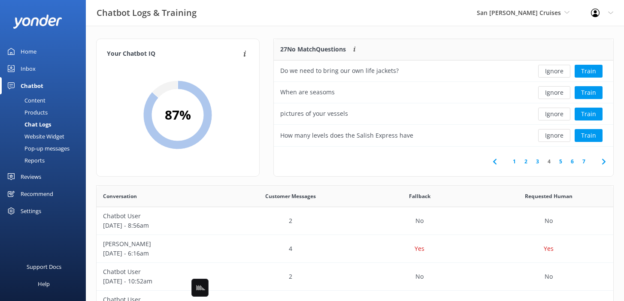
click at [602, 162] on icon at bounding box center [603, 162] width 10 height 10
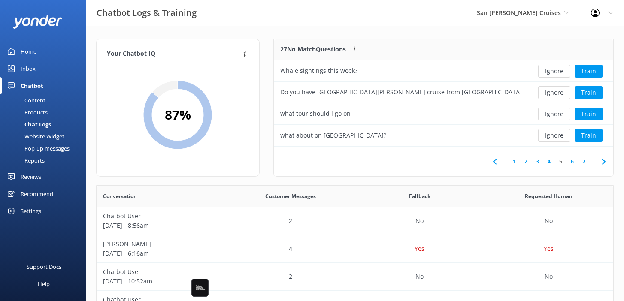
click at [602, 162] on icon at bounding box center [603, 162] width 10 height 10
click at [556, 71] on button "Ignore" at bounding box center [554, 71] width 32 height 13
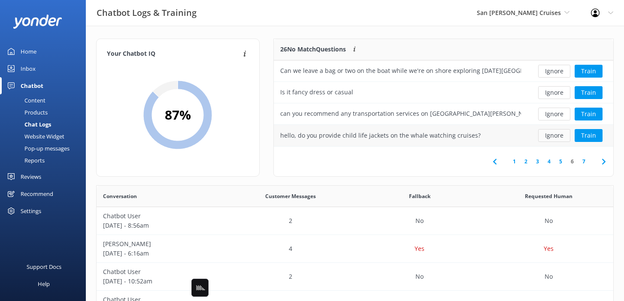
click at [556, 134] on button "Ignore" at bounding box center [554, 135] width 32 height 13
click at [561, 137] on button "Ignore" at bounding box center [554, 135] width 32 height 13
click at [40, 104] on div "Content" at bounding box center [25, 100] width 40 height 12
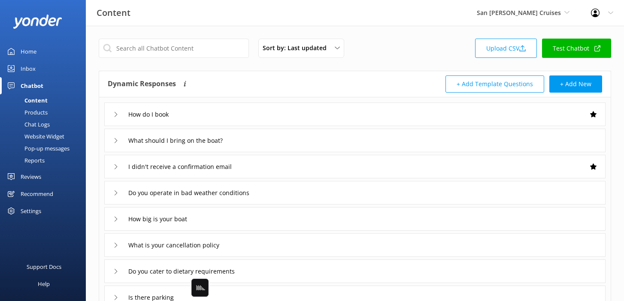
click at [226, 64] on div "Sort by: Last updated Title Last updated Upload CSV Test Chatbot Dynamic Respon…" at bounding box center [355, 250] width 538 height 449
click at [49, 147] on div "Pop-up messages" at bounding box center [37, 148] width 64 height 12
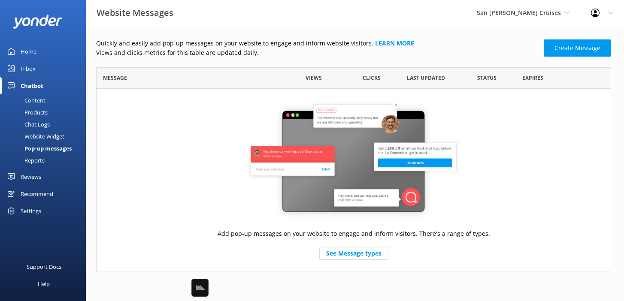
scroll to position [204, 515]
click at [312, 60] on div "Quickly and easily add pop-up messages on your website to engage and inform web…" at bounding box center [353, 155] width 515 height 233
click at [46, 55] on link "Home" at bounding box center [43, 51] width 86 height 17
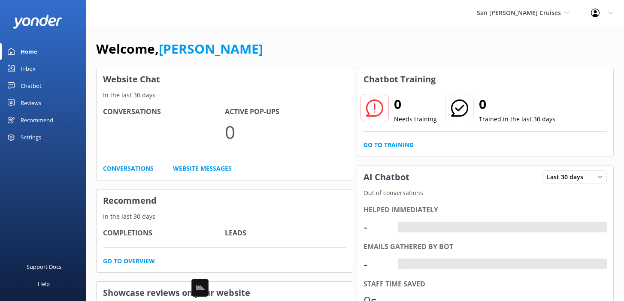
click at [273, 63] on div "Welcome, [PERSON_NAME]" at bounding box center [354, 53] width 517 height 29
